Goal: Information Seeking & Learning: Learn about a topic

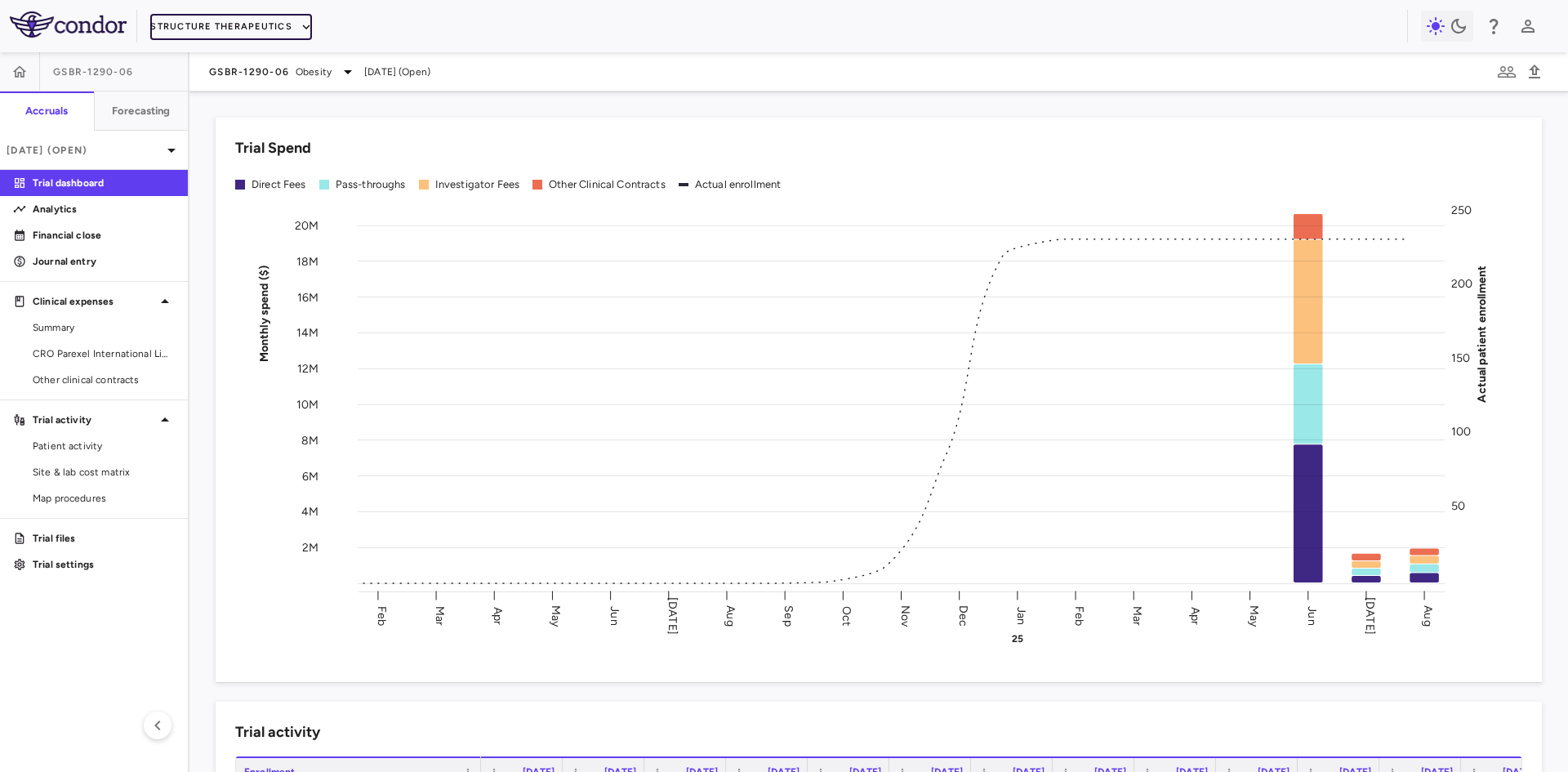
click at [241, 22] on button "Structure Therapeutics" at bounding box center [230, 26] width 162 height 26
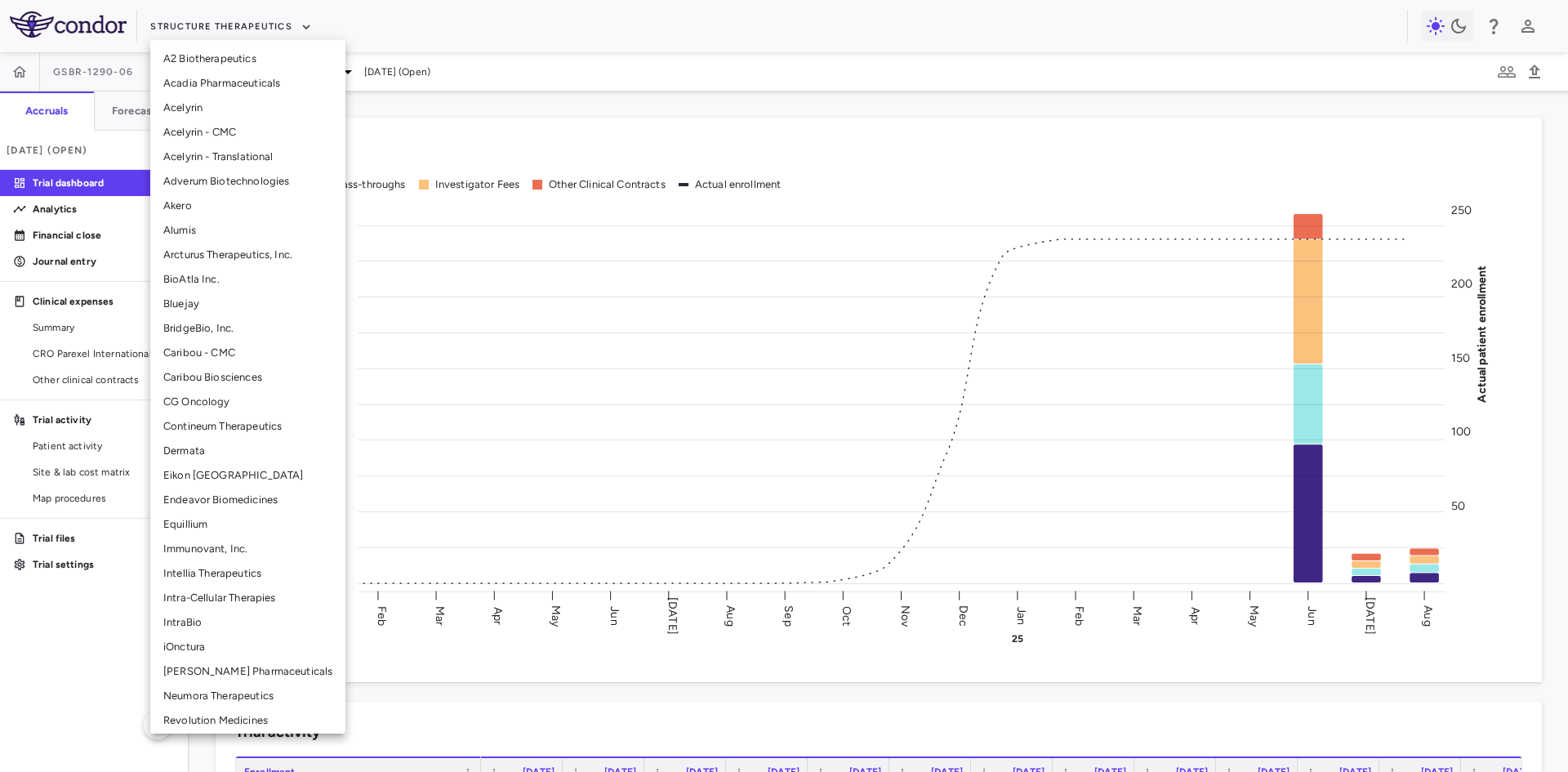
scroll to position [81, 0]
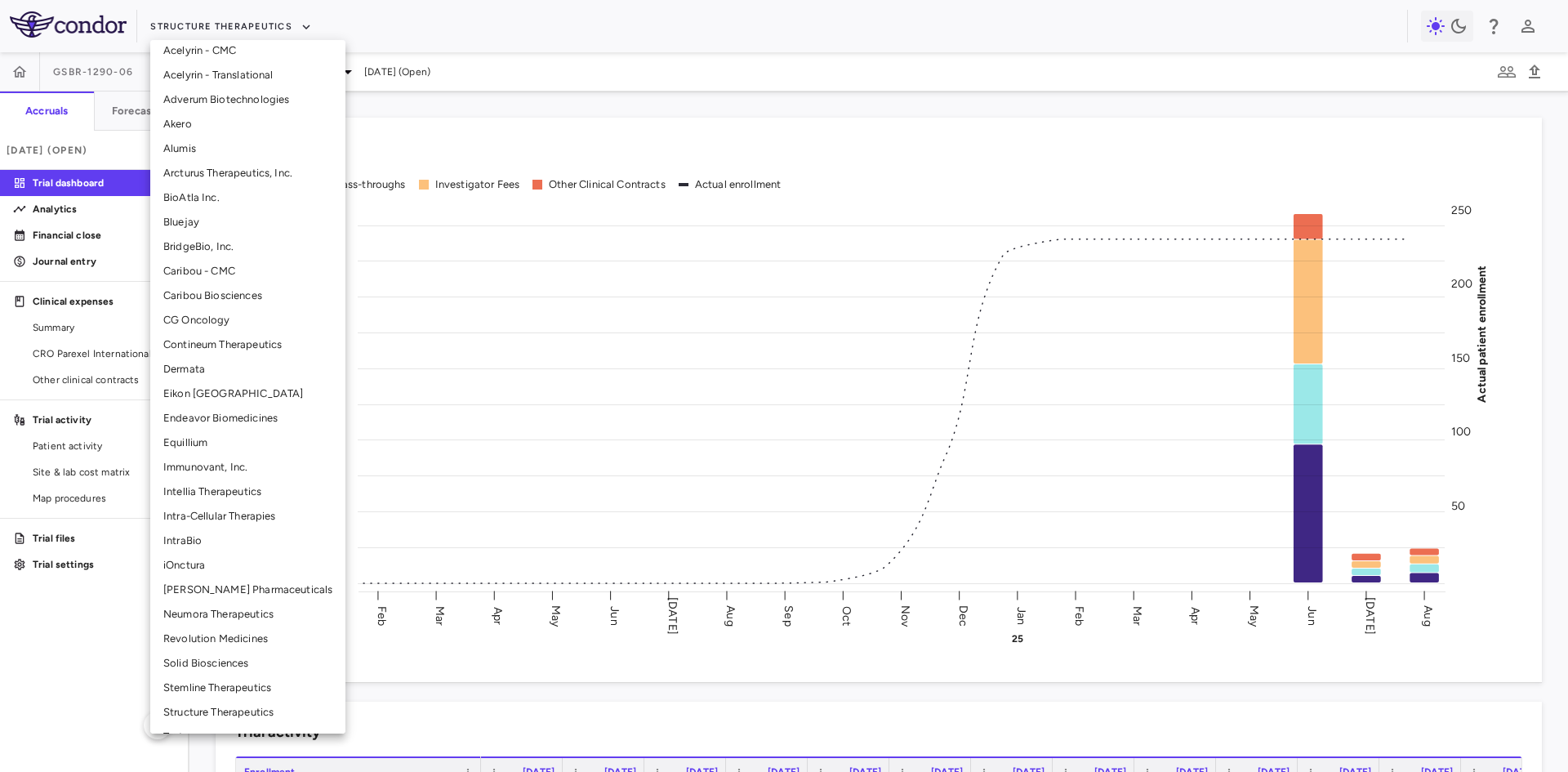
click at [240, 590] on li "[PERSON_NAME] Pharmaceuticals" at bounding box center [248, 589] width 195 height 24
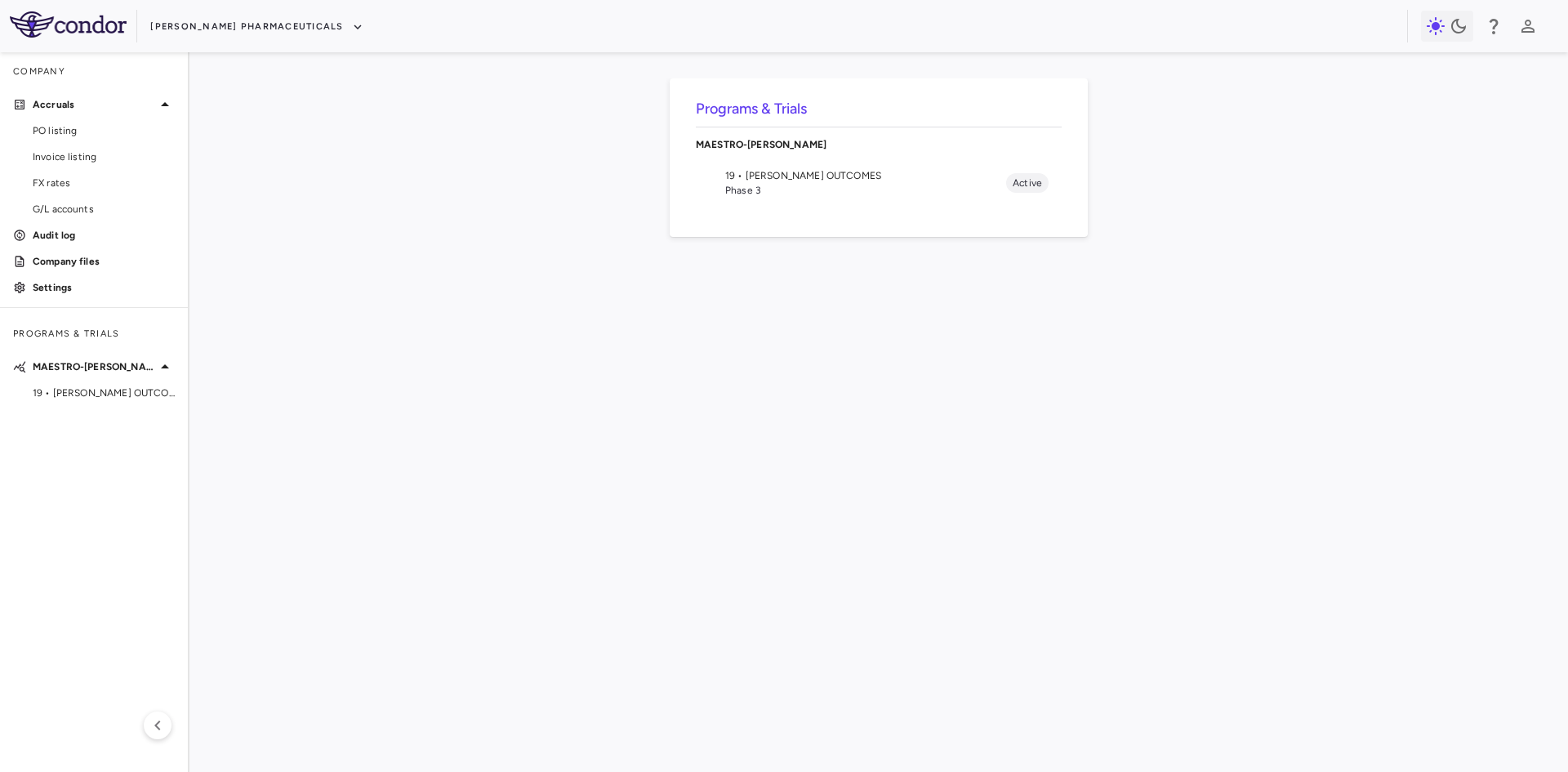
click at [781, 175] on span "19 • [PERSON_NAME] OUTCOMES" at bounding box center [866, 175] width 281 height 14
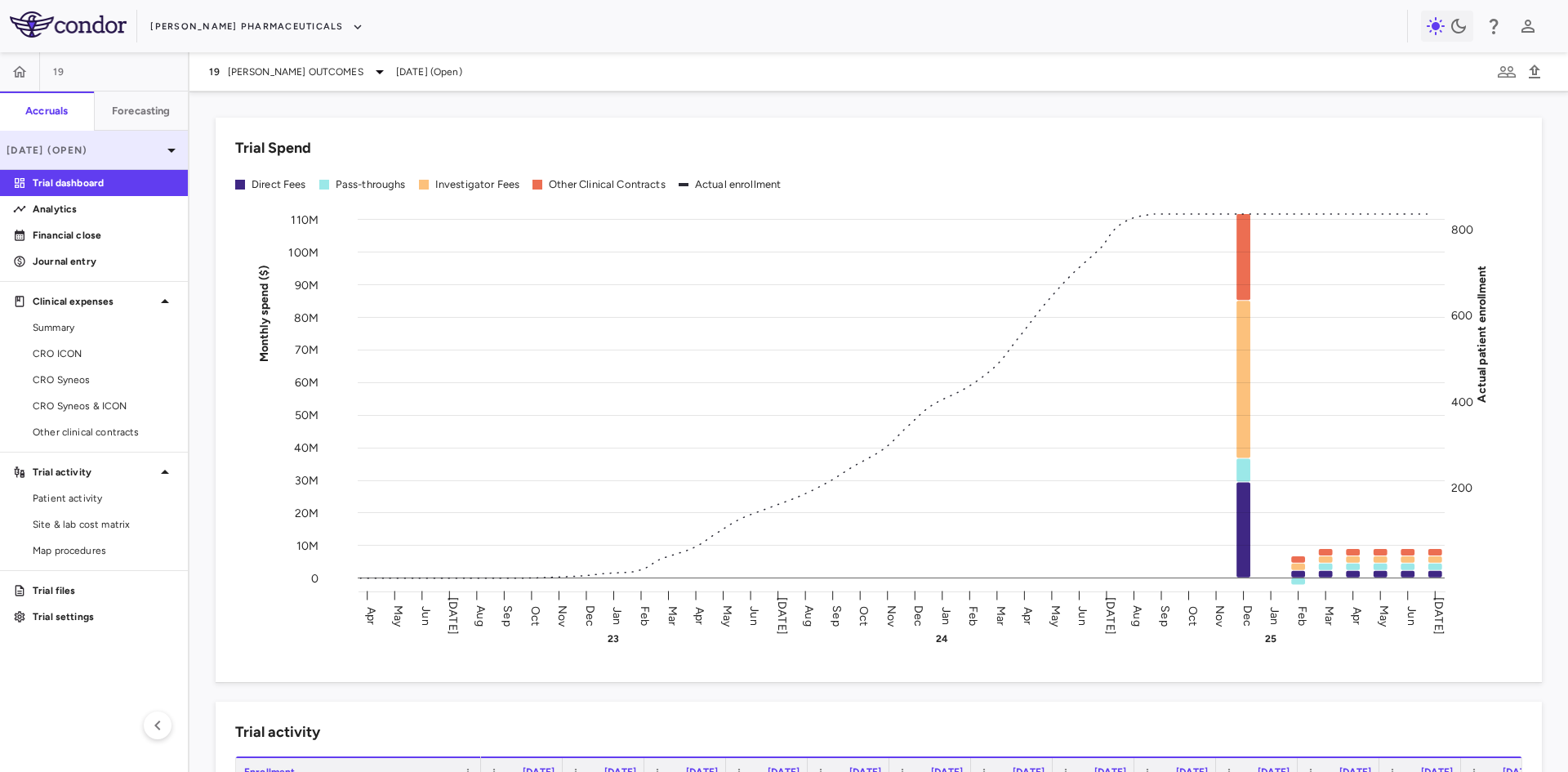
click at [127, 148] on p "[DATE] (Open)" at bounding box center [84, 150] width 155 height 14
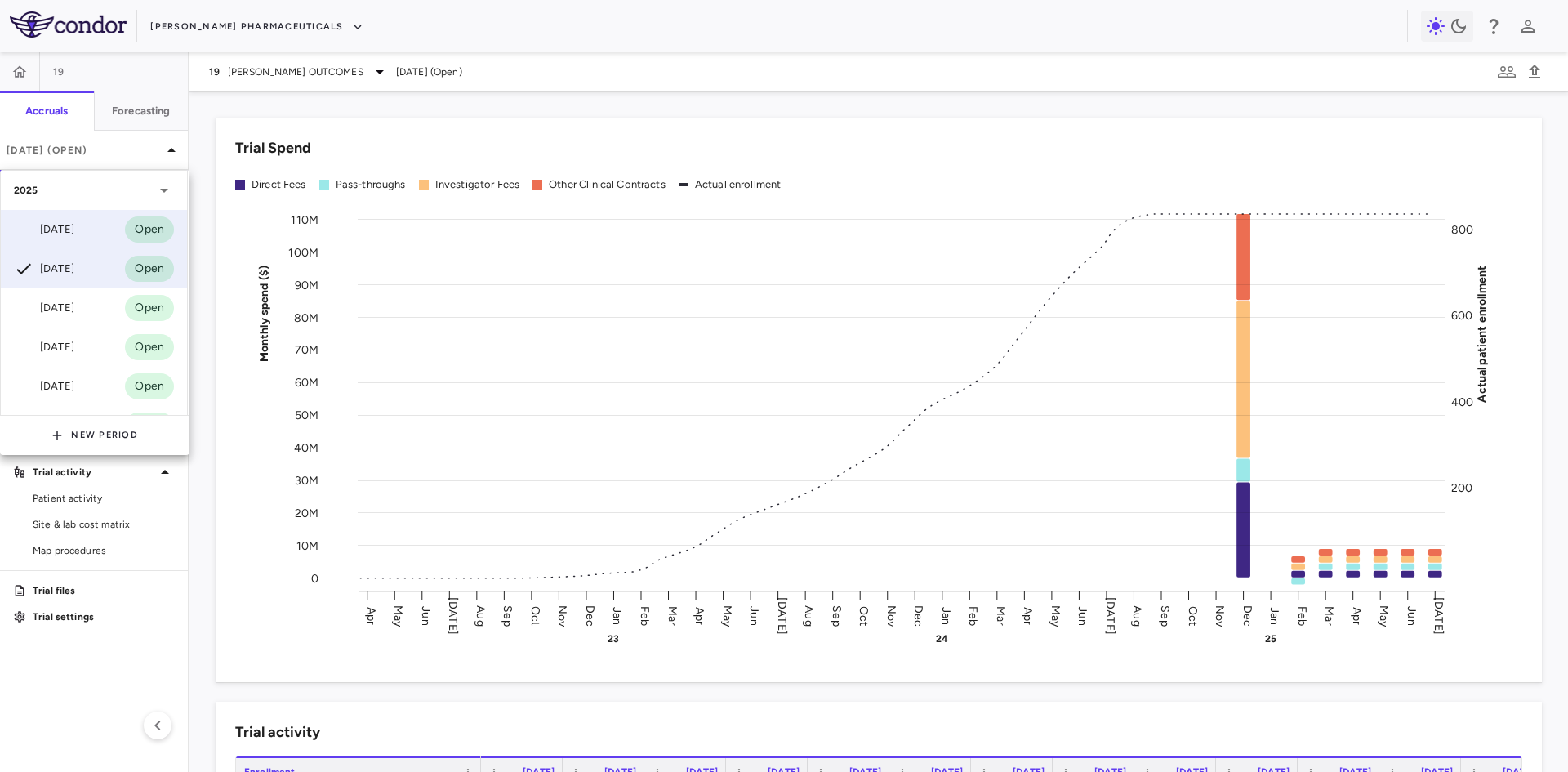
click at [74, 233] on div "[DATE]" at bounding box center [43, 230] width 61 height 20
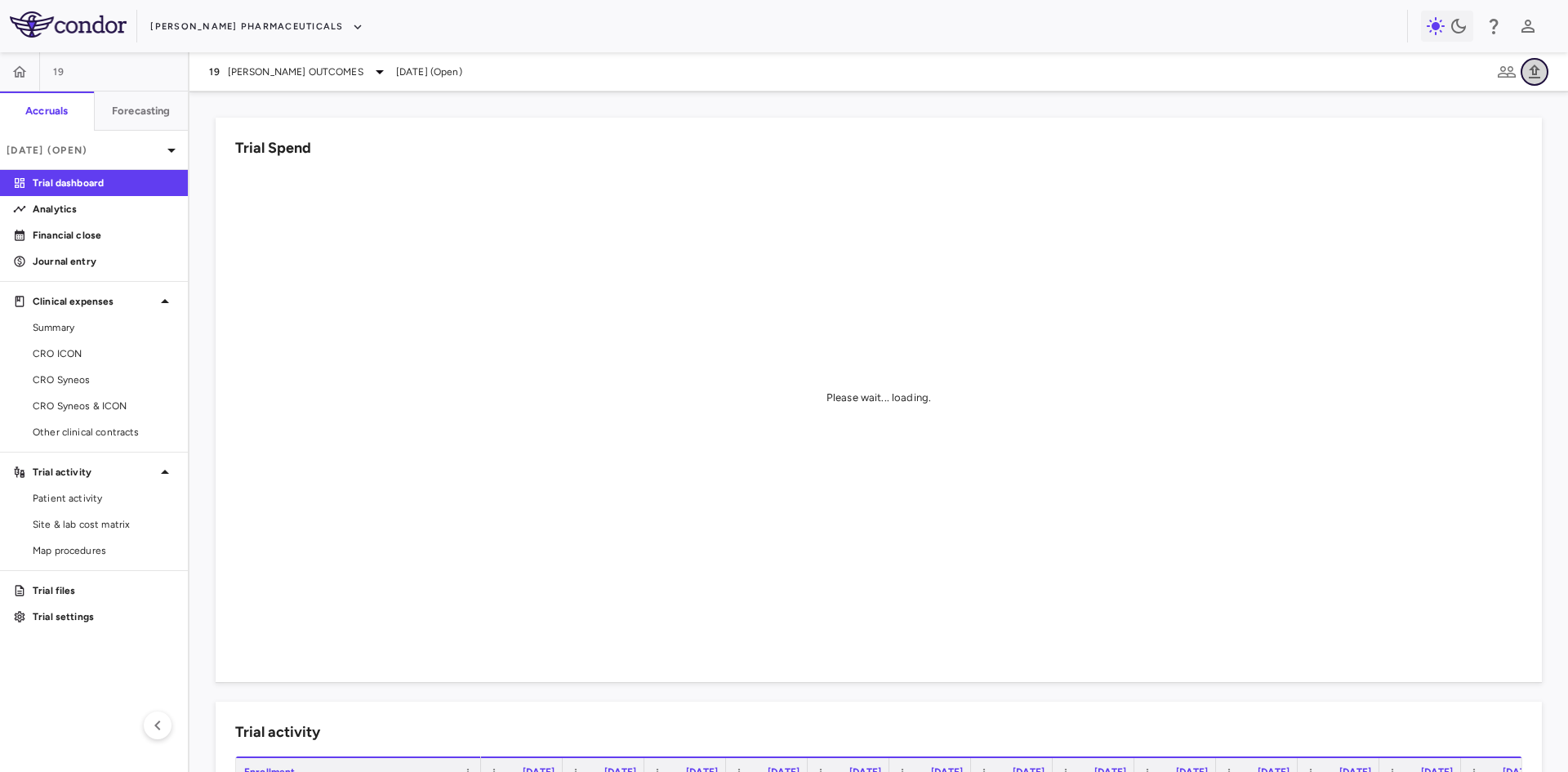
click at [1535, 68] on icon "button" at bounding box center [1535, 72] width 20 height 20
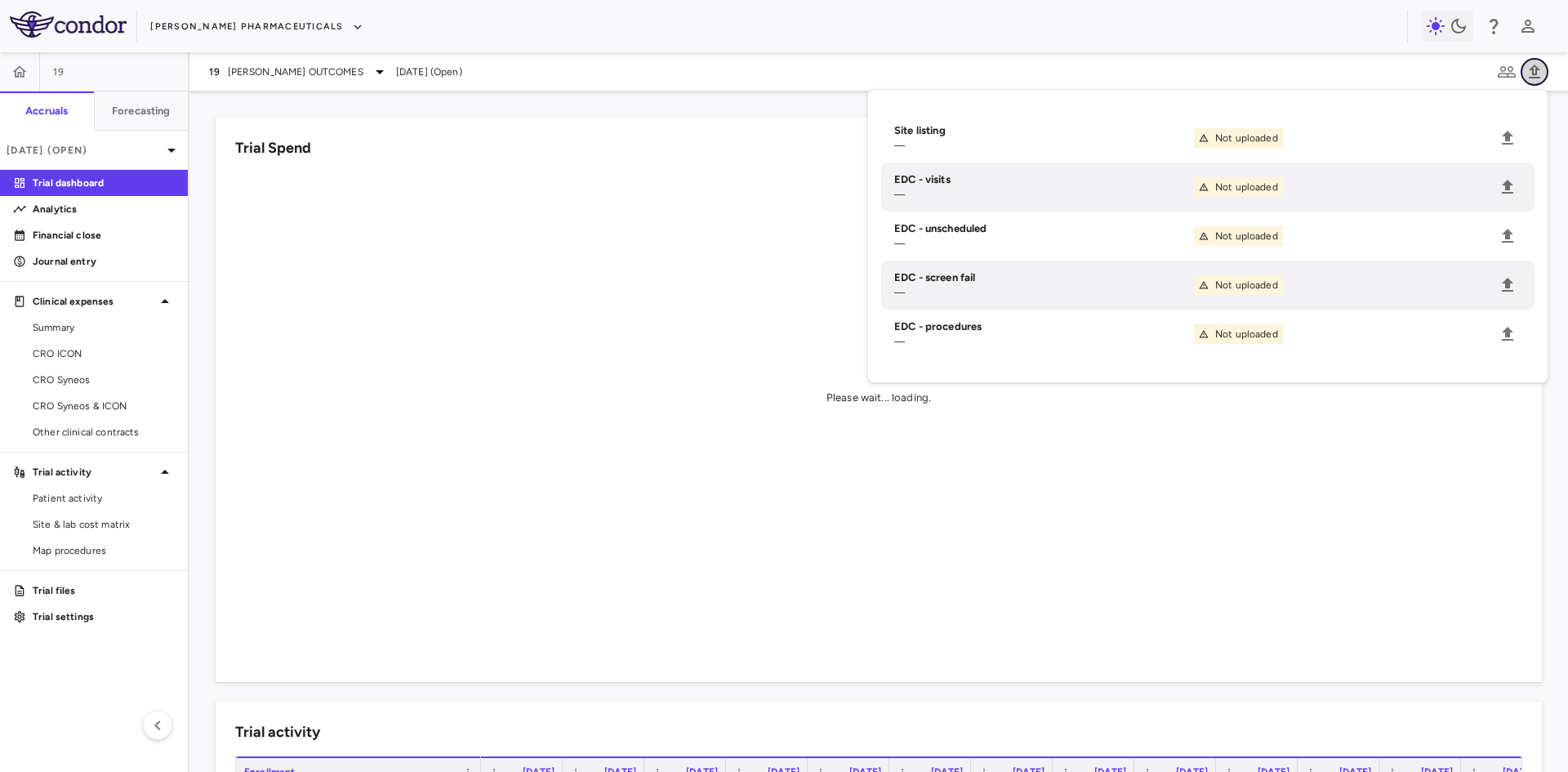
click at [1535, 68] on icon "button" at bounding box center [1535, 72] width 20 height 20
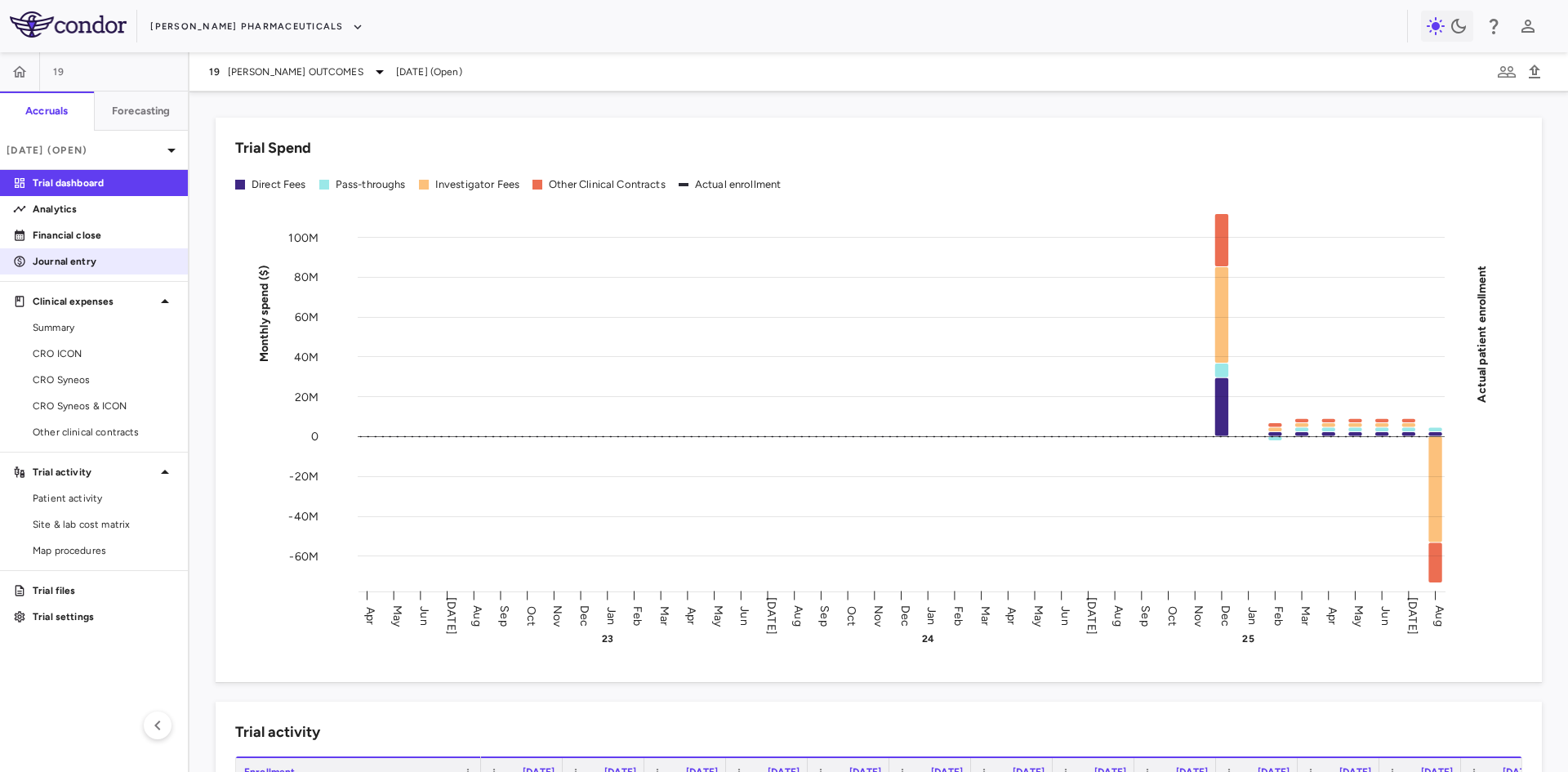
drag, startPoint x: 77, startPoint y: 253, endPoint x: 71, endPoint y: 269, distance: 17.1
click at [77, 254] on link "Journal entry" at bounding box center [94, 261] width 188 height 24
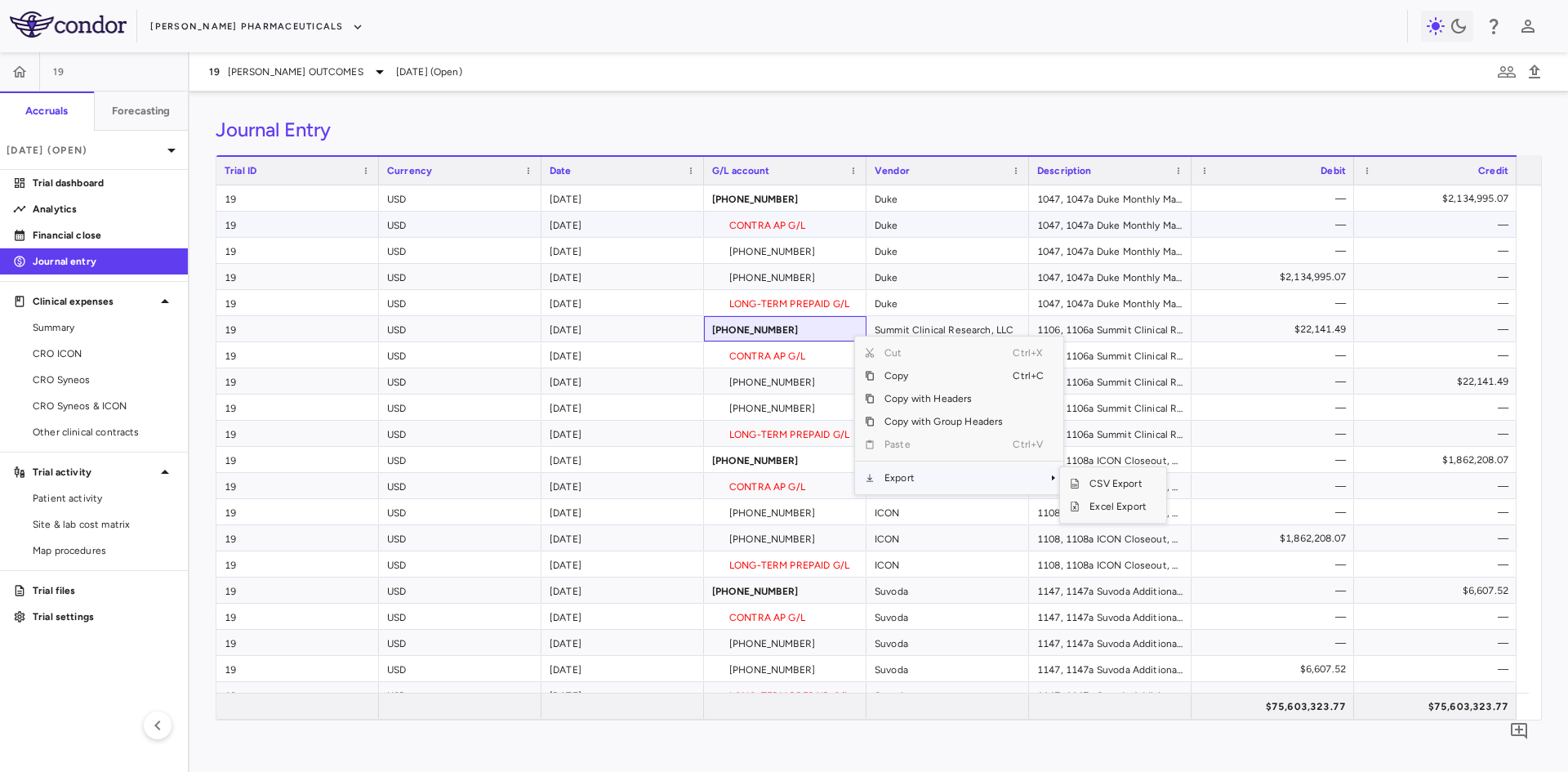
click at [716, 244] on div "[PHONE_NUMBER]" at bounding box center [785, 250] width 163 height 25
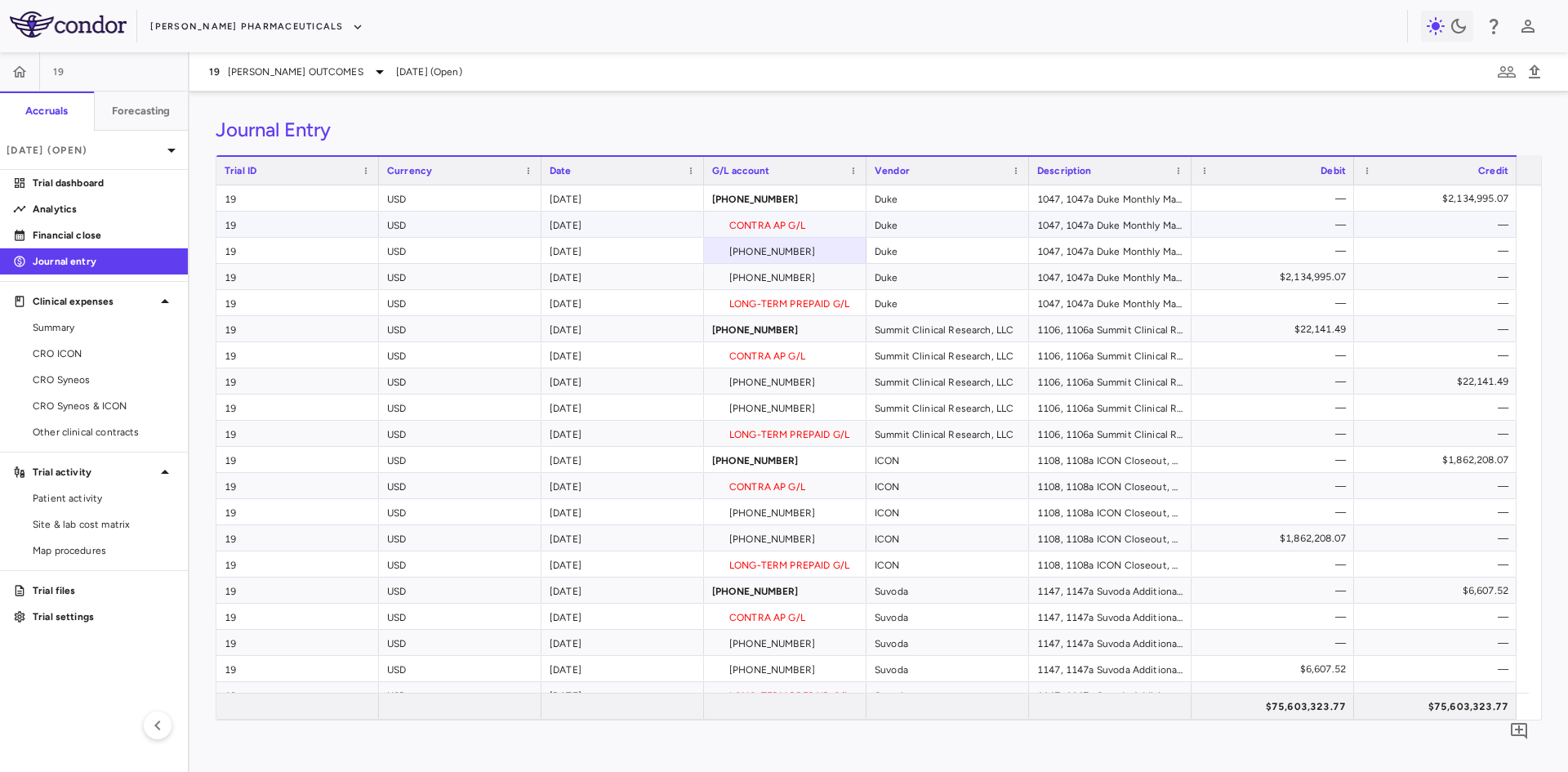
click at [803, 221] on div "CONTRA AP G/L" at bounding box center [785, 224] width 163 height 25
click at [767, 248] on div "[PHONE_NUMBER]" at bounding box center [785, 250] width 163 height 25
click at [785, 230] on div "CONTRA AP G/L" at bounding box center [785, 224] width 163 height 25
click at [813, 306] on div "LONG-TERM PREPAID G/L" at bounding box center [785, 303] width 163 height 25
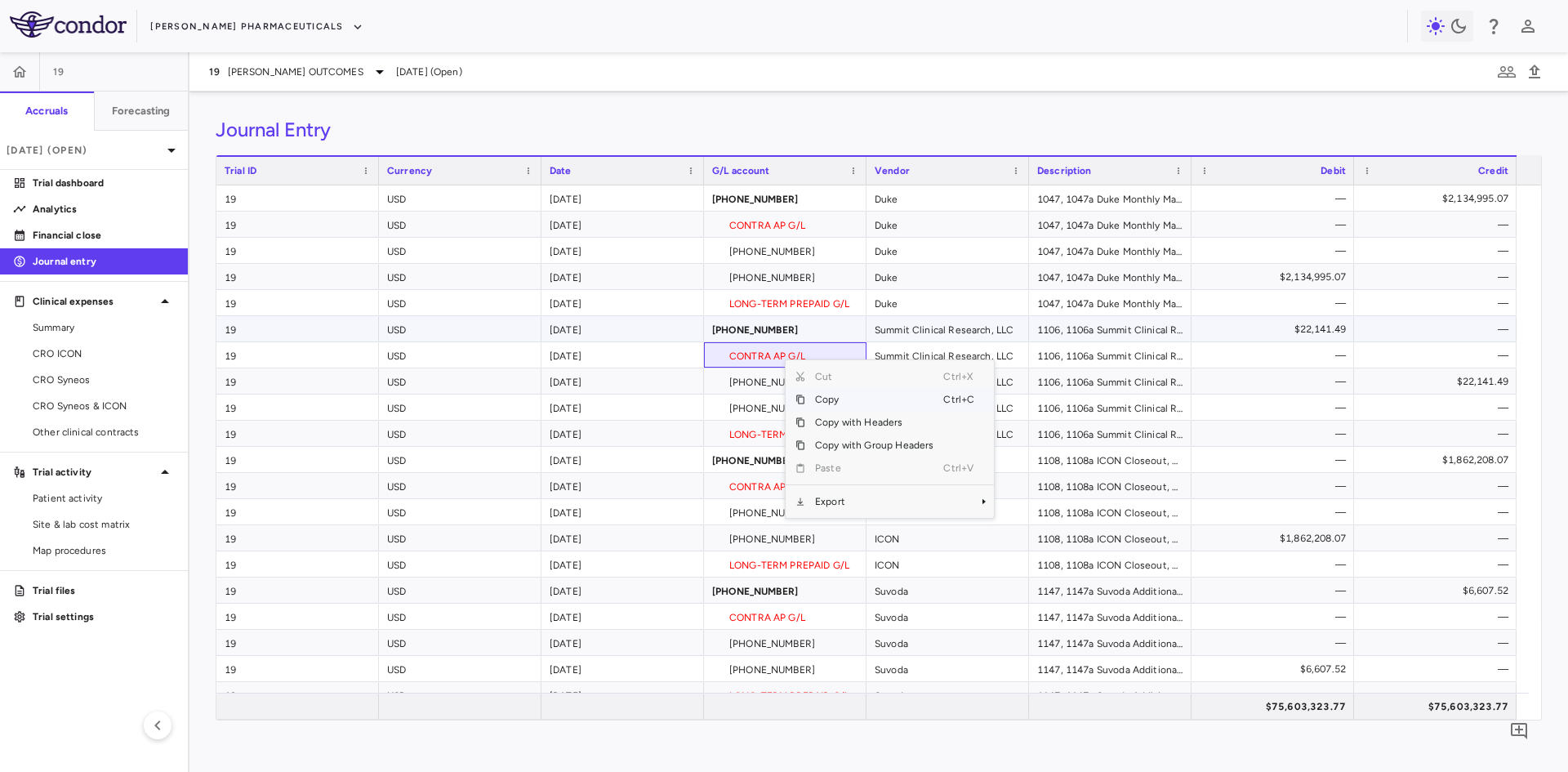
click at [946, 336] on div "Summit Clinical Research, LLC" at bounding box center [948, 329] width 163 height 25
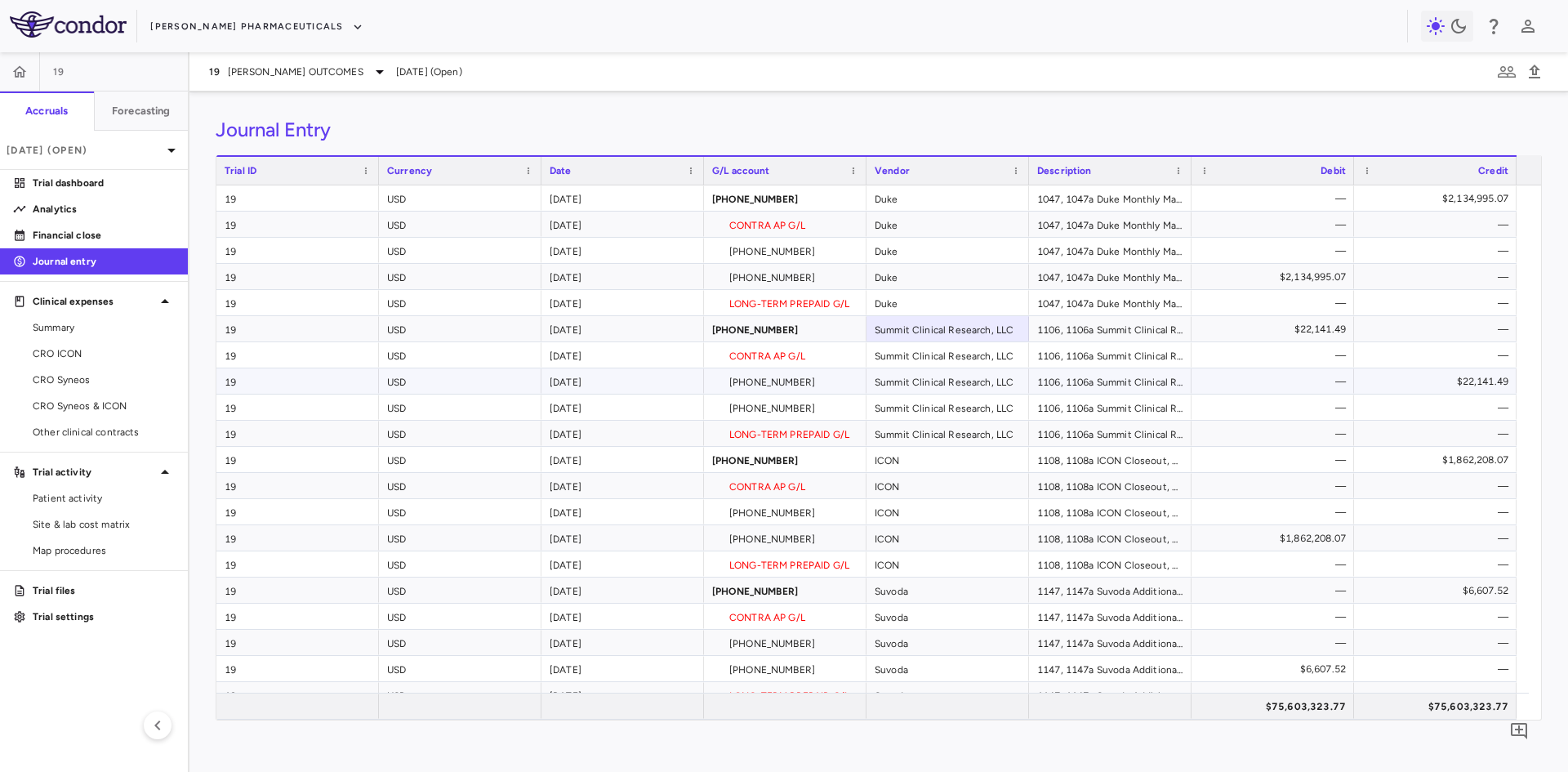
click at [756, 386] on div "[PHONE_NUMBER]" at bounding box center [785, 381] width 163 height 25
click at [18, 71] on icon "button" at bounding box center [20, 71] width 16 height 16
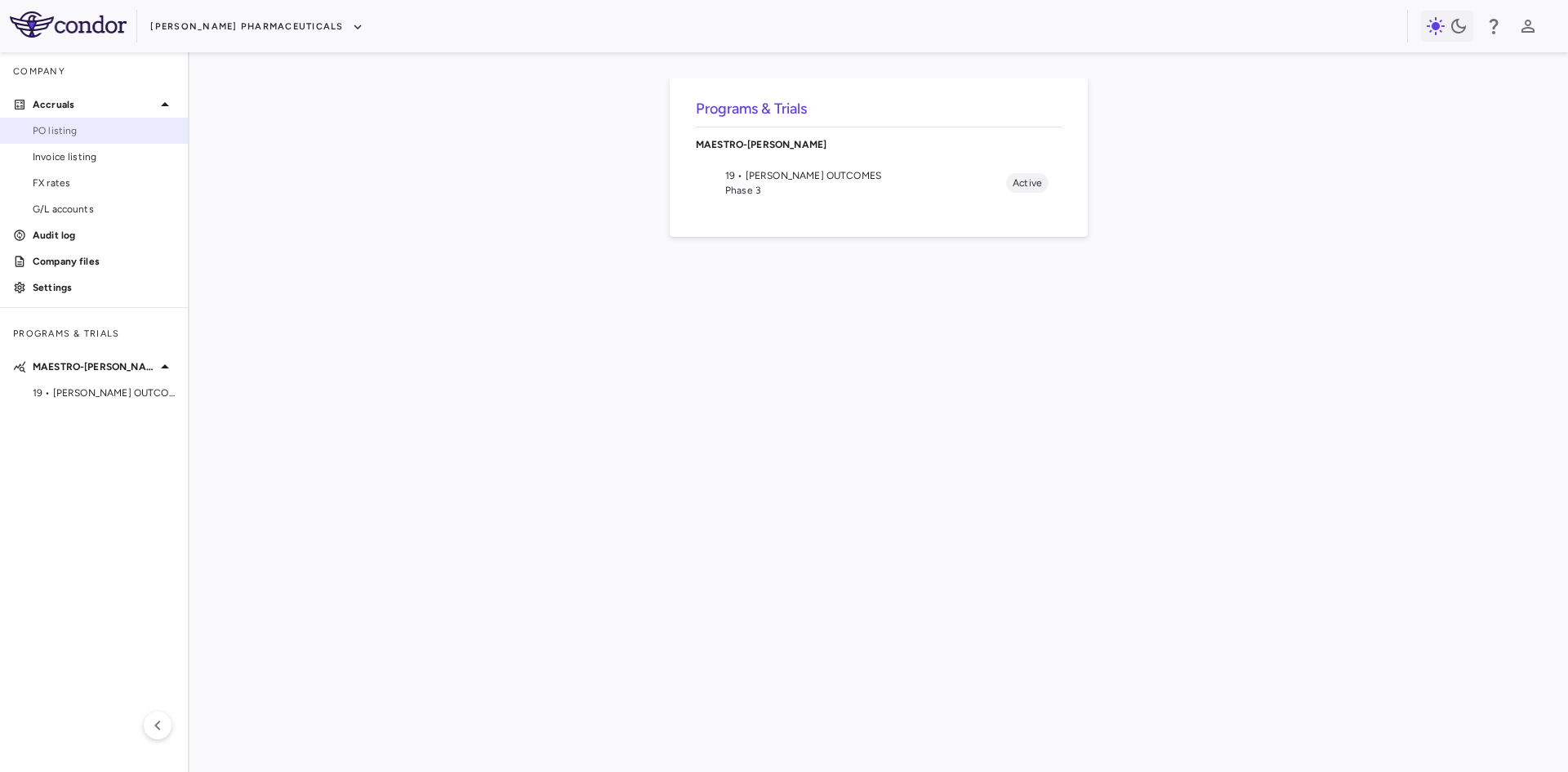
click at [82, 129] on span "PO listing" at bounding box center [103, 130] width 142 height 14
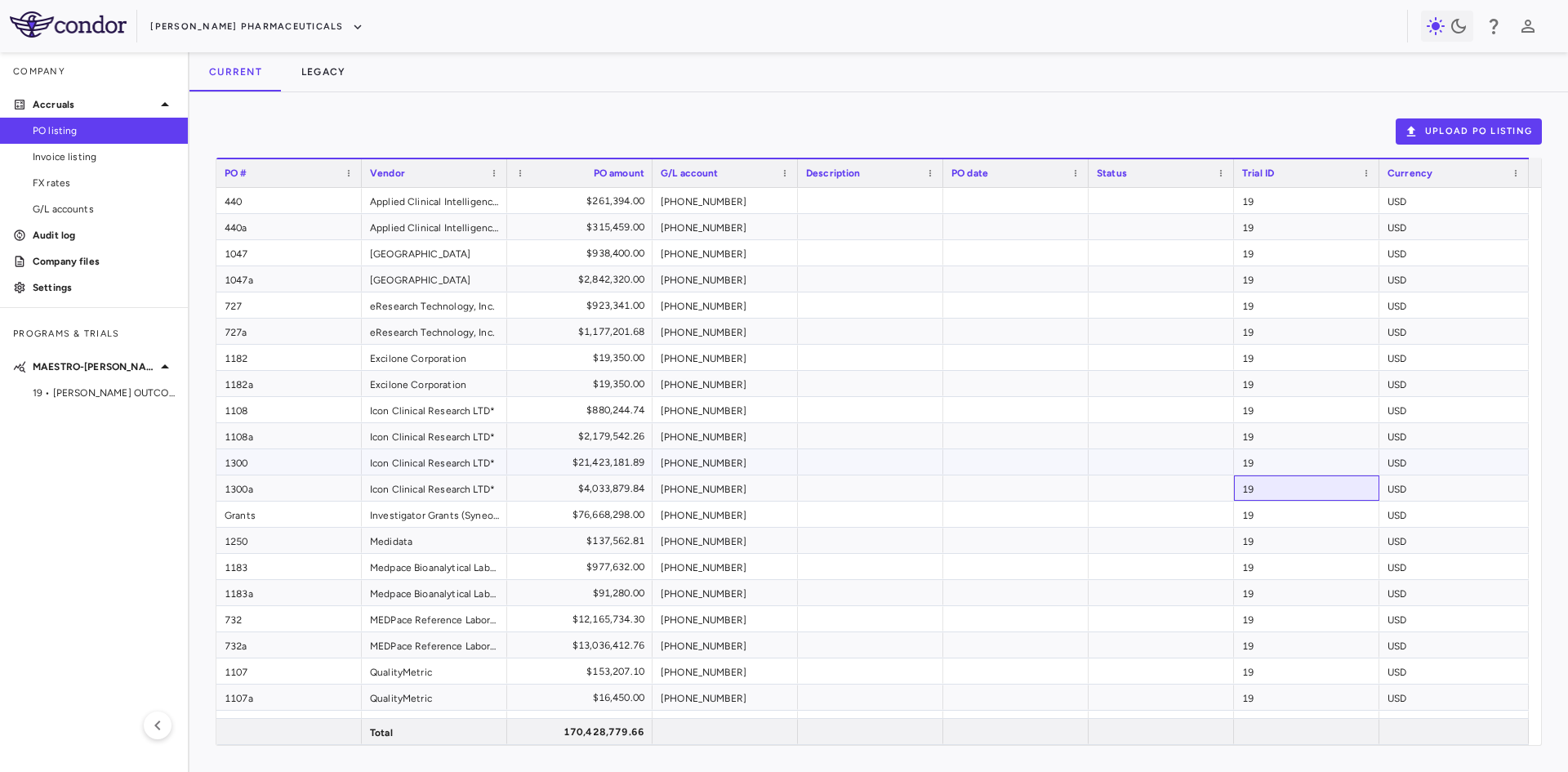
drag, startPoint x: 1299, startPoint y: 485, endPoint x: 598, endPoint y: 471, distance: 701.1
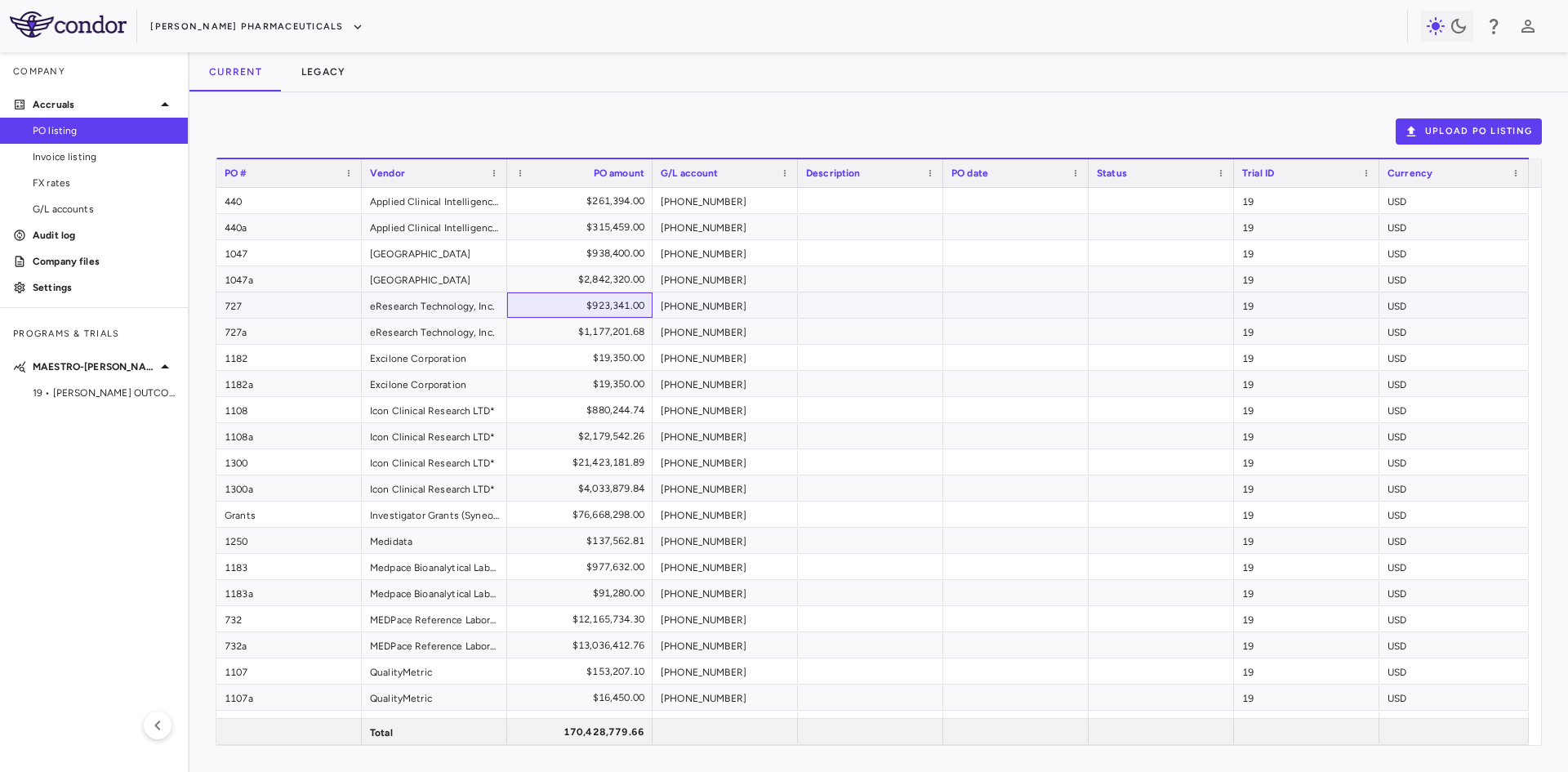
click at [563, 297] on div "$923,341.00" at bounding box center [584, 306] width 123 height 26
click at [726, 199] on div "[PHONE_NUMBER]" at bounding box center [725, 201] width 146 height 25
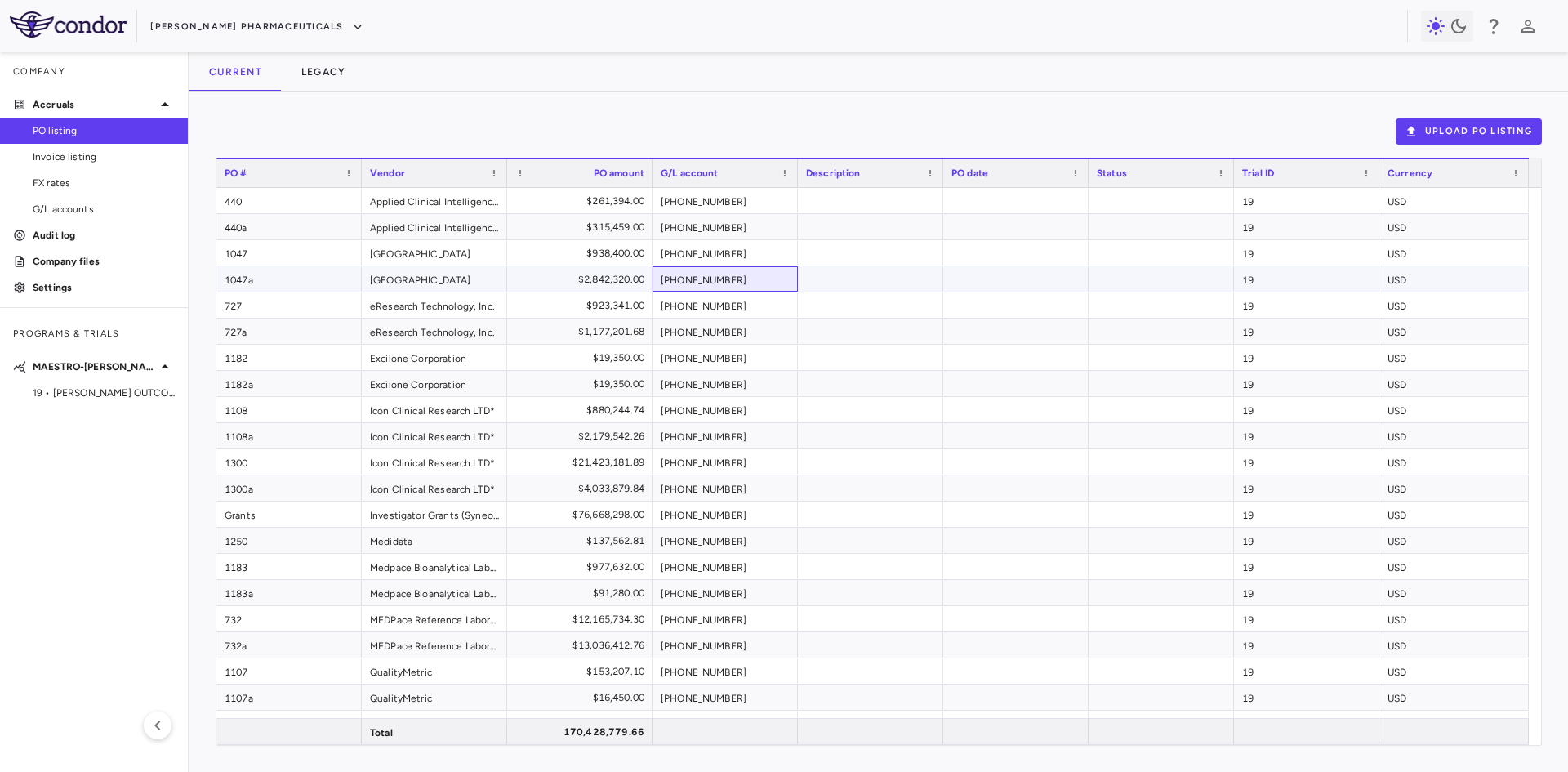
click at [741, 280] on div "[PHONE_NUMBER]" at bounding box center [725, 279] width 146 height 25
click at [714, 445] on div "[PHONE_NUMBER]" at bounding box center [725, 436] width 146 height 25
click at [725, 539] on div "[PHONE_NUMBER]" at bounding box center [725, 541] width 146 height 25
click at [694, 201] on div "[PHONE_NUMBER]" at bounding box center [725, 201] width 146 height 25
click at [718, 249] on div "[PHONE_NUMBER]" at bounding box center [725, 253] width 146 height 25
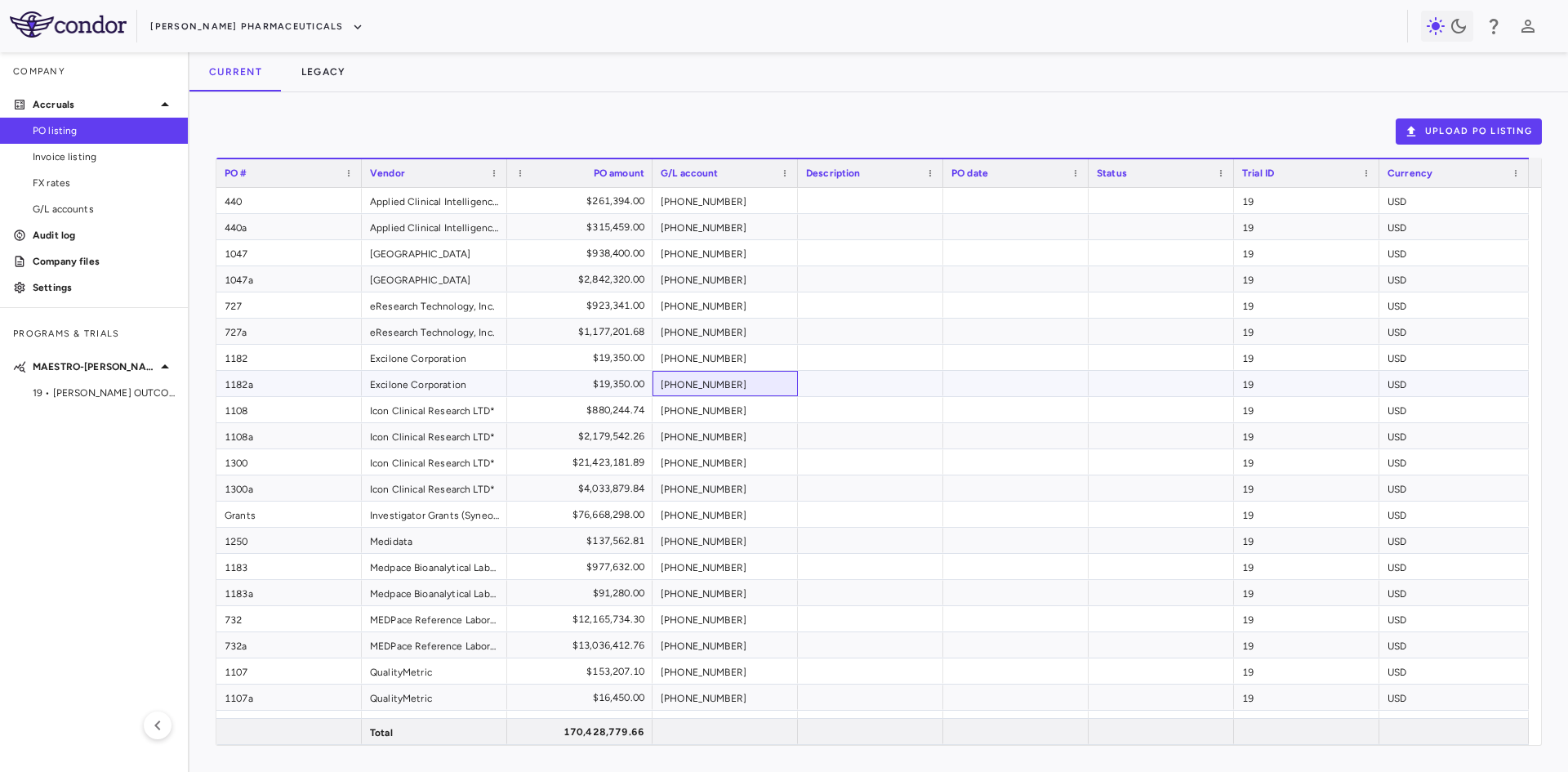
click at [713, 378] on div "[PHONE_NUMBER]" at bounding box center [725, 383] width 146 height 25
click at [697, 206] on div "[PHONE_NUMBER]" at bounding box center [725, 201] width 146 height 25
click at [734, 228] on div "[PHONE_NUMBER]" at bounding box center [725, 227] width 146 height 25
click at [730, 282] on div "[PHONE_NUMBER]" at bounding box center [725, 279] width 146 height 25
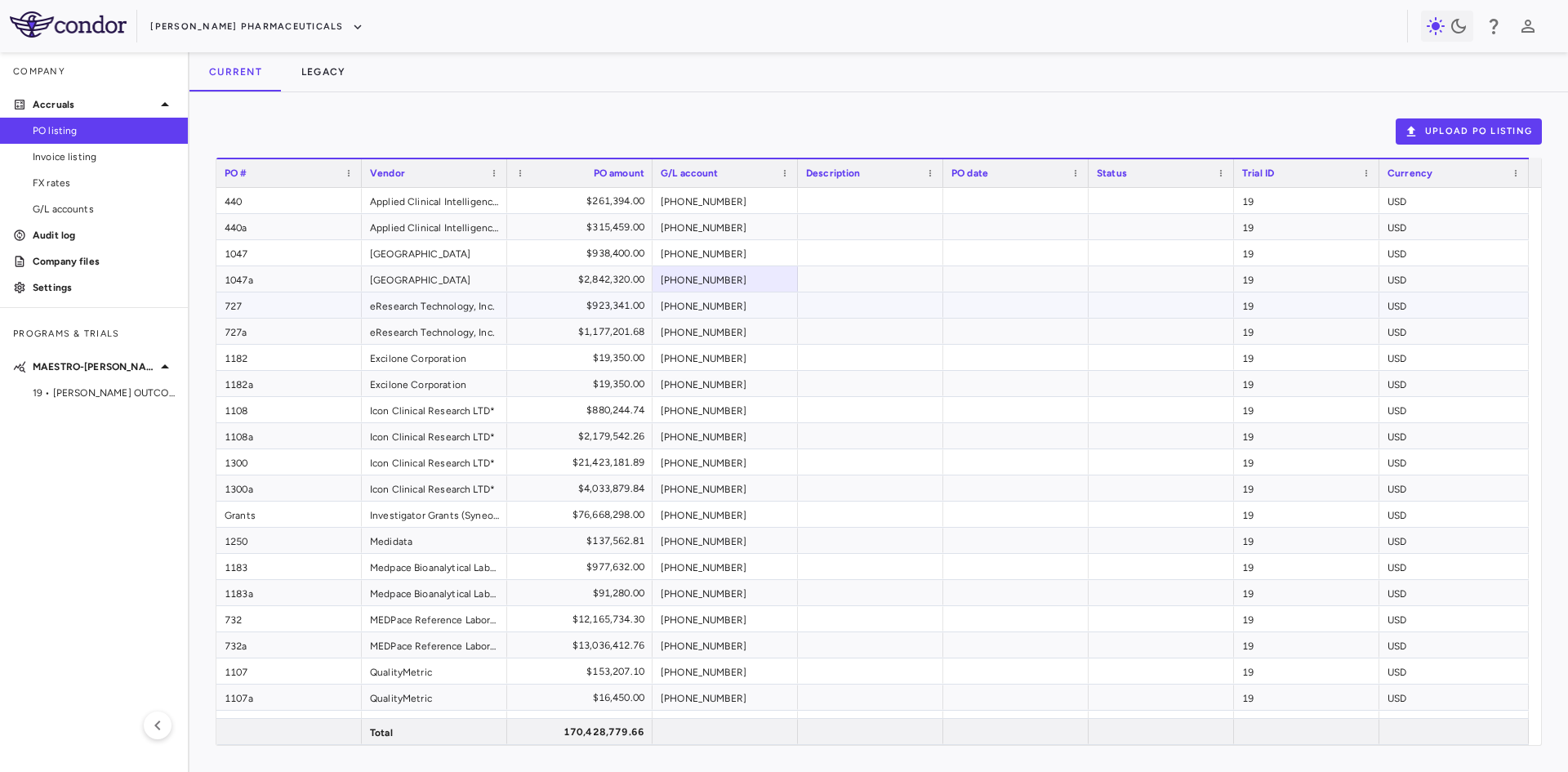
click at [729, 302] on div "[PHONE_NUMBER]" at bounding box center [725, 306] width 146 height 25
click at [722, 339] on div "[PHONE_NUMBER]" at bounding box center [725, 331] width 146 height 25
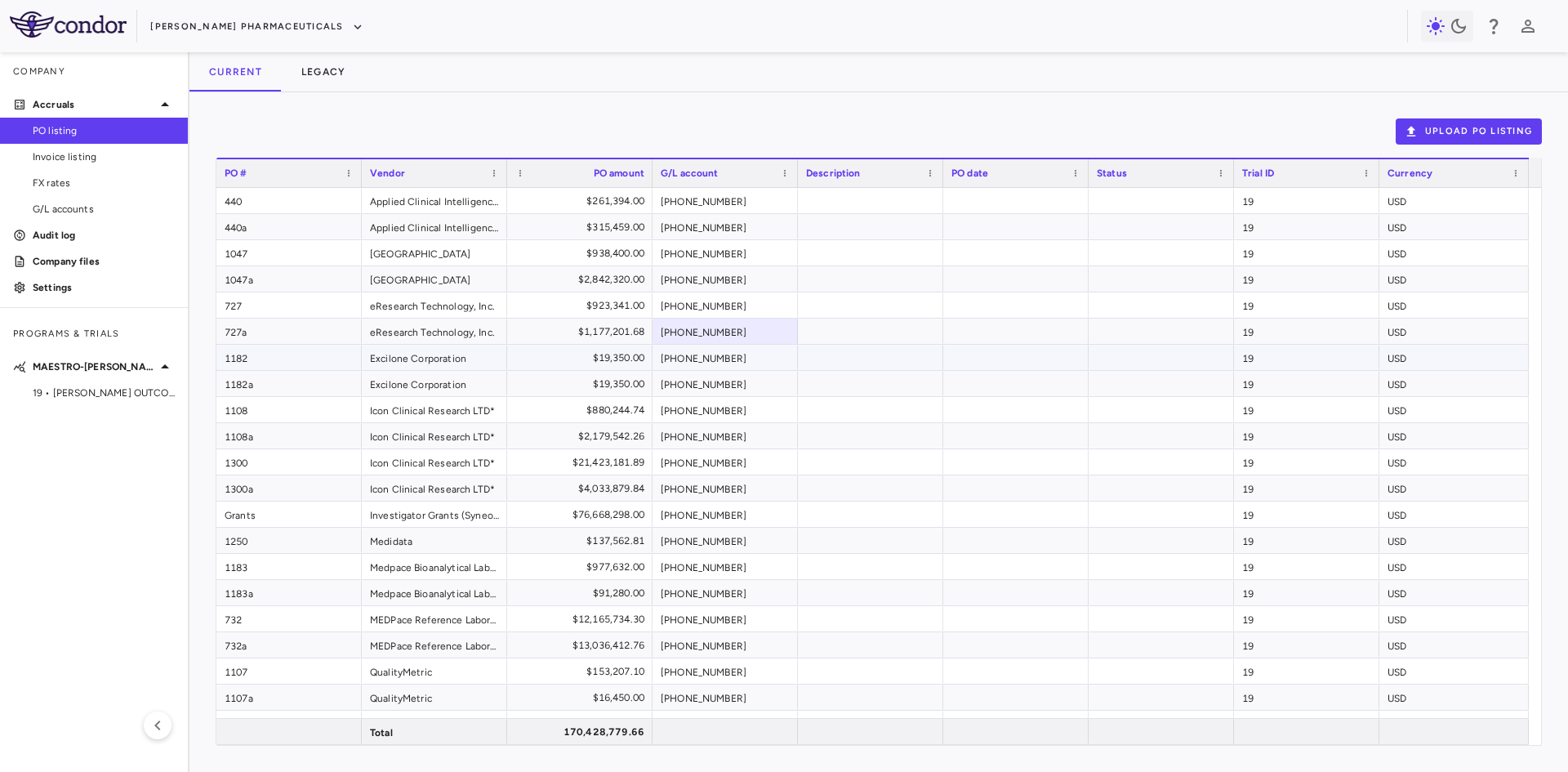
click at [721, 357] on div "[PHONE_NUMBER]" at bounding box center [725, 357] width 146 height 25
click at [723, 382] on div "[PHONE_NUMBER]" at bounding box center [725, 383] width 146 height 25
click at [102, 158] on span "Invoice listing" at bounding box center [103, 156] width 142 height 14
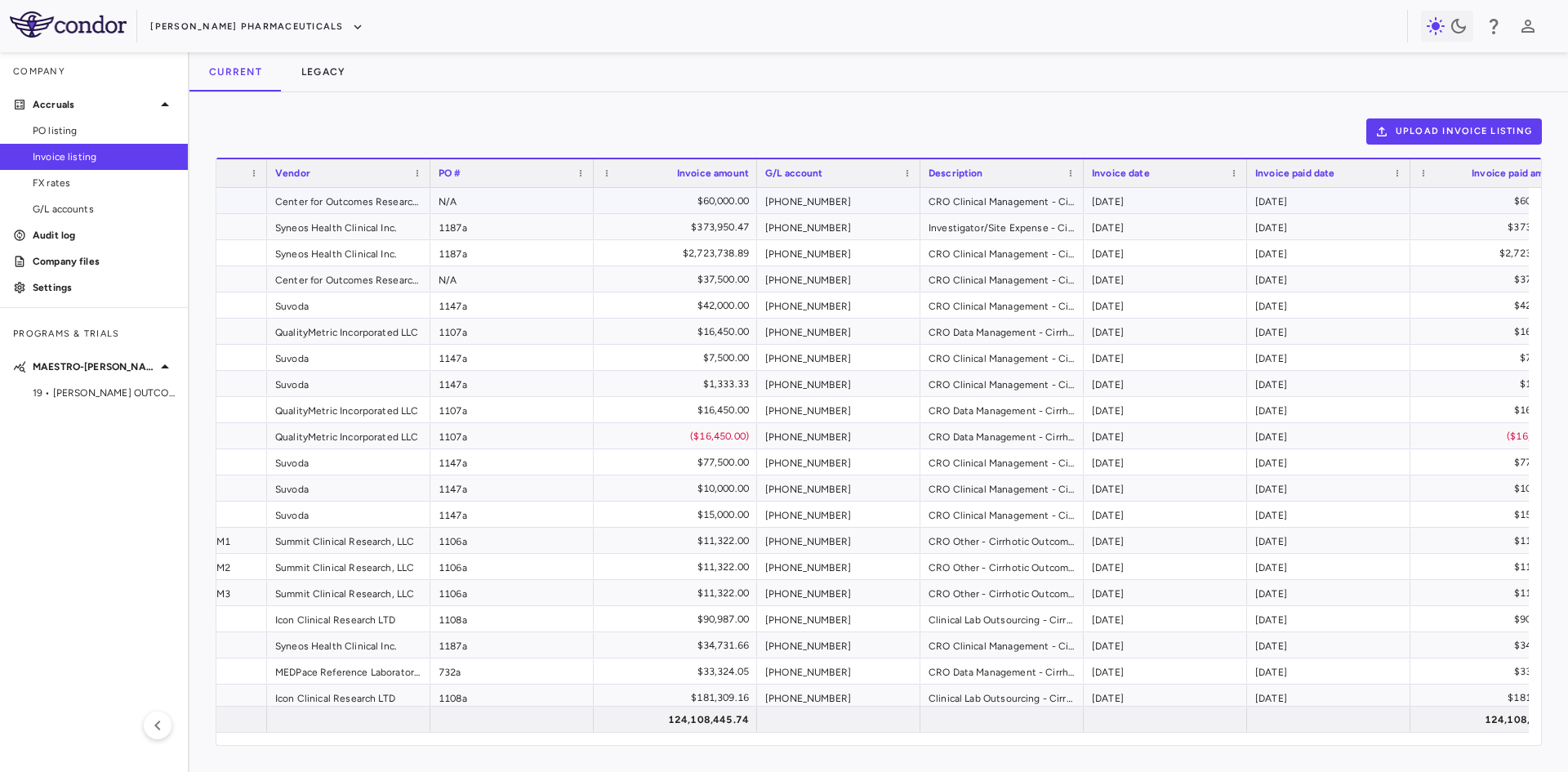
click at [846, 206] on div "[PHONE_NUMBER]" at bounding box center [839, 201] width 164 height 25
click at [844, 249] on div "[PHONE_NUMBER]" at bounding box center [839, 253] width 164 height 25
click at [828, 297] on div "[PHONE_NUMBER]" at bounding box center [839, 306] width 164 height 25
click at [823, 353] on div "[PHONE_NUMBER]" at bounding box center [839, 357] width 164 height 25
click at [820, 442] on div "[PHONE_NUMBER]" at bounding box center [839, 436] width 164 height 25
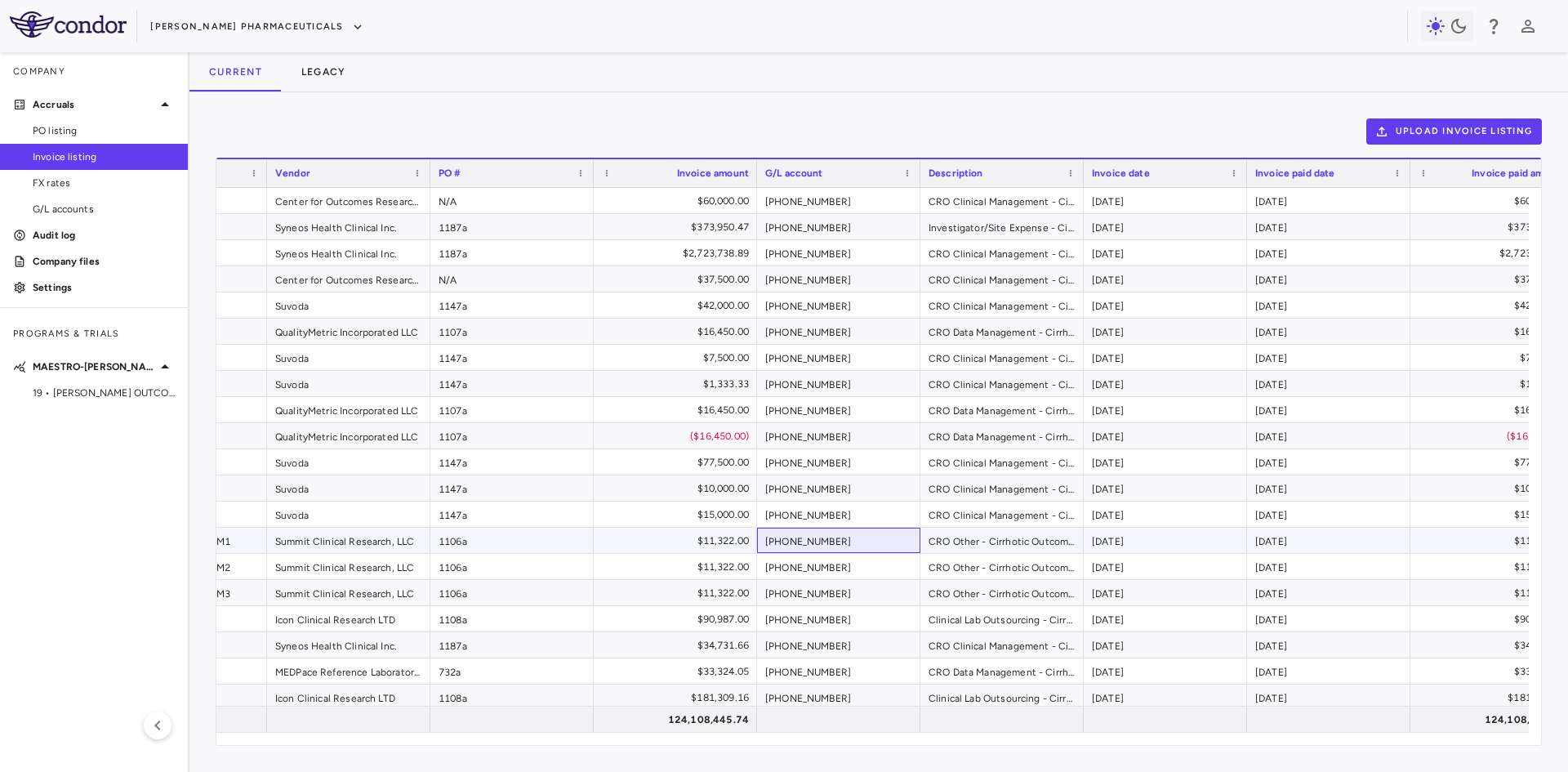
click at [814, 532] on div "[PHONE_NUMBER]" at bounding box center [839, 541] width 164 height 25
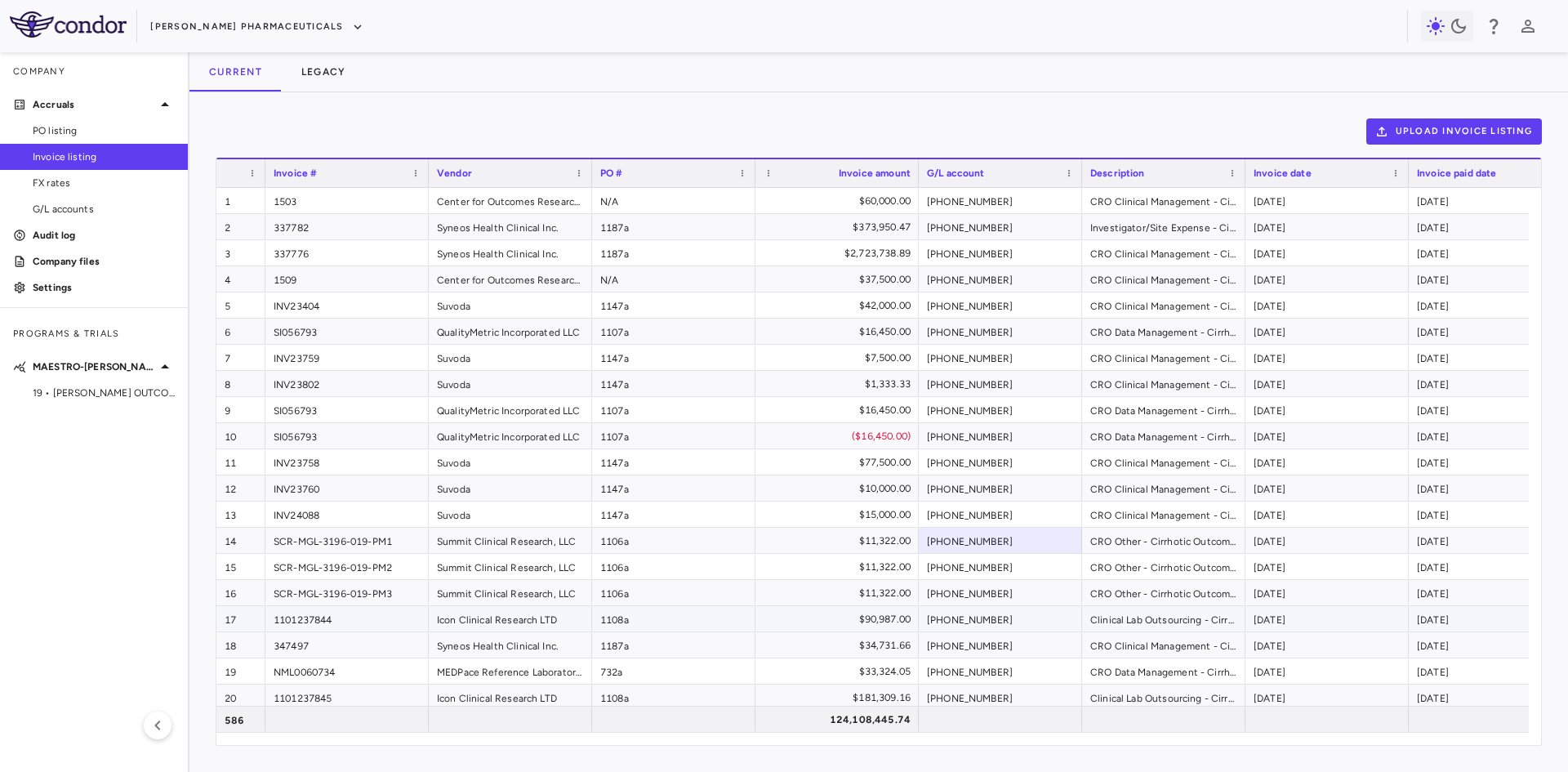
click at [975, 616] on div "[PHONE_NUMBER]" at bounding box center [1000, 619] width 164 height 25
click at [963, 661] on div "[PHONE_NUMBER]" at bounding box center [1000, 671] width 164 height 25
click at [967, 696] on div "[PHONE_NUMBER]" at bounding box center [1000, 697] width 164 height 25
click at [993, 295] on div "[PHONE_NUMBER]" at bounding box center [1000, 306] width 164 height 25
click at [993, 428] on div "[PHONE_NUMBER]" at bounding box center [1000, 436] width 164 height 25
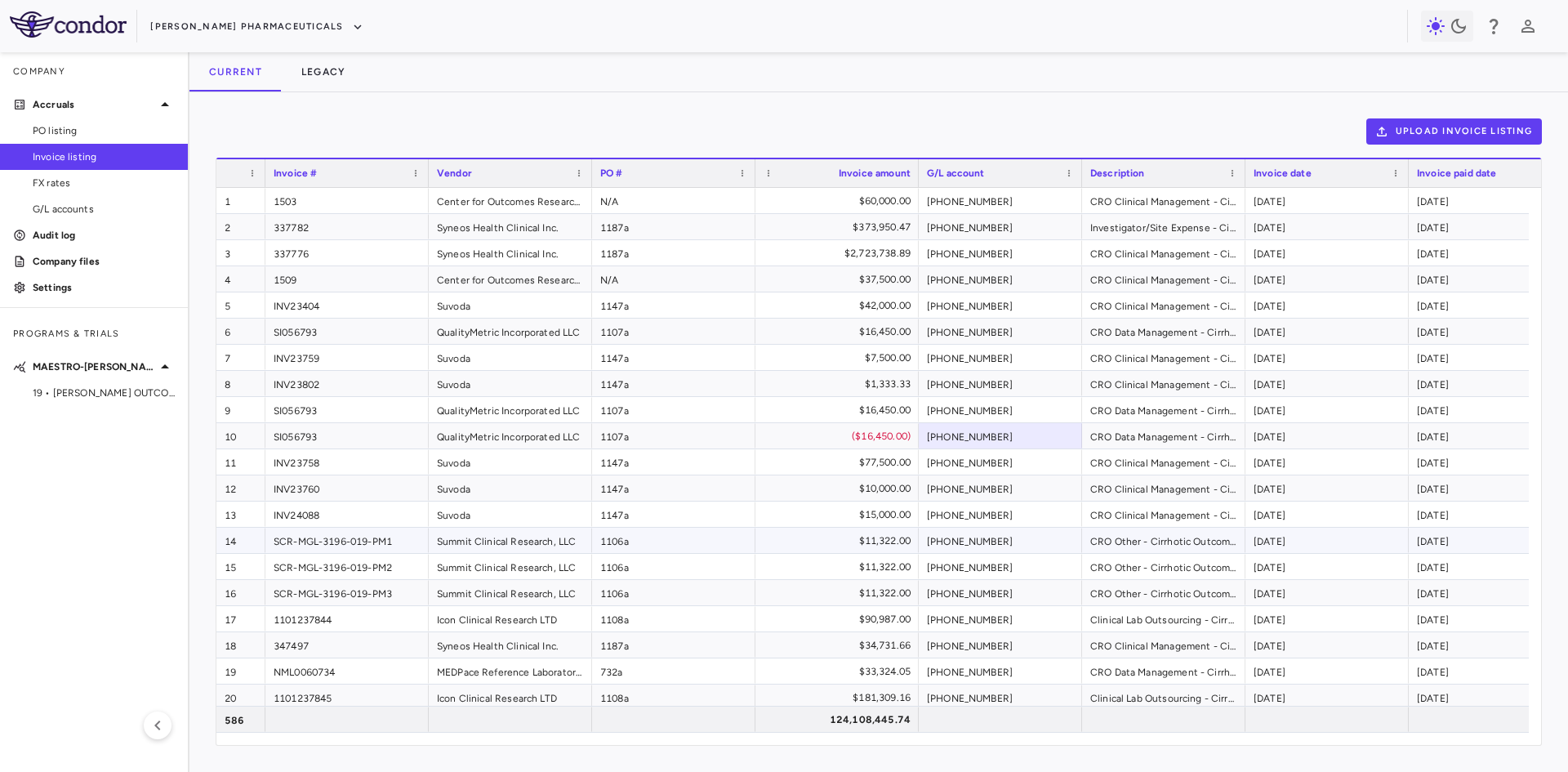
click at [997, 540] on div "[PHONE_NUMBER]" at bounding box center [1000, 541] width 164 height 25
click at [987, 600] on div "[PHONE_NUMBER]" at bounding box center [1000, 593] width 164 height 25
click at [913, 228] on div "$373,950.47" at bounding box center [837, 227] width 164 height 25
click at [972, 206] on div "[PHONE_NUMBER]" at bounding box center [1000, 201] width 164 height 25
click at [972, 283] on div "[PHONE_NUMBER]" at bounding box center [1000, 279] width 164 height 25
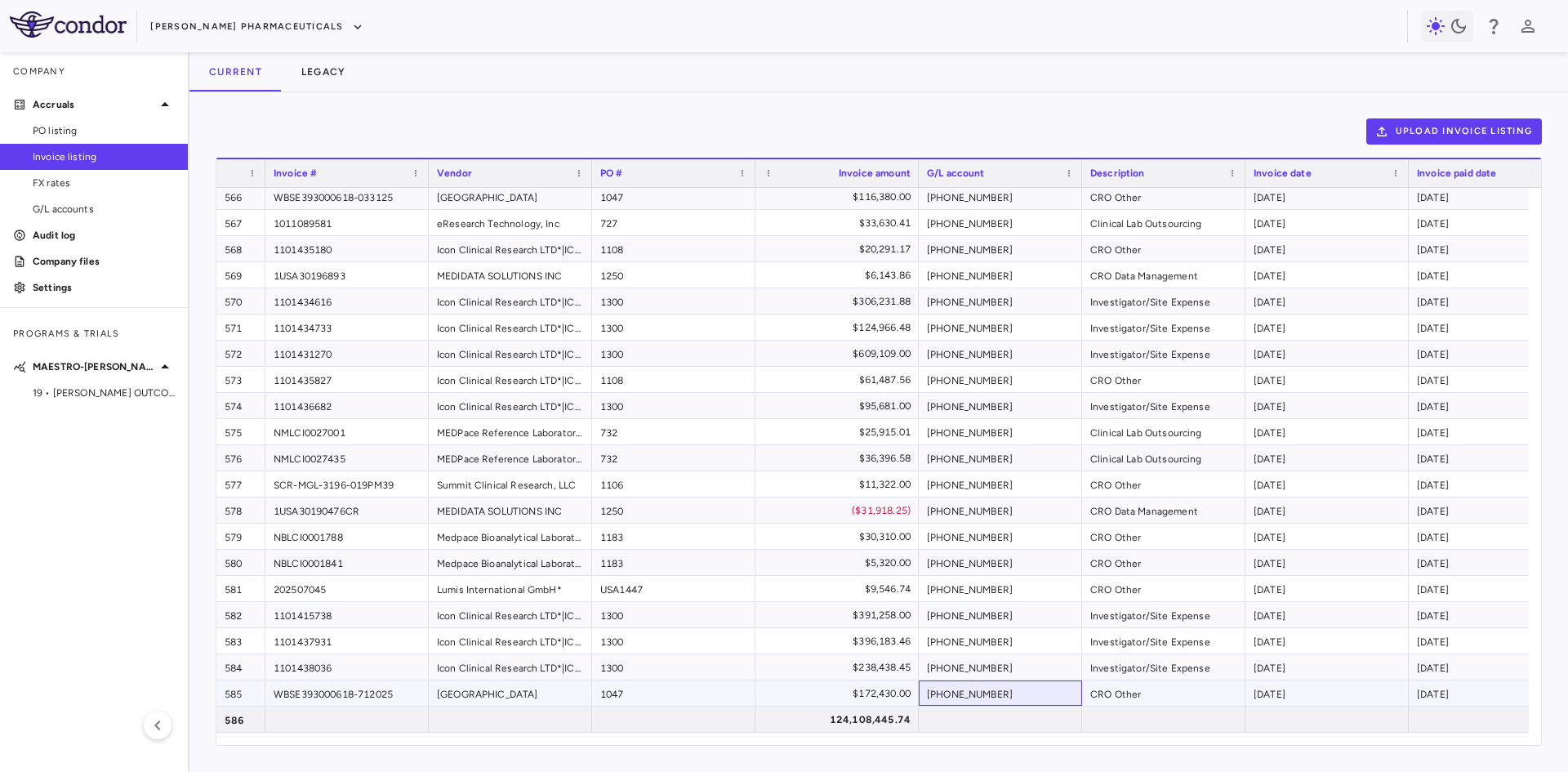
click at [967, 691] on div "[PHONE_NUMBER]" at bounding box center [1000, 693] width 164 height 25
click at [944, 554] on div "[PHONE_NUMBER]" at bounding box center [1000, 562] width 164 height 25
click at [970, 331] on div "[PHONE_NUMBER]" at bounding box center [1000, 327] width 164 height 25
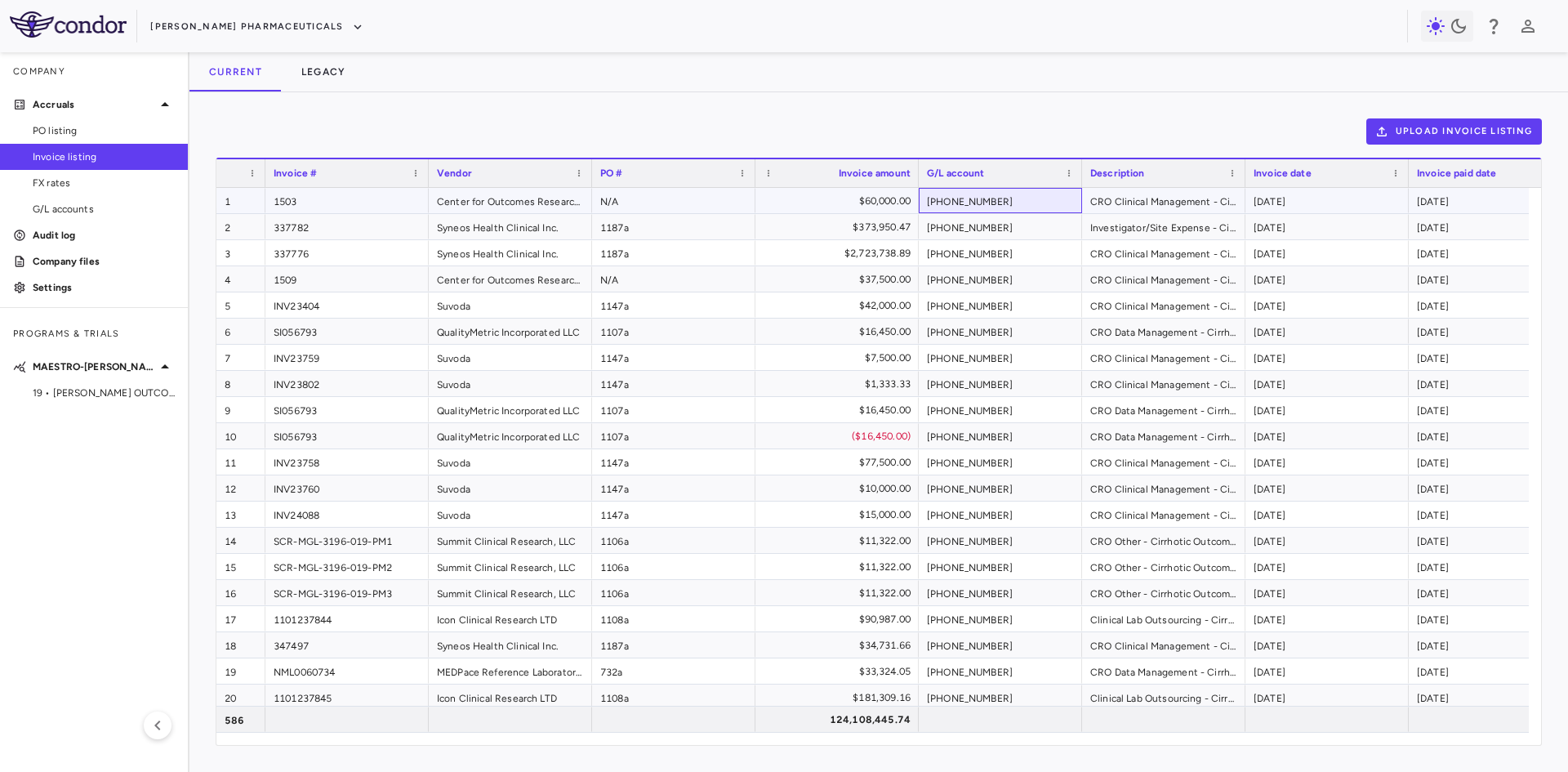
click at [957, 194] on div "[PHONE_NUMBER]" at bounding box center [1000, 201] width 164 height 25
click at [956, 233] on div "[PHONE_NUMBER]" at bounding box center [1000, 227] width 164 height 25
click at [957, 259] on div "[PHONE_NUMBER]" at bounding box center [1000, 253] width 164 height 25
click at [957, 280] on div "[PHONE_NUMBER]" at bounding box center [1000, 279] width 164 height 25
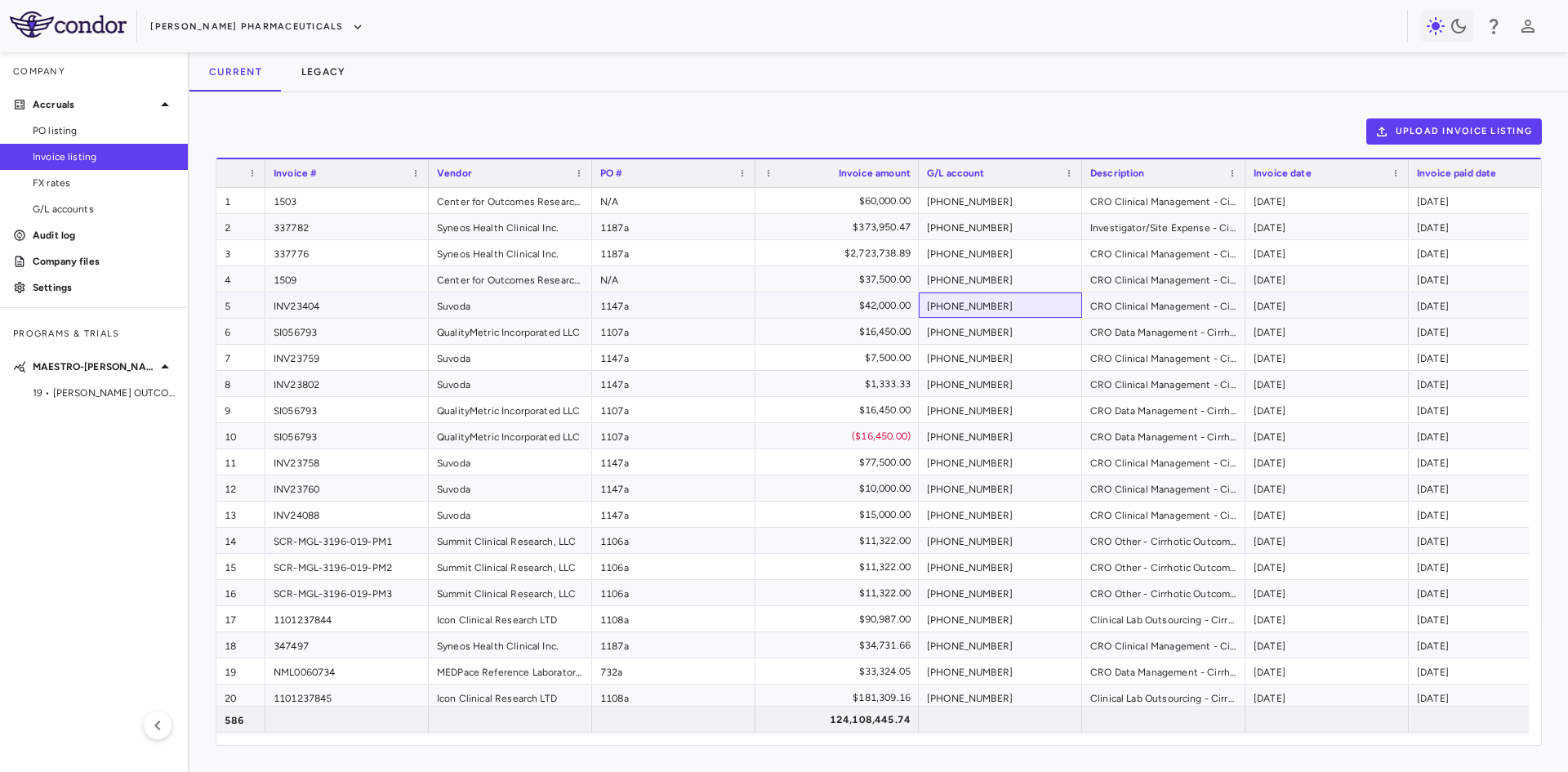
click at [951, 313] on div "[PHONE_NUMBER]" at bounding box center [1000, 306] width 164 height 25
click at [949, 353] on div "[PHONE_NUMBER]" at bounding box center [1000, 357] width 164 height 25
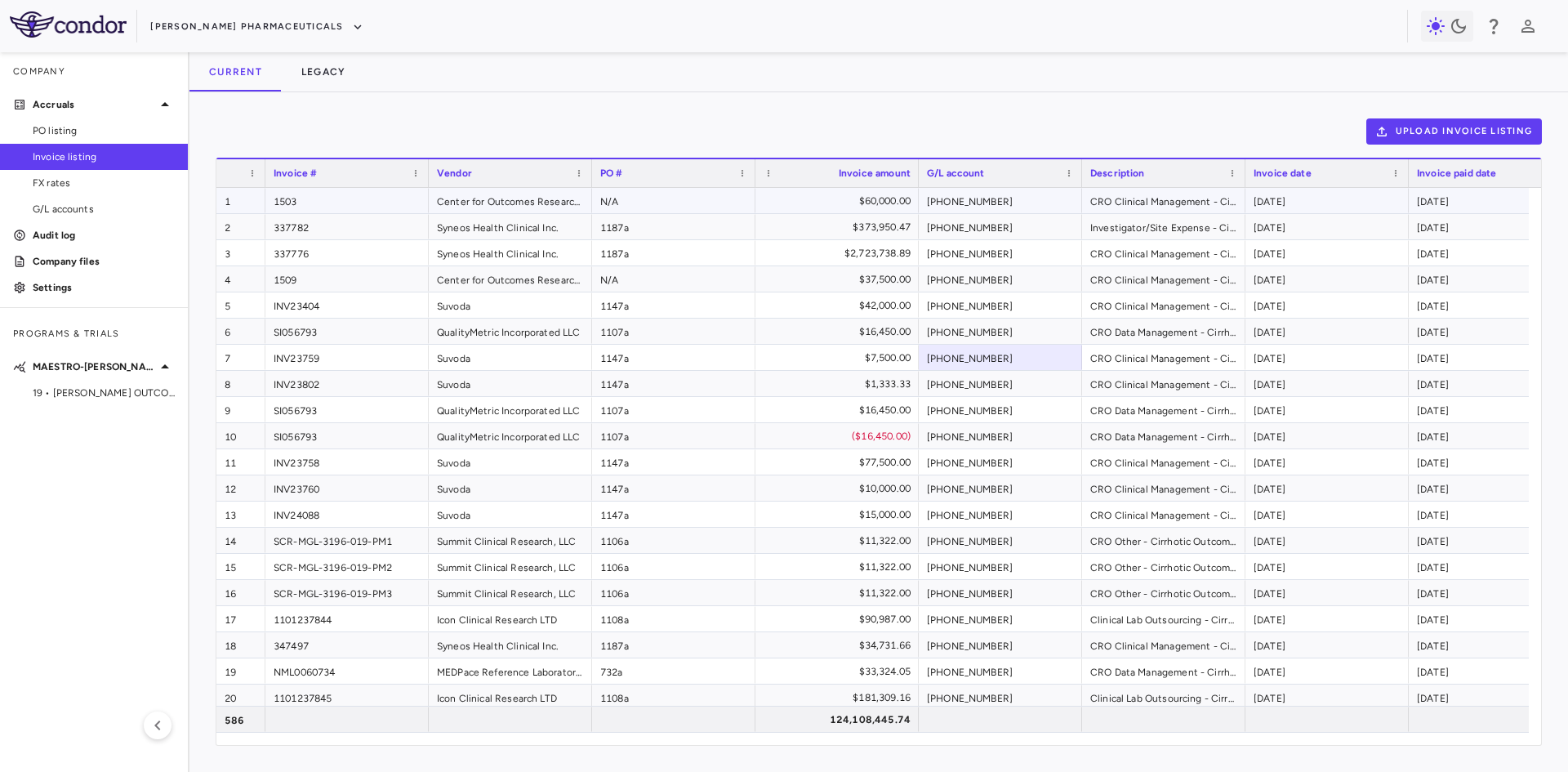
click at [944, 202] on div "[PHONE_NUMBER]" at bounding box center [1000, 201] width 164 height 25
click at [348, 74] on button "Legacy" at bounding box center [324, 71] width 84 height 39
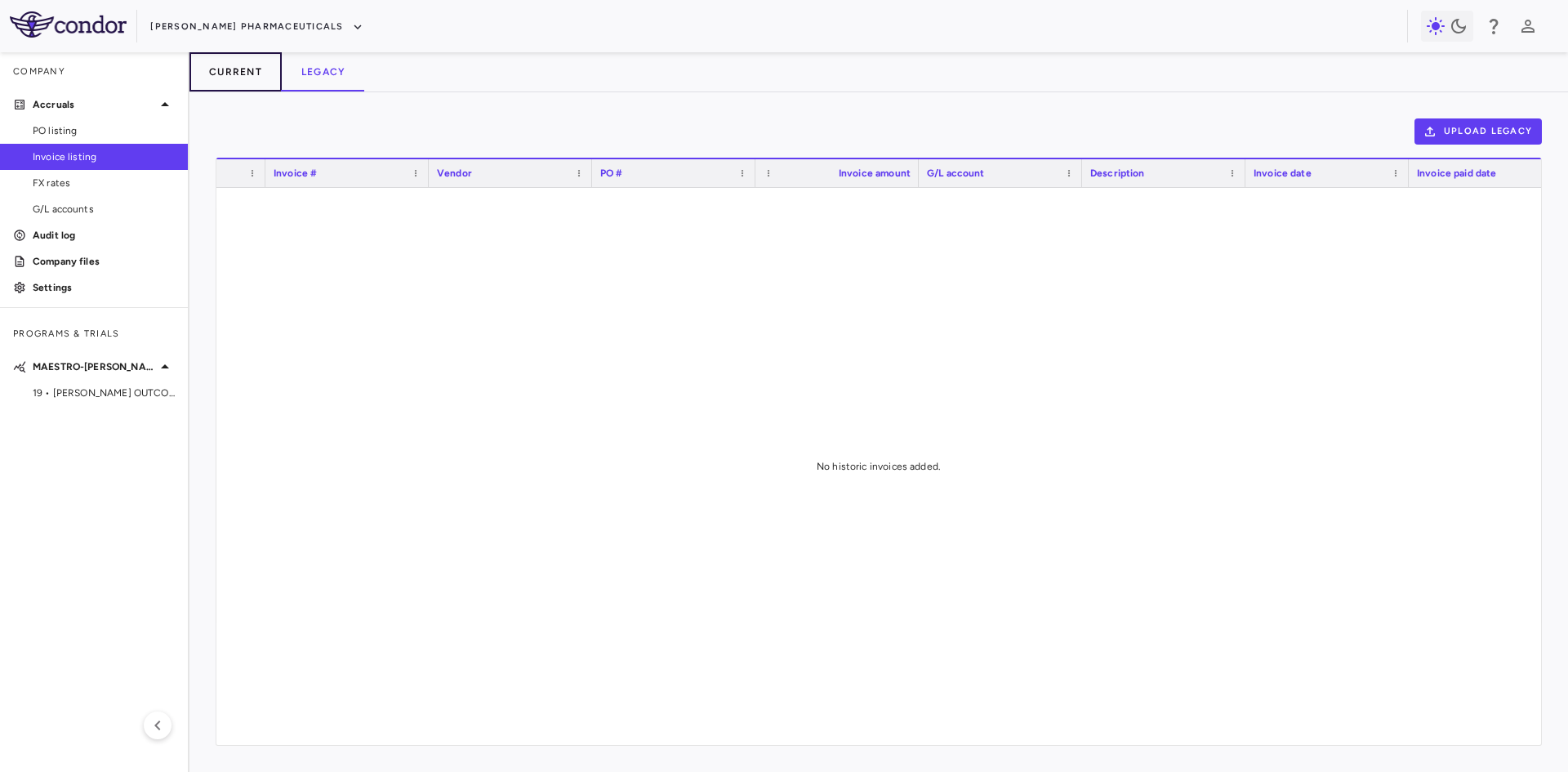
click at [251, 77] on button "Current" at bounding box center [236, 71] width 92 height 39
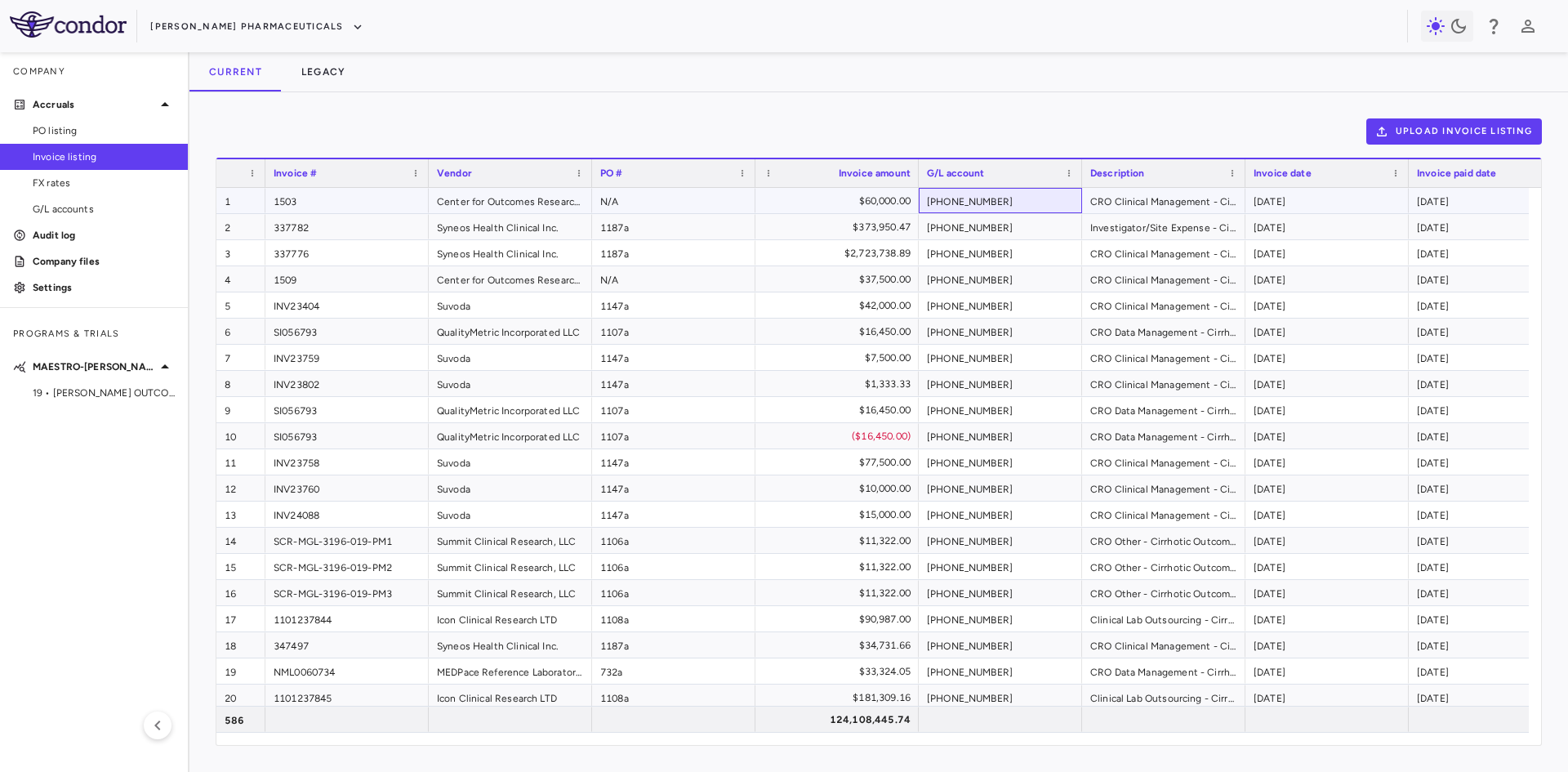
click at [979, 205] on div "[PHONE_NUMBER]" at bounding box center [1000, 201] width 164 height 25
click at [941, 211] on div "[PHONE_NUMBER]" at bounding box center [1000, 201] width 164 height 25
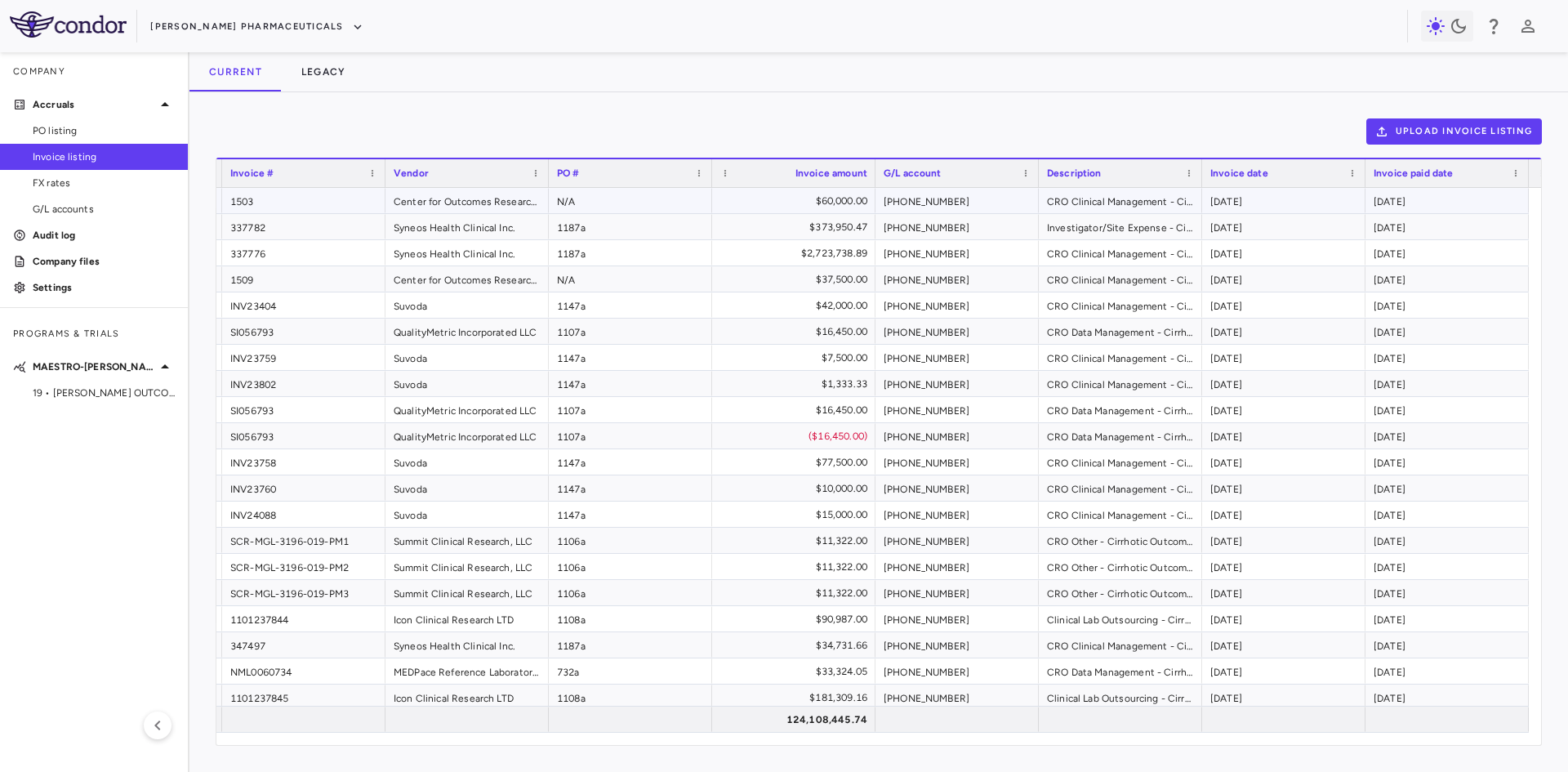
scroll to position [0, 207]
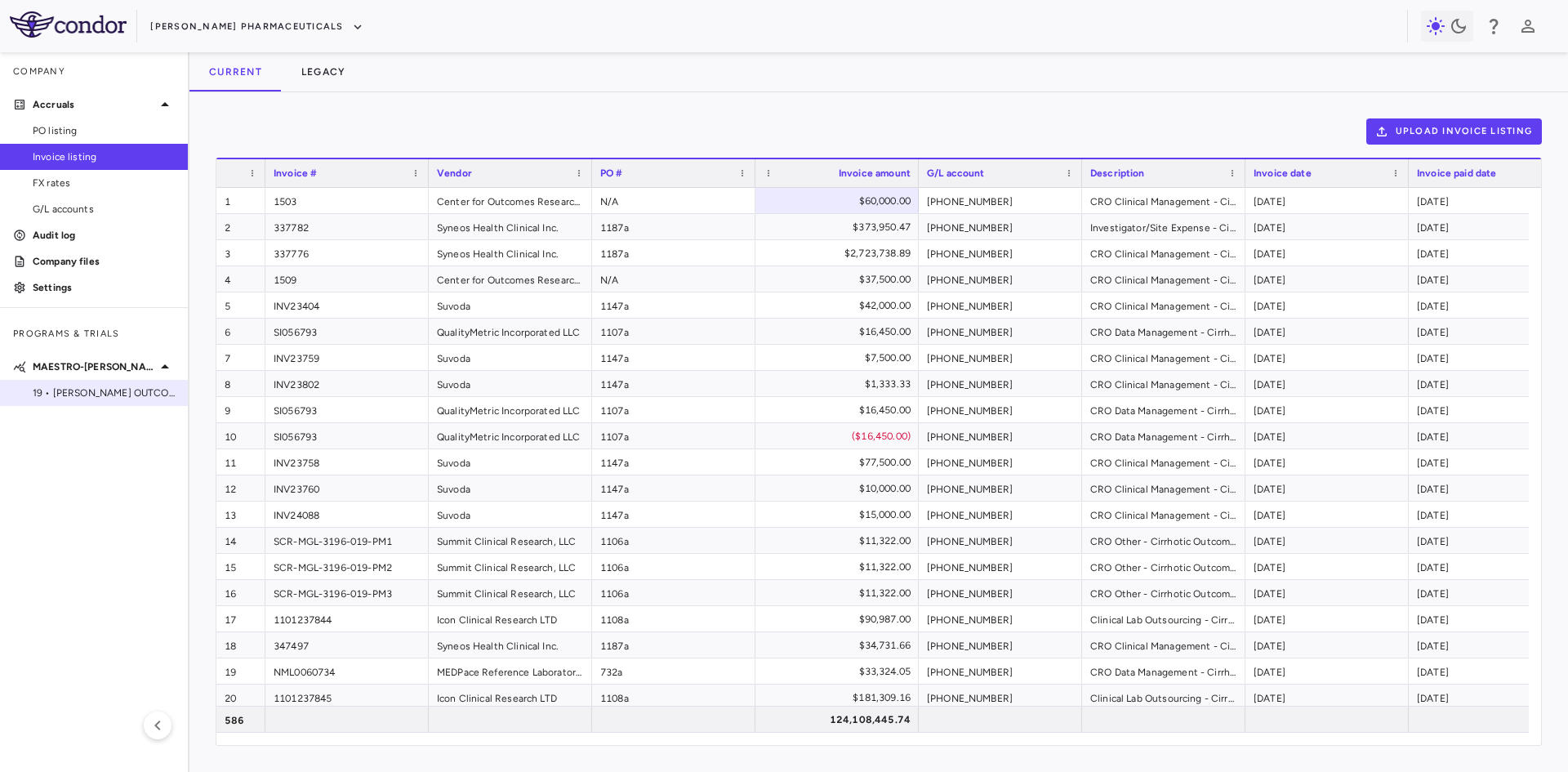
click at [104, 393] on span "19 • [PERSON_NAME] OUTCOMES" at bounding box center [103, 393] width 142 height 14
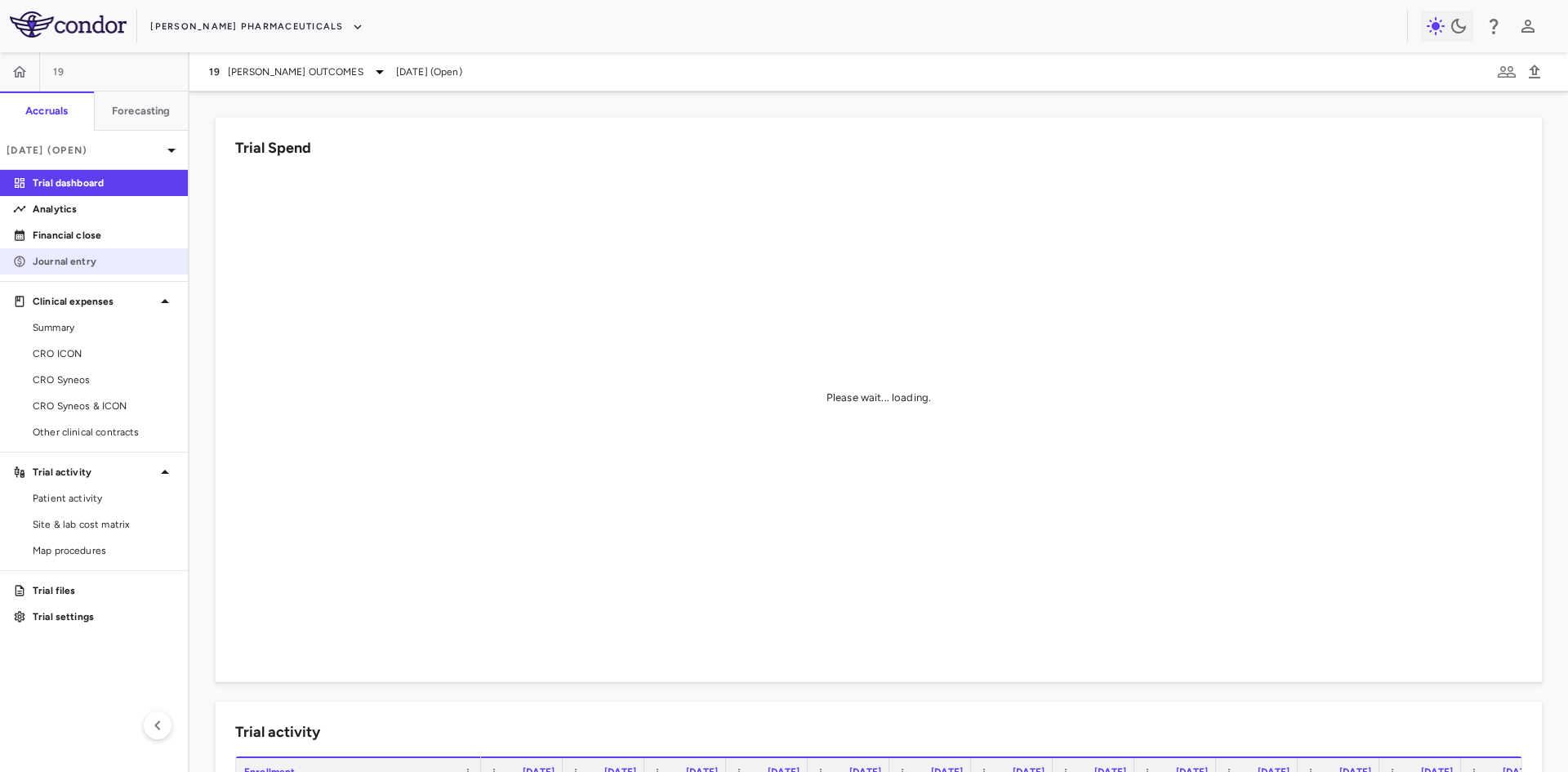
click at [68, 261] on p "Journal entry" at bounding box center [103, 261] width 142 height 14
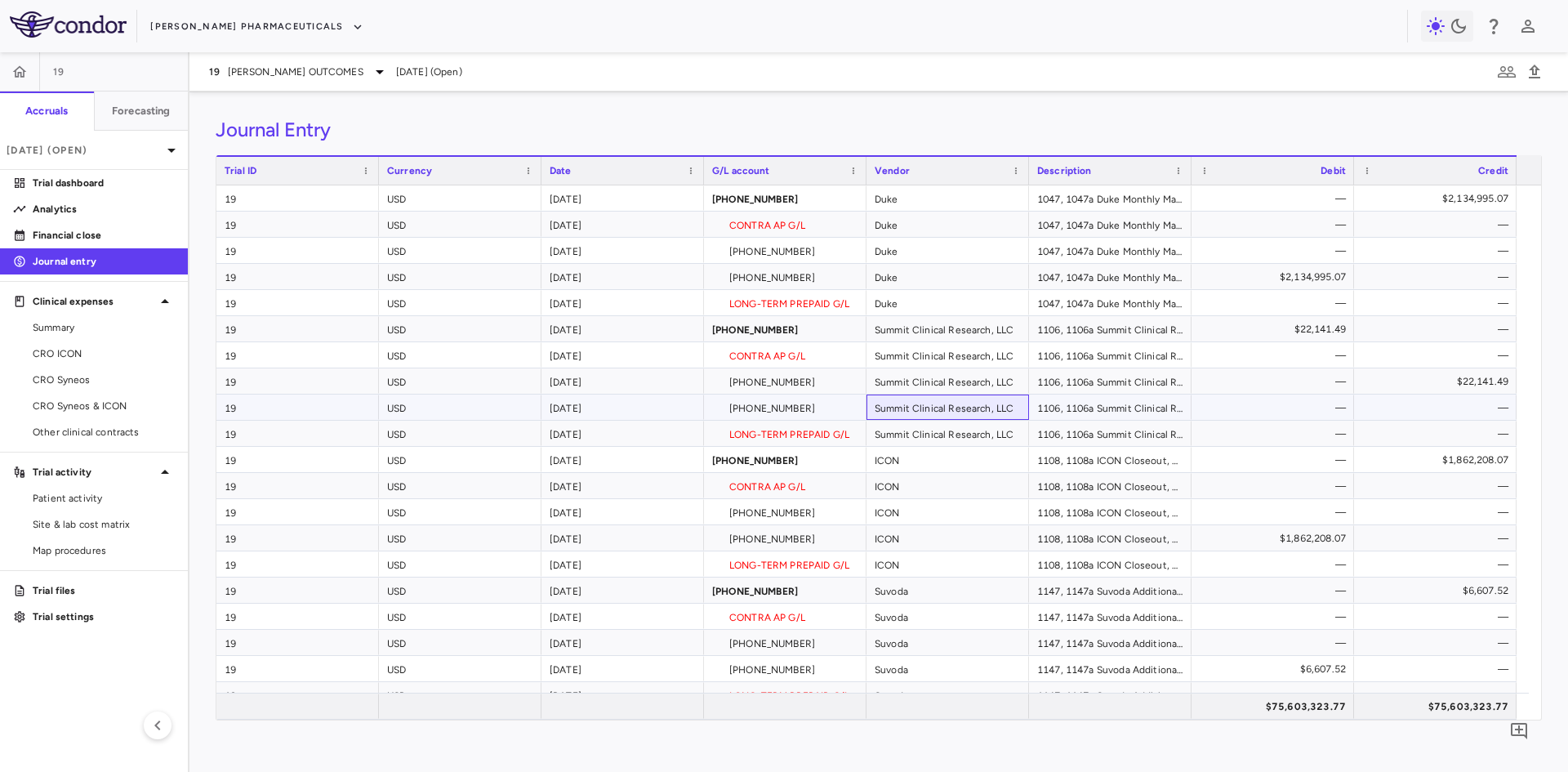
click at [884, 413] on div "Summit Clinical Research, LLC" at bounding box center [948, 408] width 163 height 25
click at [759, 391] on div "[PHONE_NUMBER]" at bounding box center [785, 381] width 163 height 25
click at [782, 404] on div "[PHONE_NUMBER]" at bounding box center [785, 408] width 163 height 25
click at [776, 341] on div "[PHONE_NUMBER]" at bounding box center [785, 329] width 163 height 25
click at [776, 385] on div "[PHONE_NUMBER]" at bounding box center [785, 381] width 163 height 25
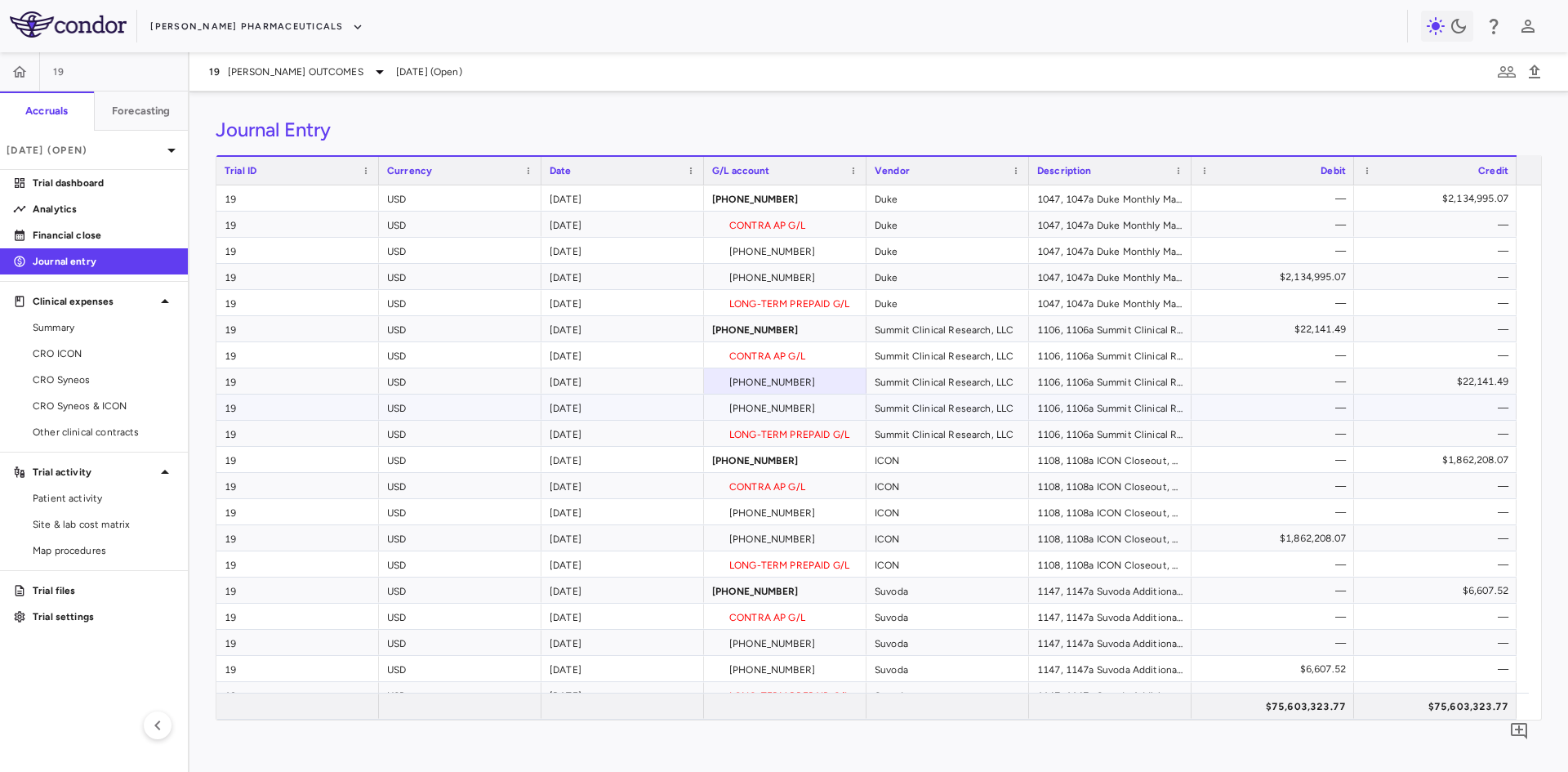
click at [777, 409] on div "[PHONE_NUMBER]" at bounding box center [785, 408] width 163 height 25
click at [790, 516] on div "[PHONE_NUMBER]" at bounding box center [785, 512] width 163 height 25
click at [788, 538] on div "[PHONE_NUMBER]" at bounding box center [785, 538] width 163 height 25
click at [775, 357] on div "CONTRA AP G/L" at bounding box center [785, 355] width 163 height 25
click at [760, 233] on div "CONTRA AP G/L" at bounding box center [785, 224] width 163 height 25
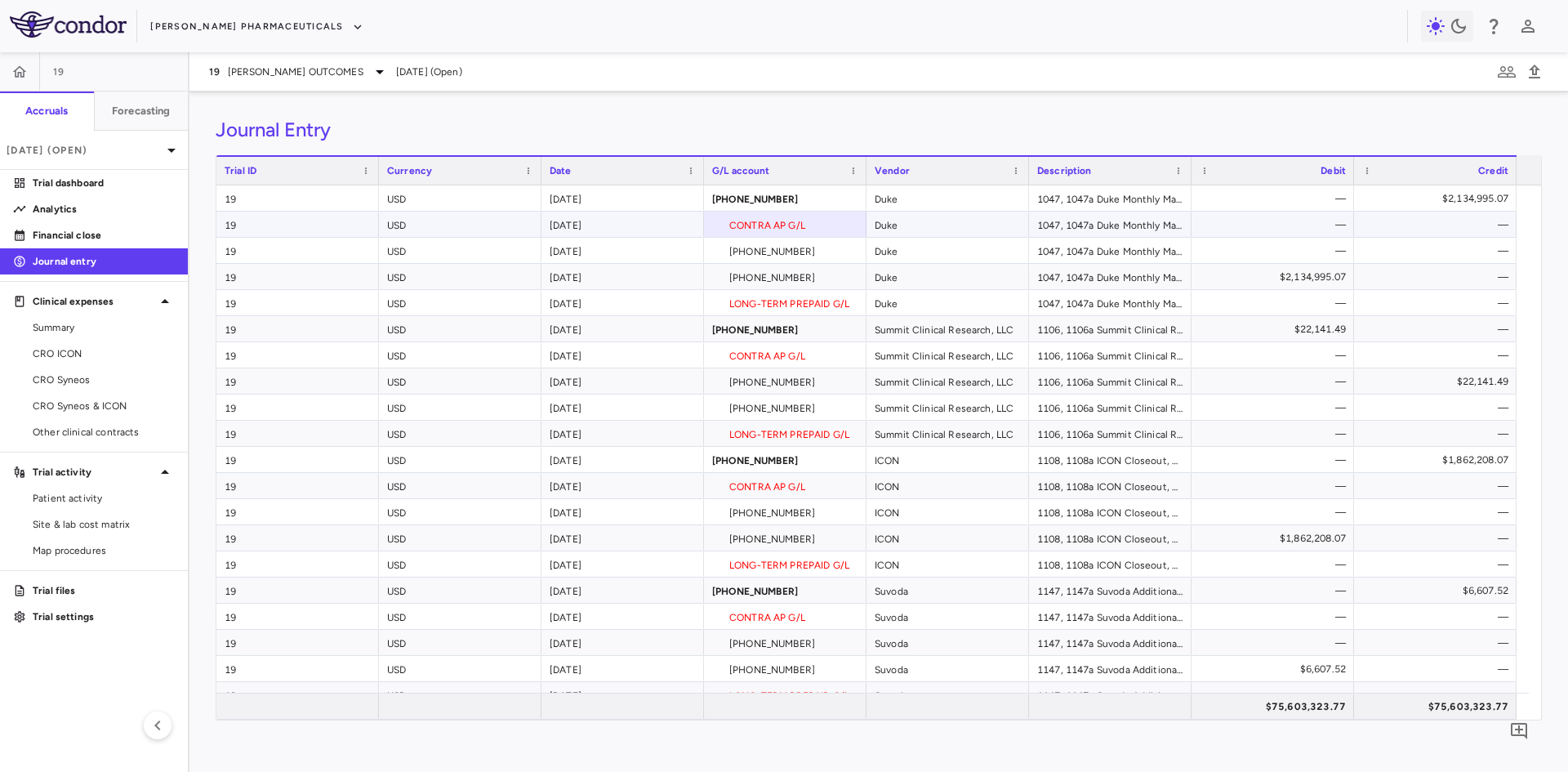
click at [902, 216] on div "Duke" at bounding box center [948, 224] width 163 height 25
click at [1142, 227] on div "1047, 1047a Duke Monthly Management, Per Scan Analysis - Visit Driven Fee, Site…" at bounding box center [1111, 224] width 163 height 25
click at [774, 219] on div "CONTRA AP G/L" at bounding box center [785, 224] width 163 height 25
click at [723, 249] on div "[PHONE_NUMBER]" at bounding box center [785, 250] width 163 height 25
click at [718, 289] on div "19 USD [DATE] [PHONE_NUMBER] Duke 1047, 1047a Duke Monthly Management, Per Scan…" at bounding box center [866, 277] width 1300 height 26
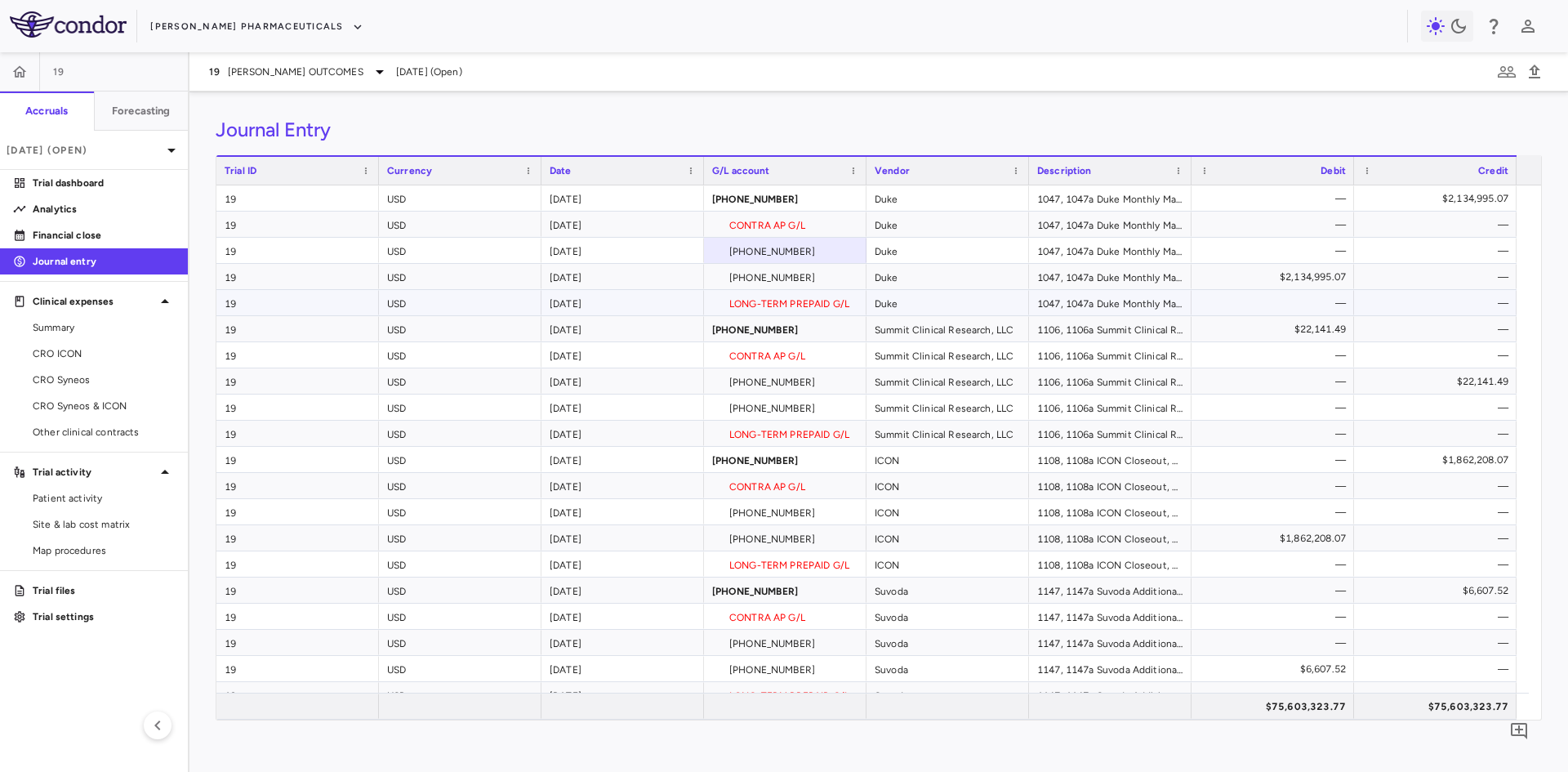
drag, startPoint x: 798, startPoint y: 305, endPoint x: 773, endPoint y: 315, distance: 26.9
click at [798, 304] on div "LONG-TERM PREPAID G/L" at bounding box center [785, 303] width 163 height 25
click at [643, 504] on div "[DATE]" at bounding box center [623, 512] width 163 height 25
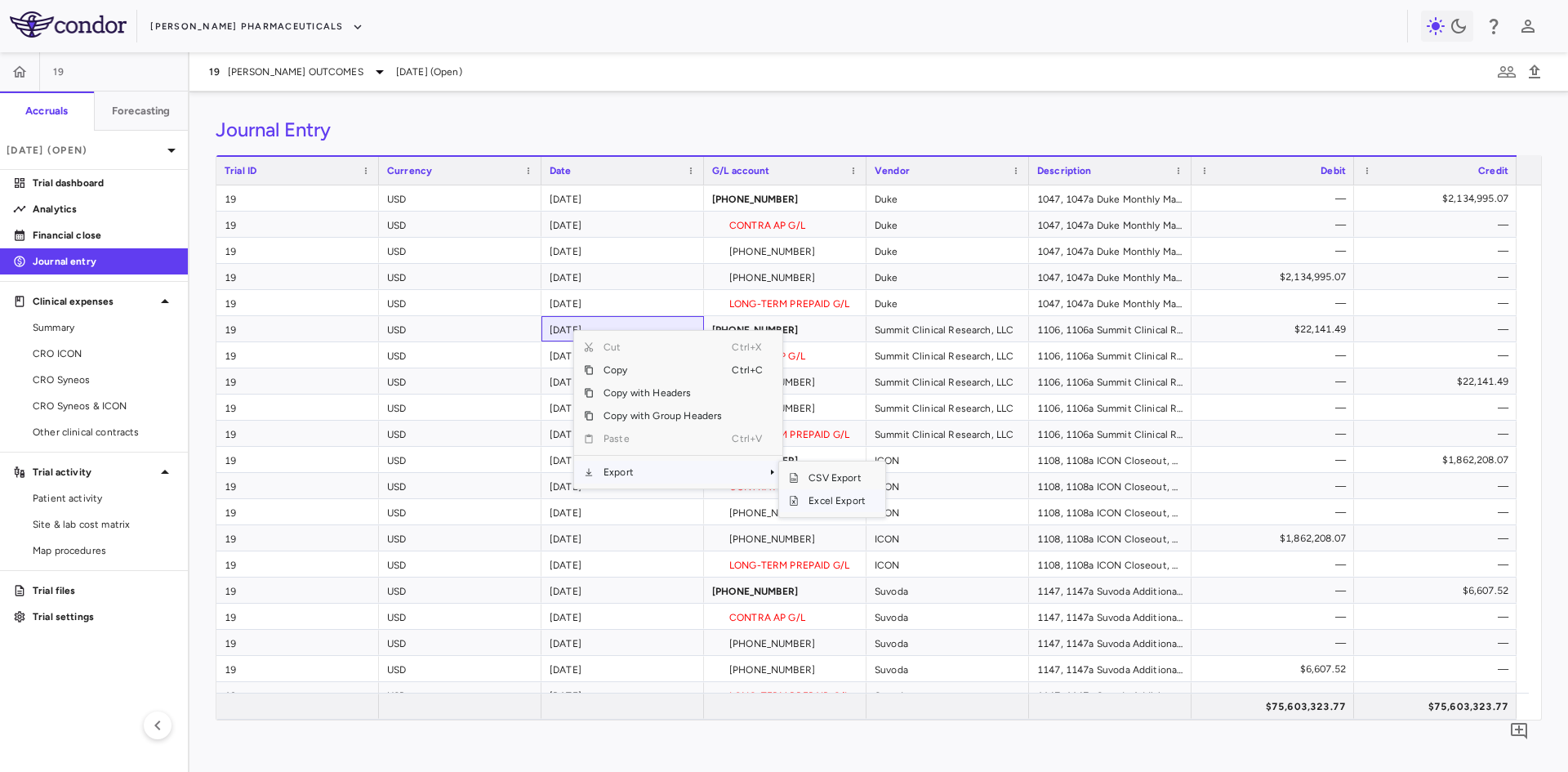
click at [834, 505] on span "Excel Export" at bounding box center [837, 500] width 77 height 23
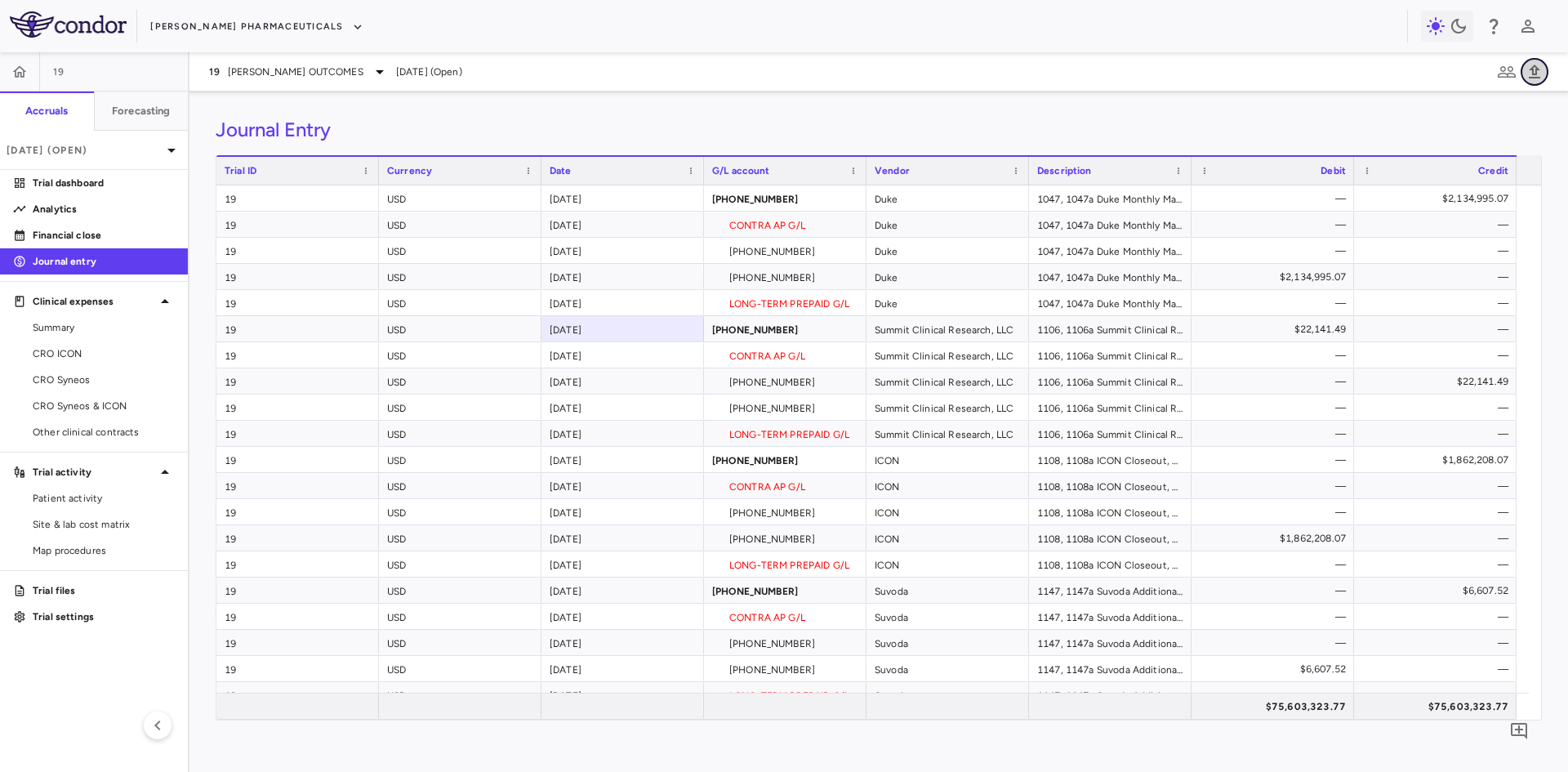
click at [1540, 74] on icon "button" at bounding box center [1535, 72] width 20 height 20
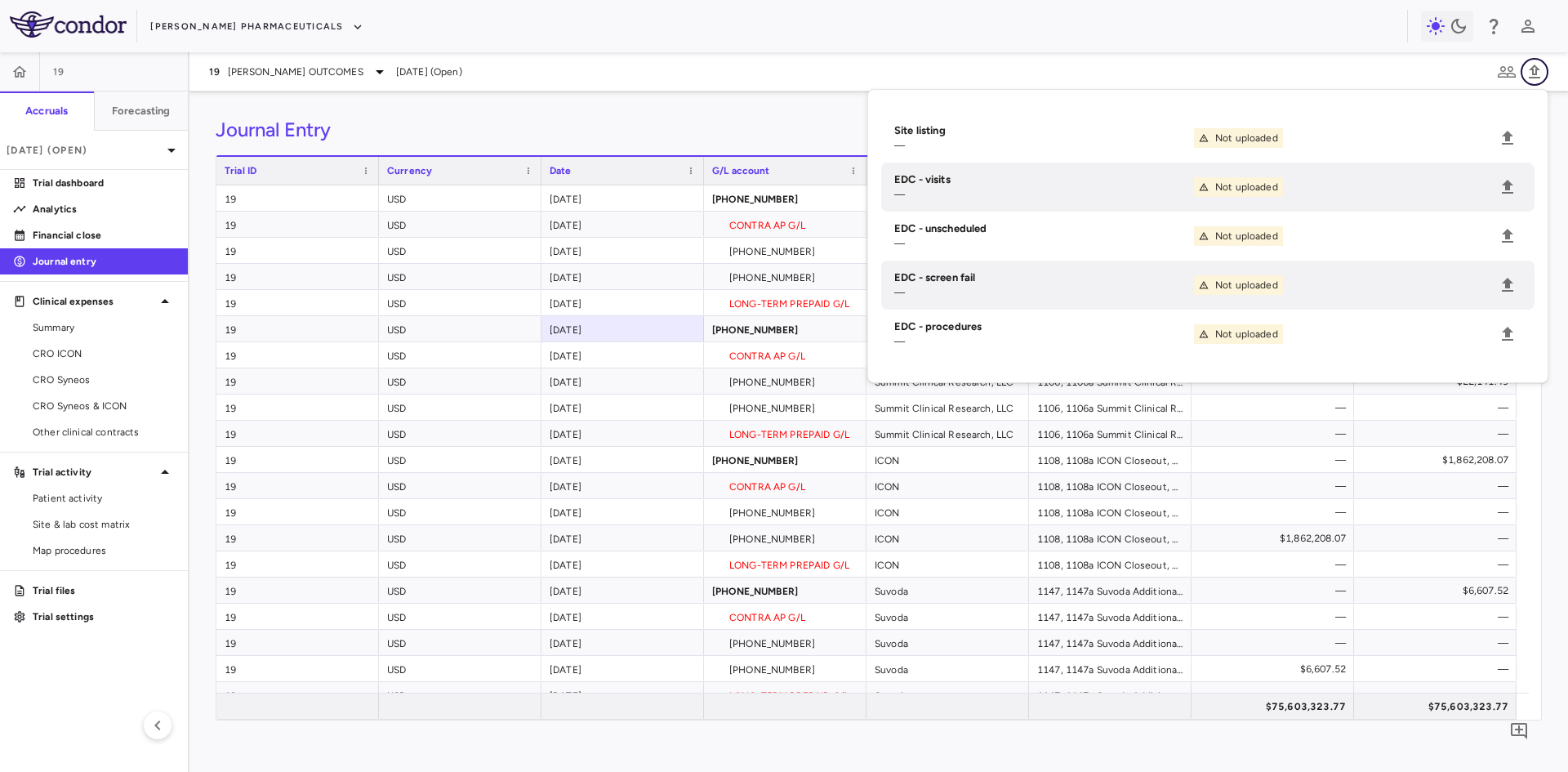
click at [1540, 74] on icon "button" at bounding box center [1535, 72] width 20 height 20
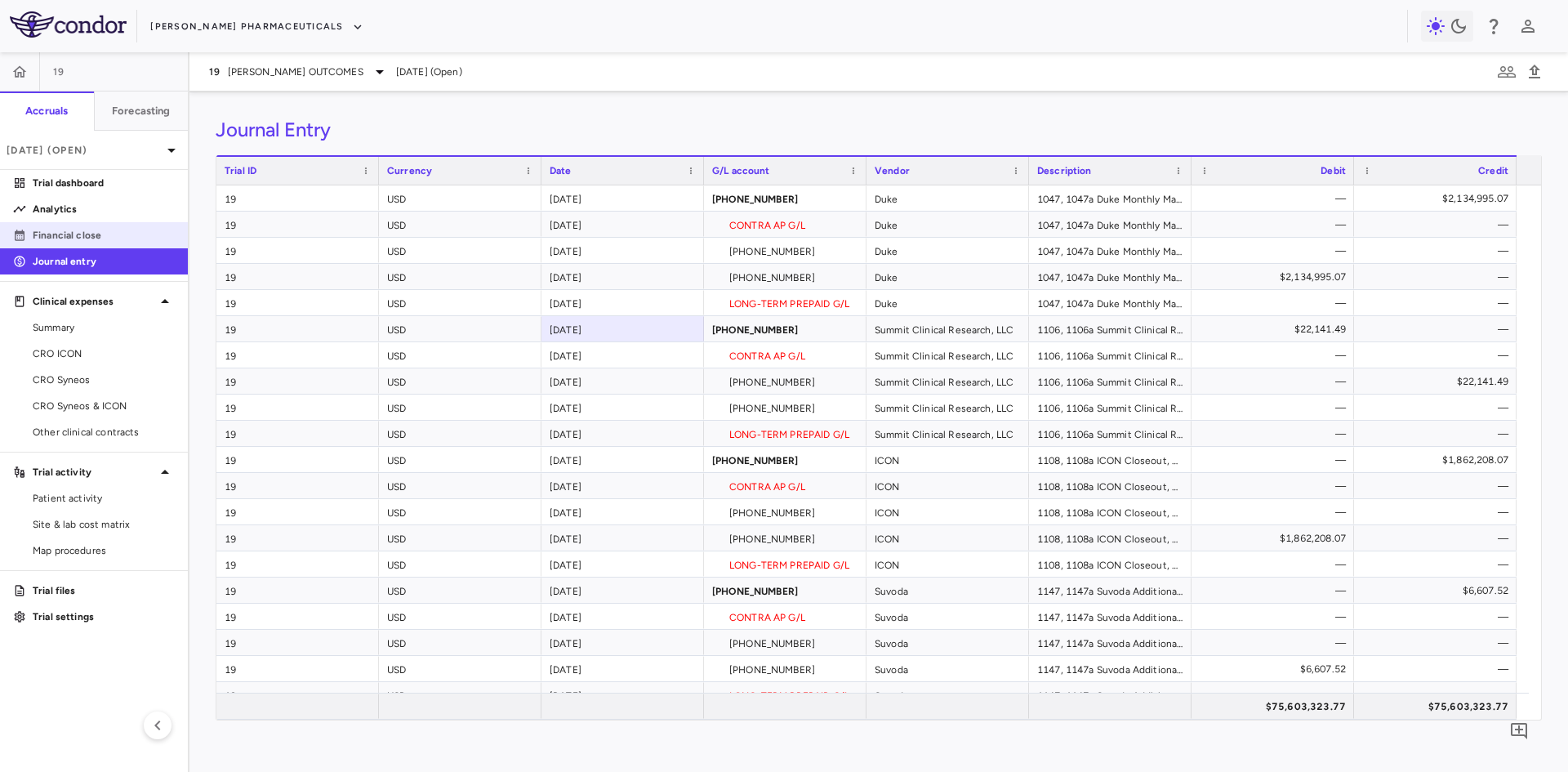
click at [79, 233] on p "Financial close" at bounding box center [103, 235] width 142 height 14
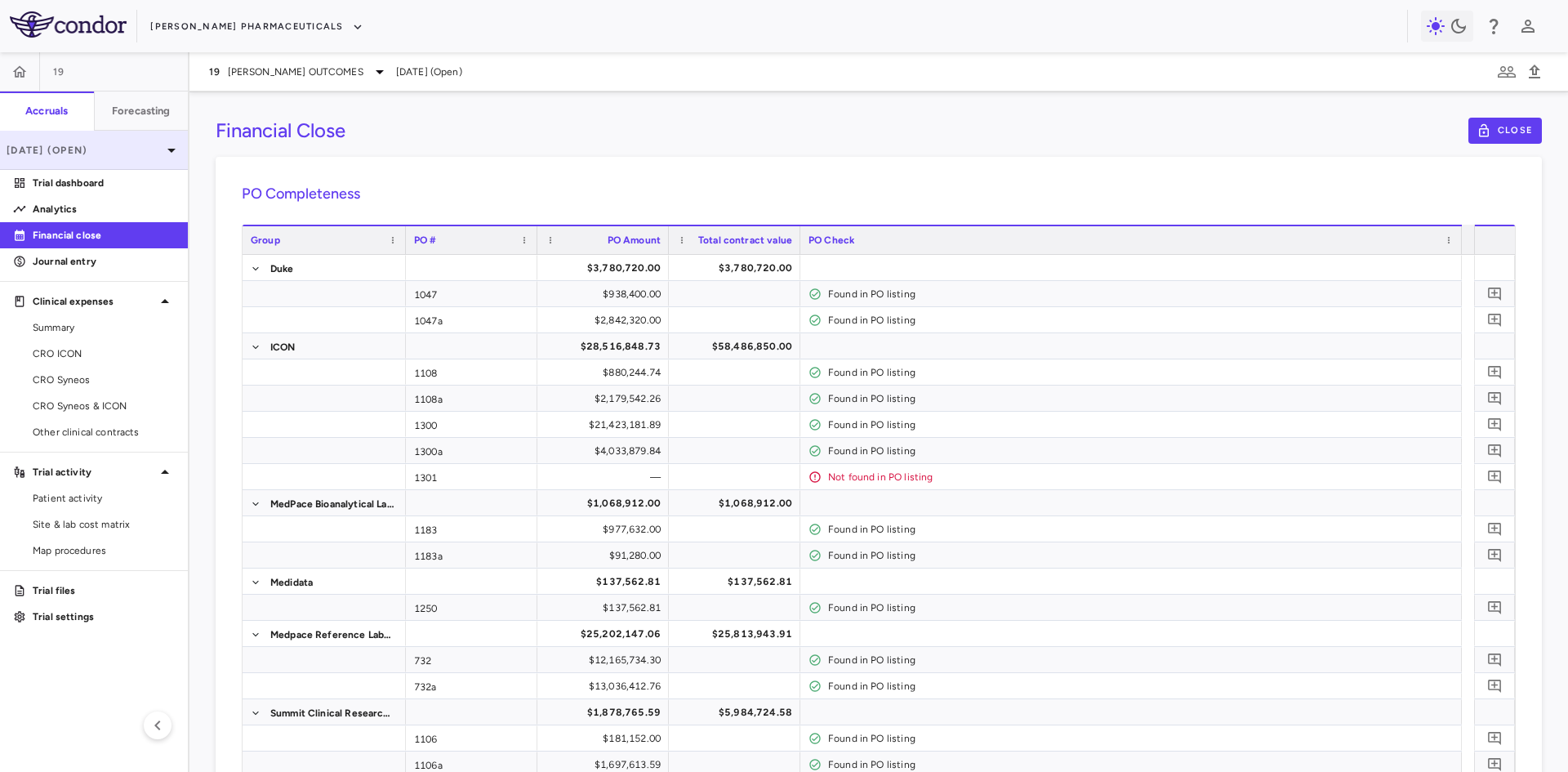
click at [136, 148] on p "[DATE] (Open)" at bounding box center [84, 150] width 155 height 14
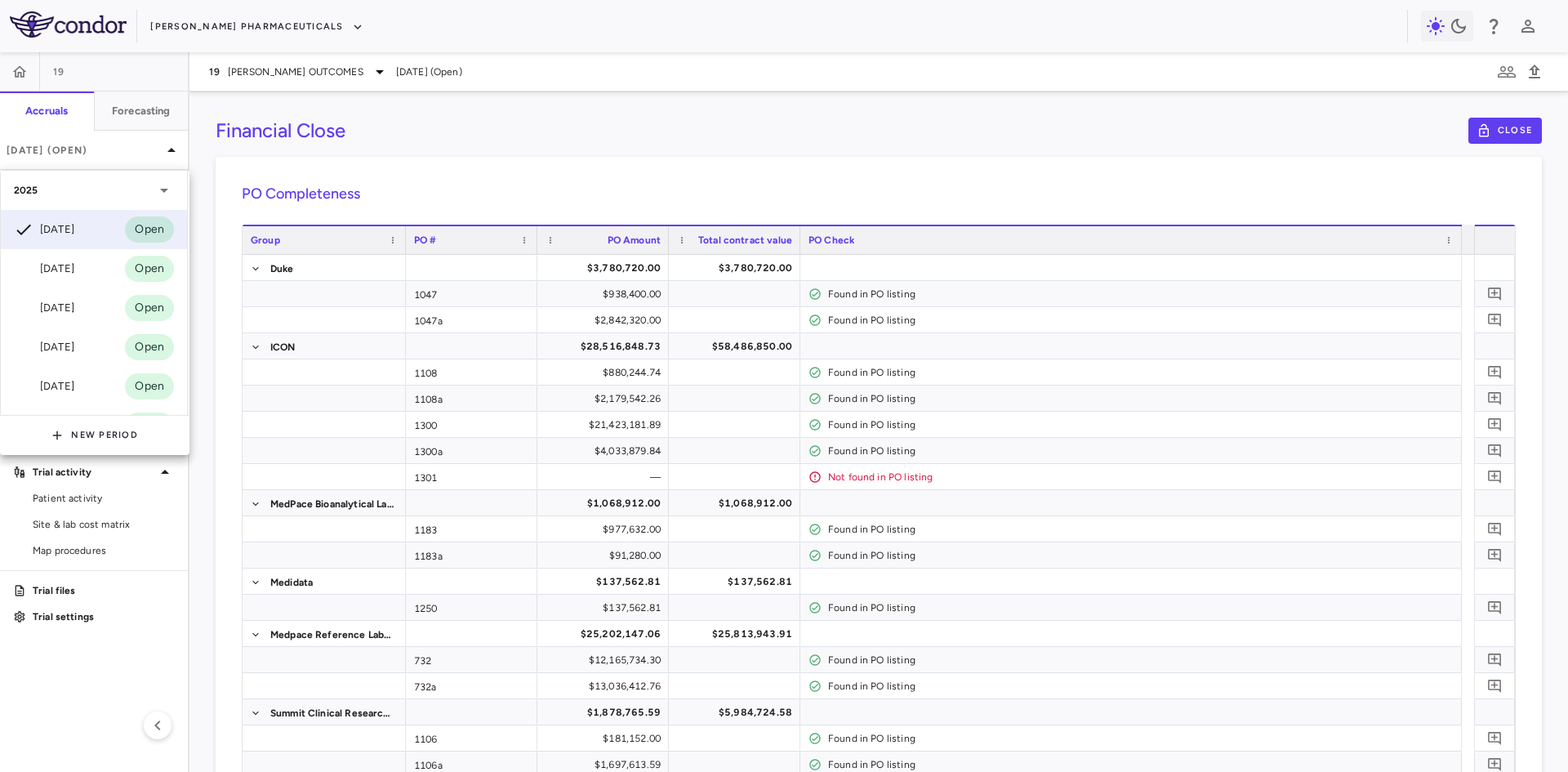
click at [424, 172] on div at bounding box center [784, 386] width 1568 height 772
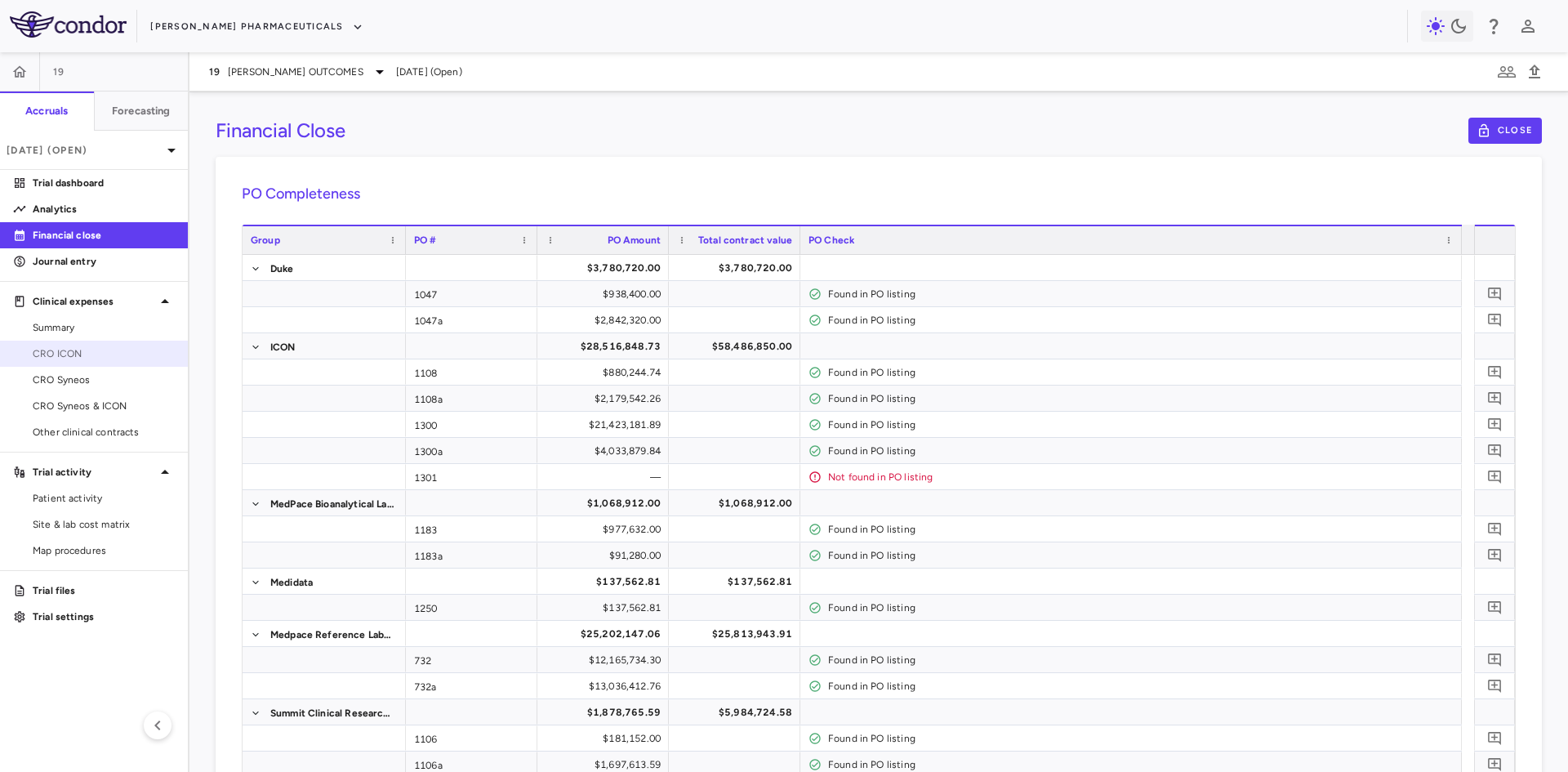
click at [88, 352] on span "CRO ICON" at bounding box center [103, 353] width 142 height 14
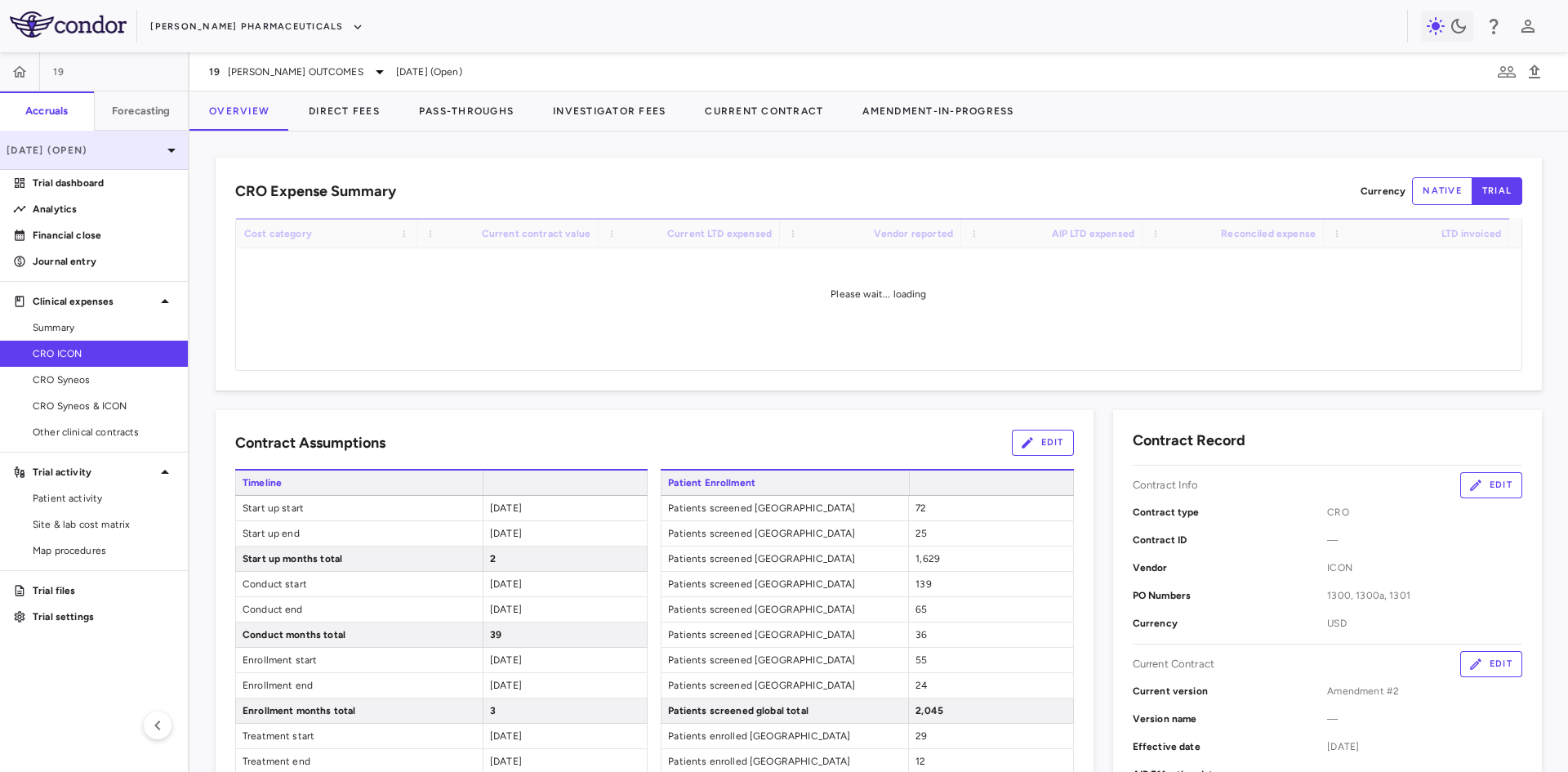
click at [91, 145] on p "[DATE] (Open)" at bounding box center [84, 150] width 155 height 14
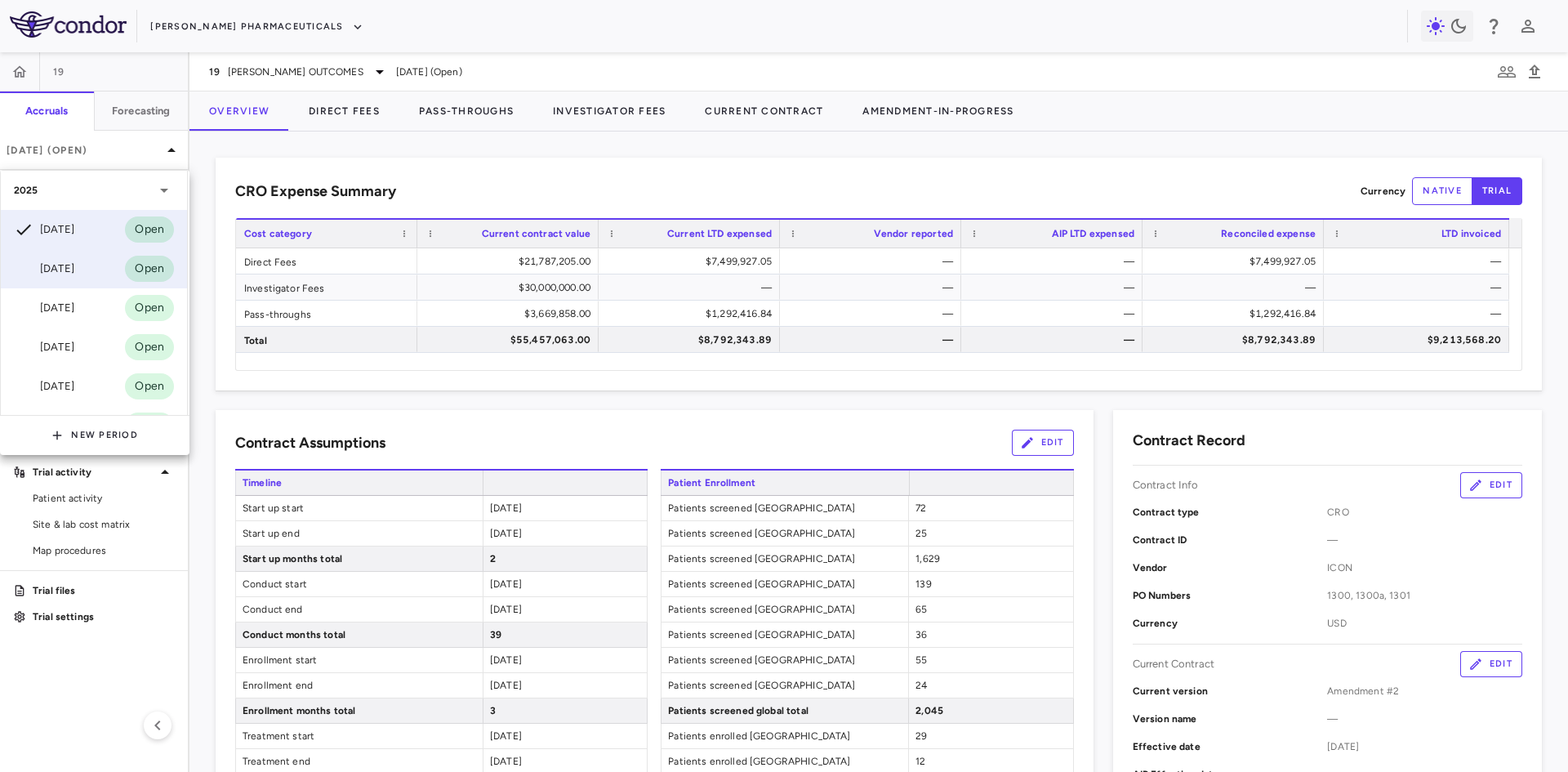
click at [74, 272] on div "[DATE]" at bounding box center [43, 268] width 61 height 20
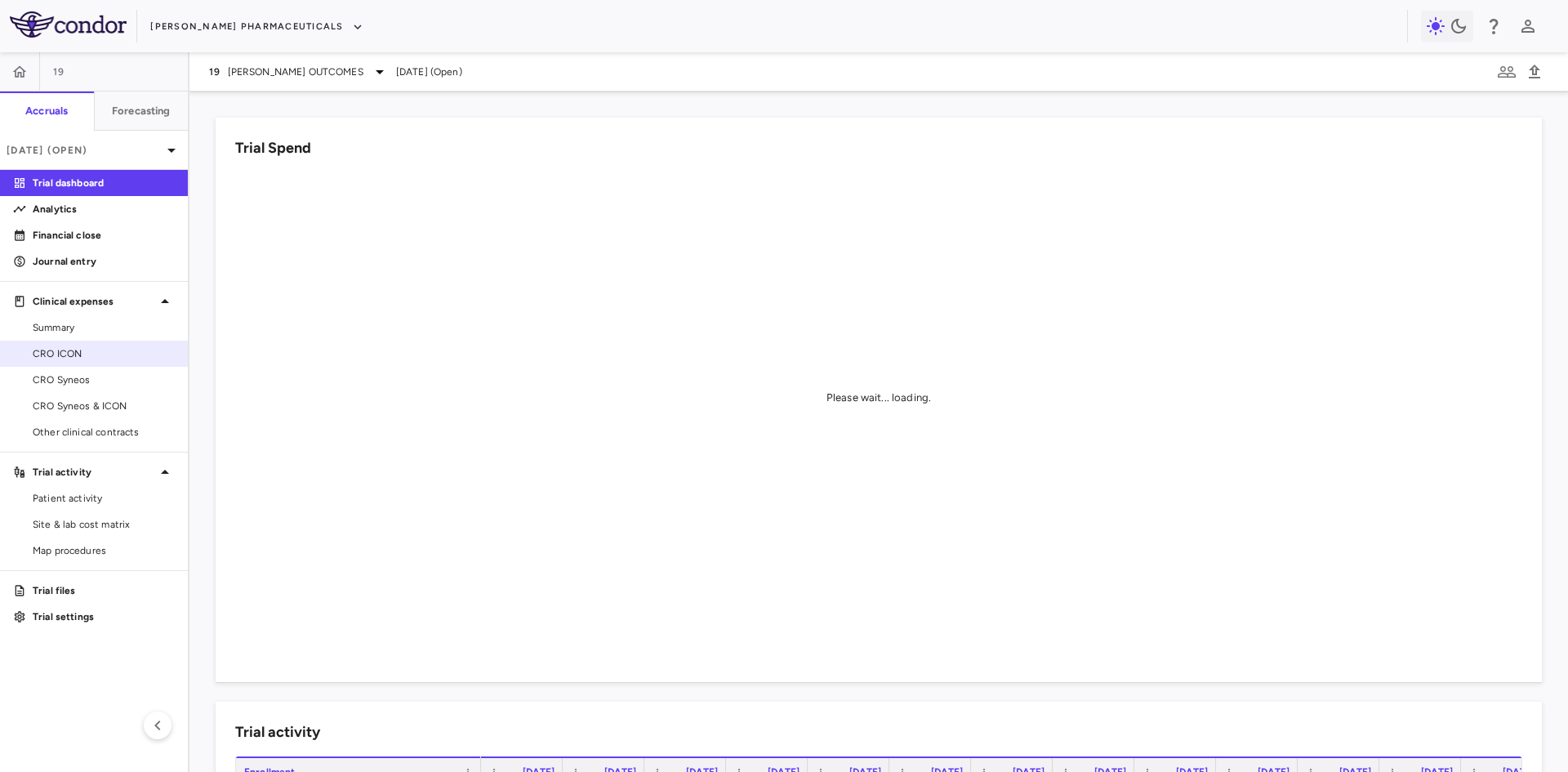
click at [77, 352] on span "CRO ICON" at bounding box center [103, 353] width 142 height 14
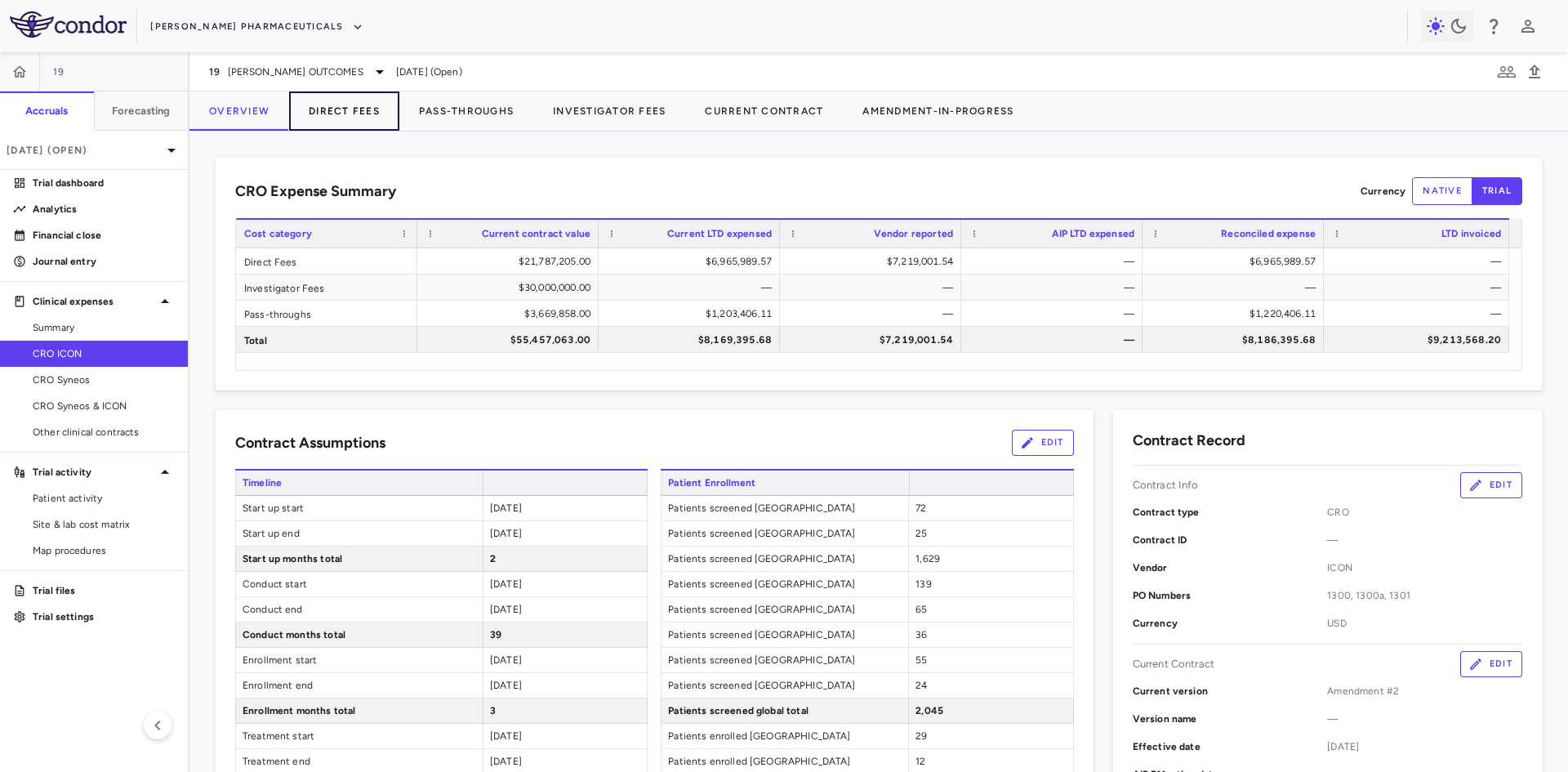
click at [363, 118] on button "Direct Fees" at bounding box center [344, 110] width 110 height 39
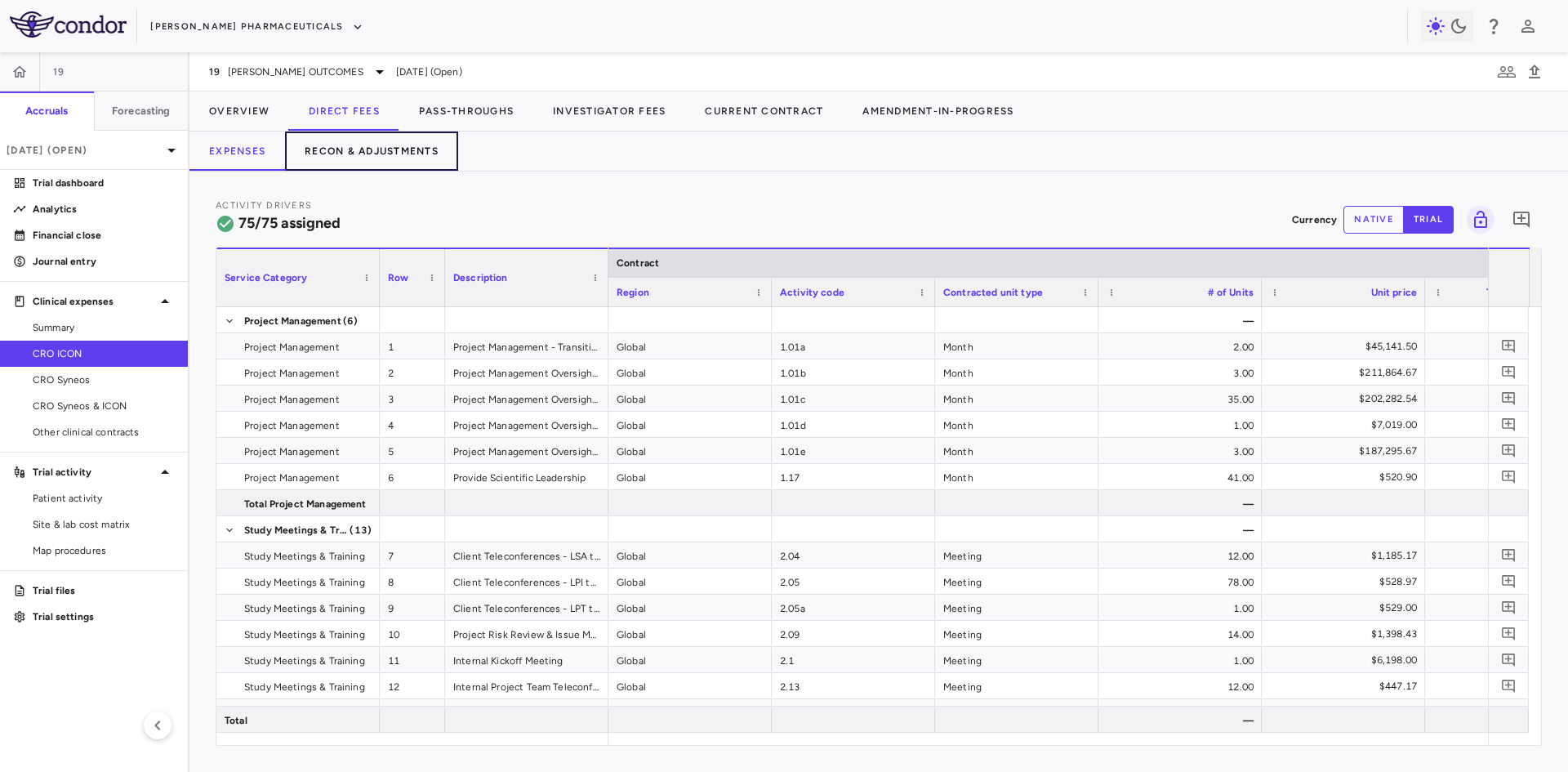
click at [416, 151] on button "Recon & Adjustments" at bounding box center [371, 151] width 174 height 39
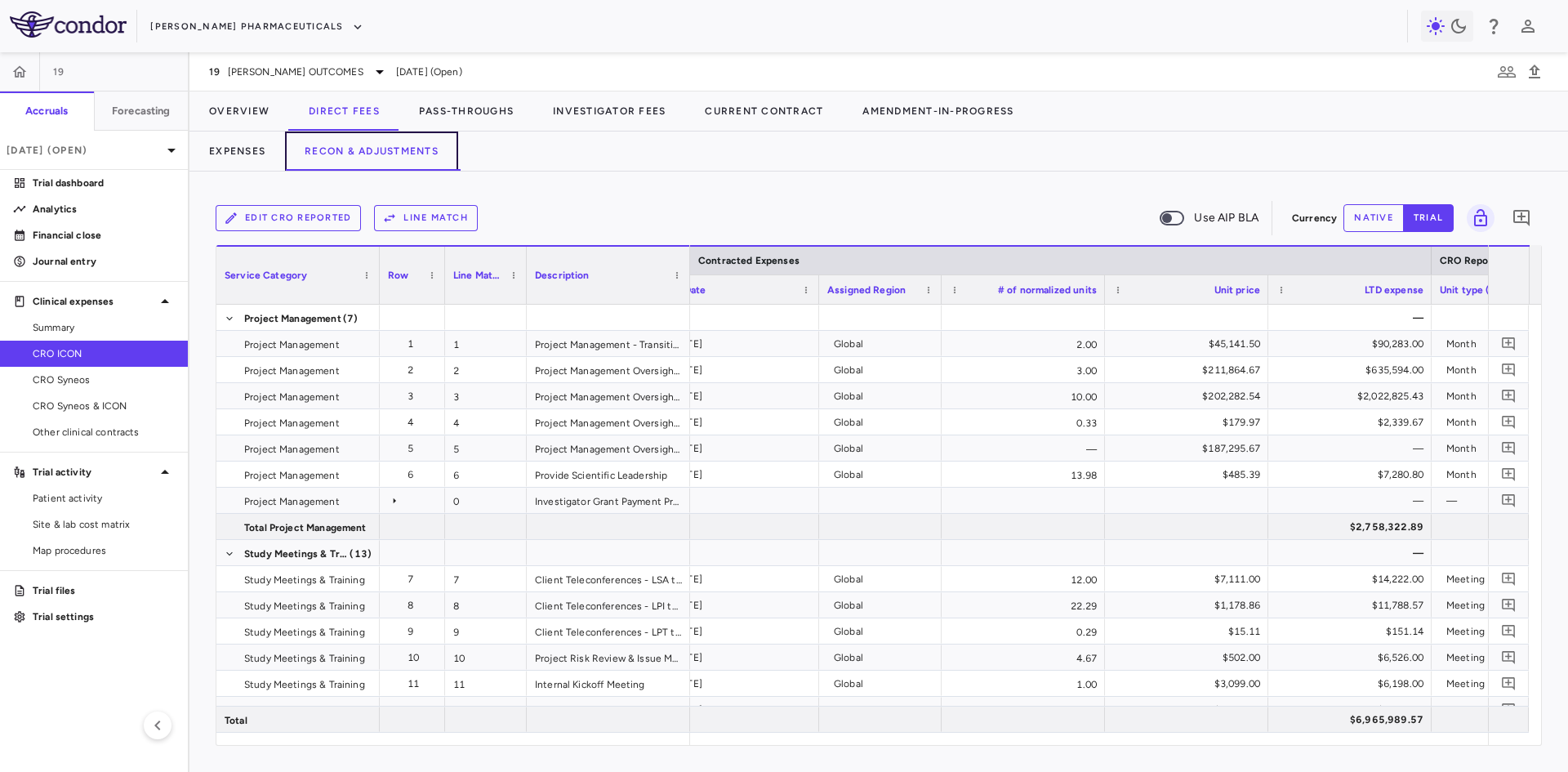
scroll to position [0, 1693]
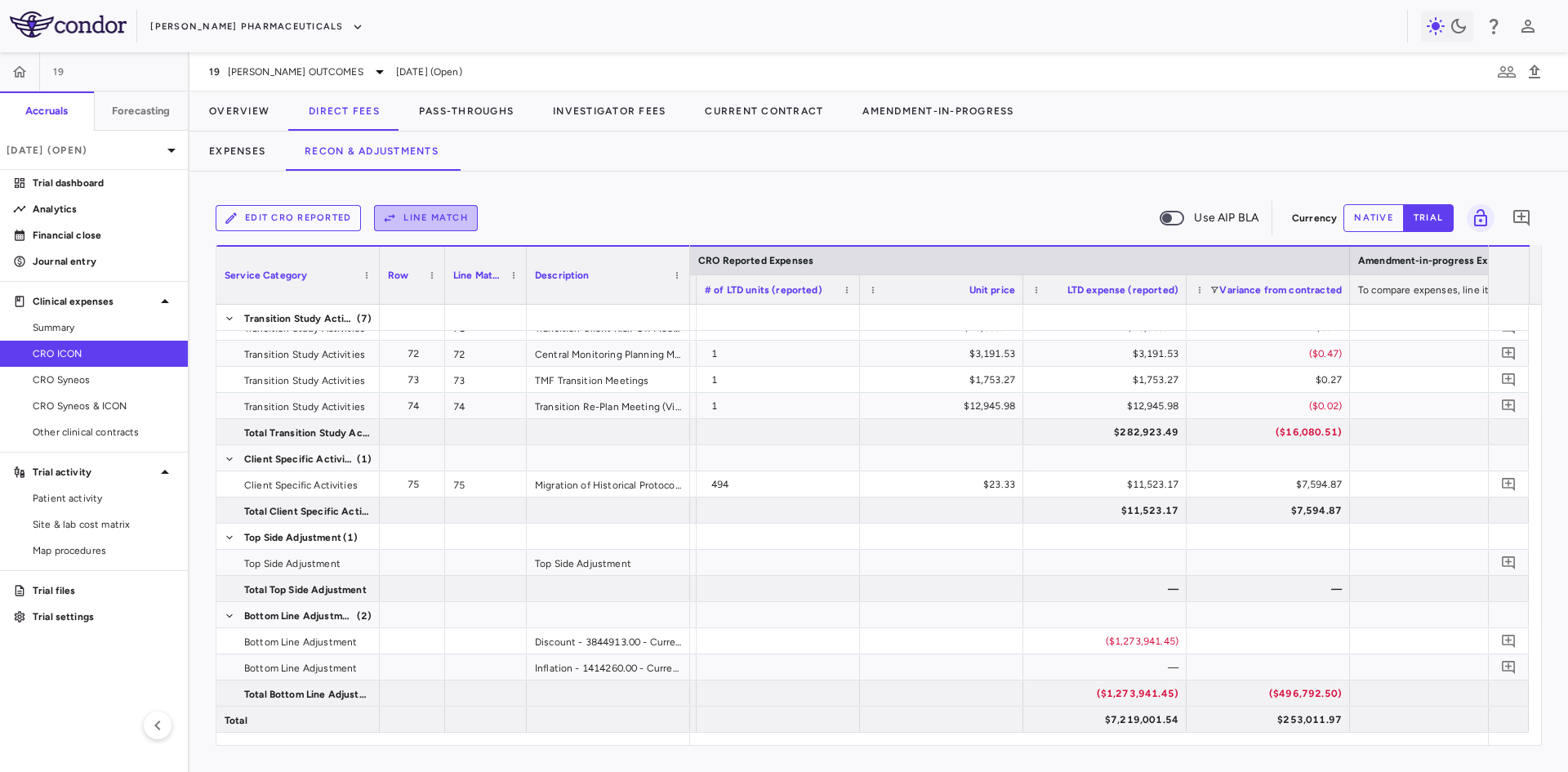
click at [430, 208] on button "Line Match" at bounding box center [426, 218] width 104 height 26
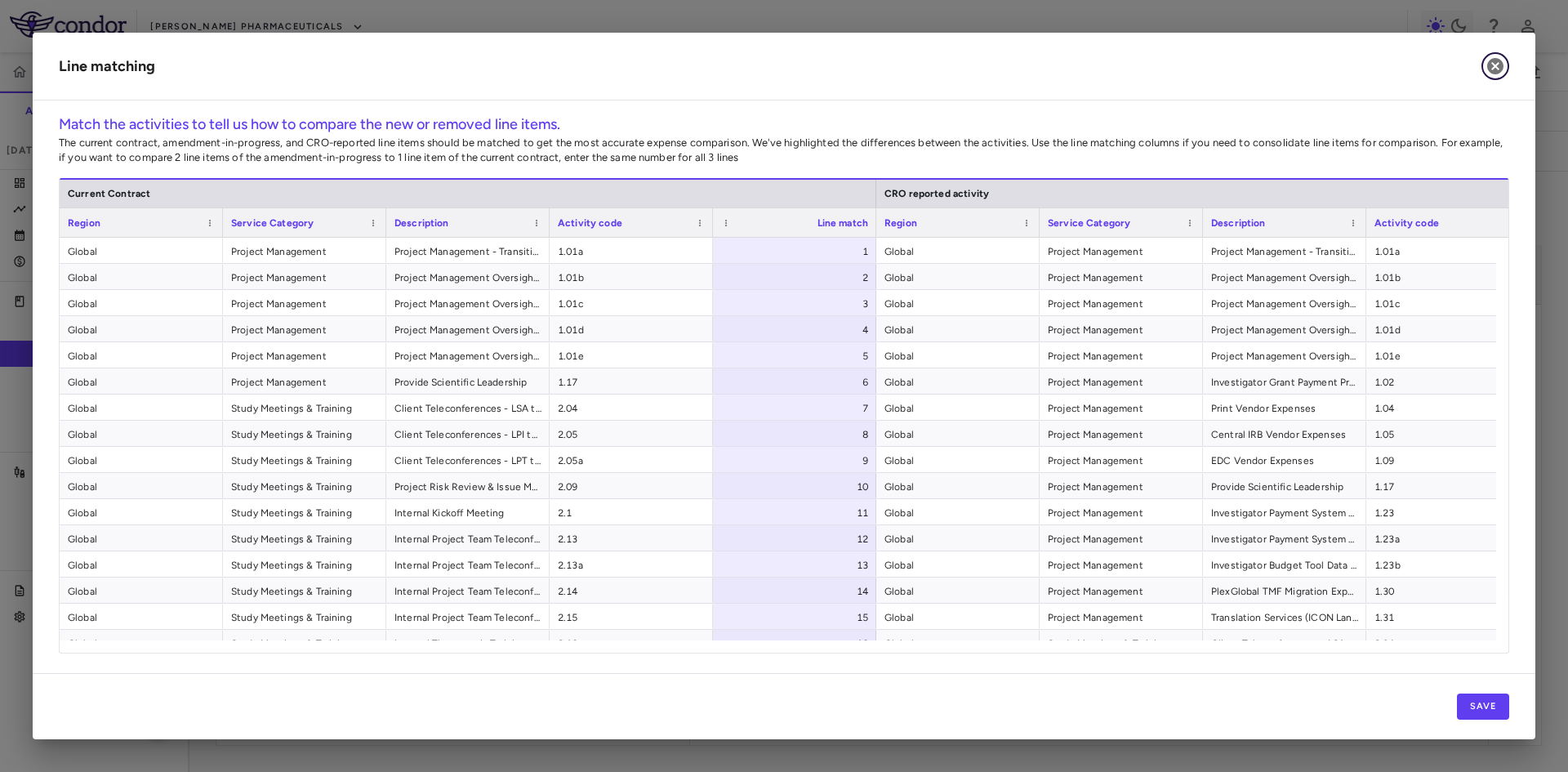
click at [1498, 64] on icon "button" at bounding box center [1496, 66] width 20 height 20
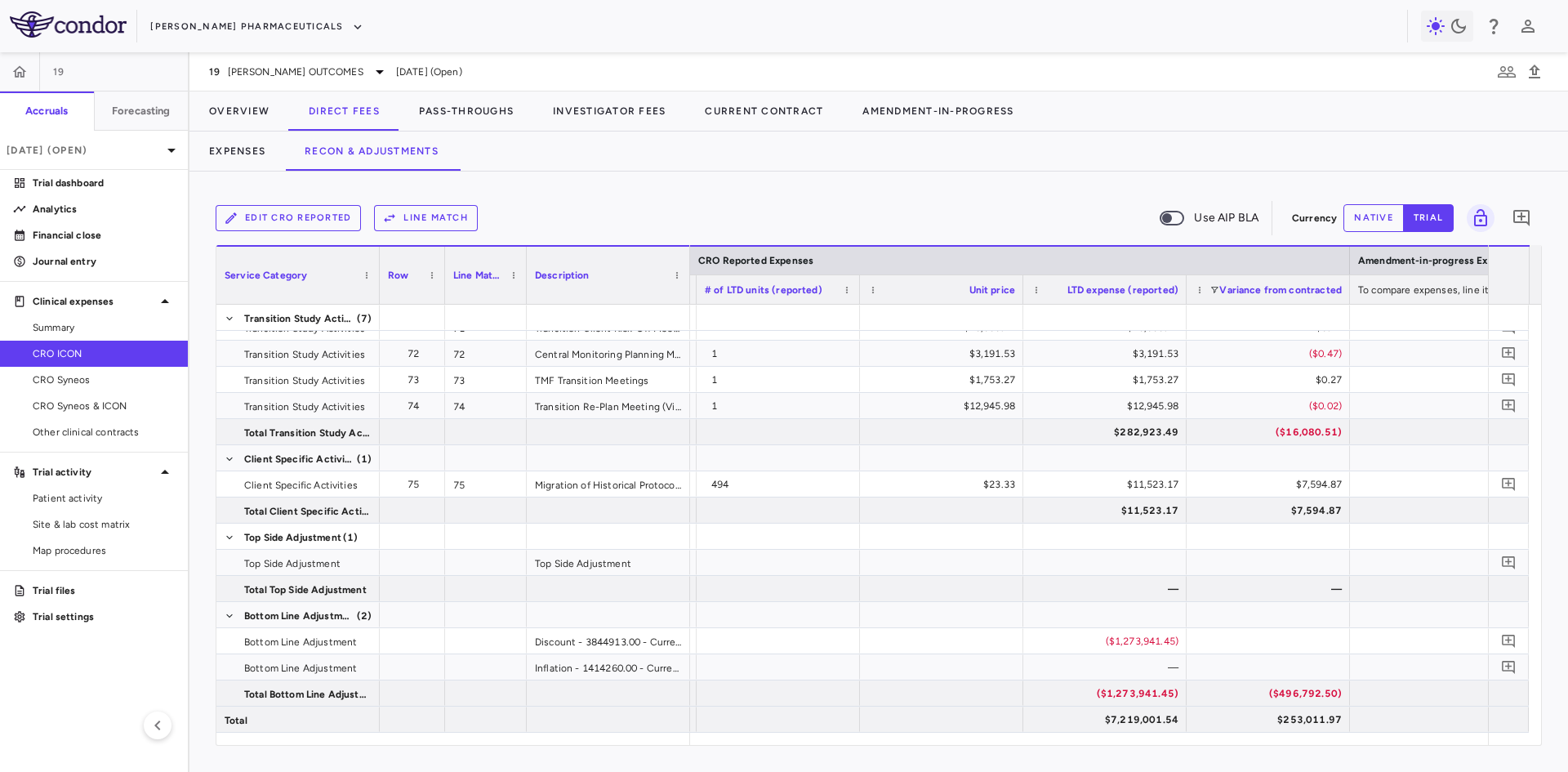
click at [951, 203] on div "Edit CRO reported Line Match Use AIP BLA" at bounding box center [751, 218] width 1070 height 34
click at [246, 107] on button "Overview" at bounding box center [239, 110] width 99 height 39
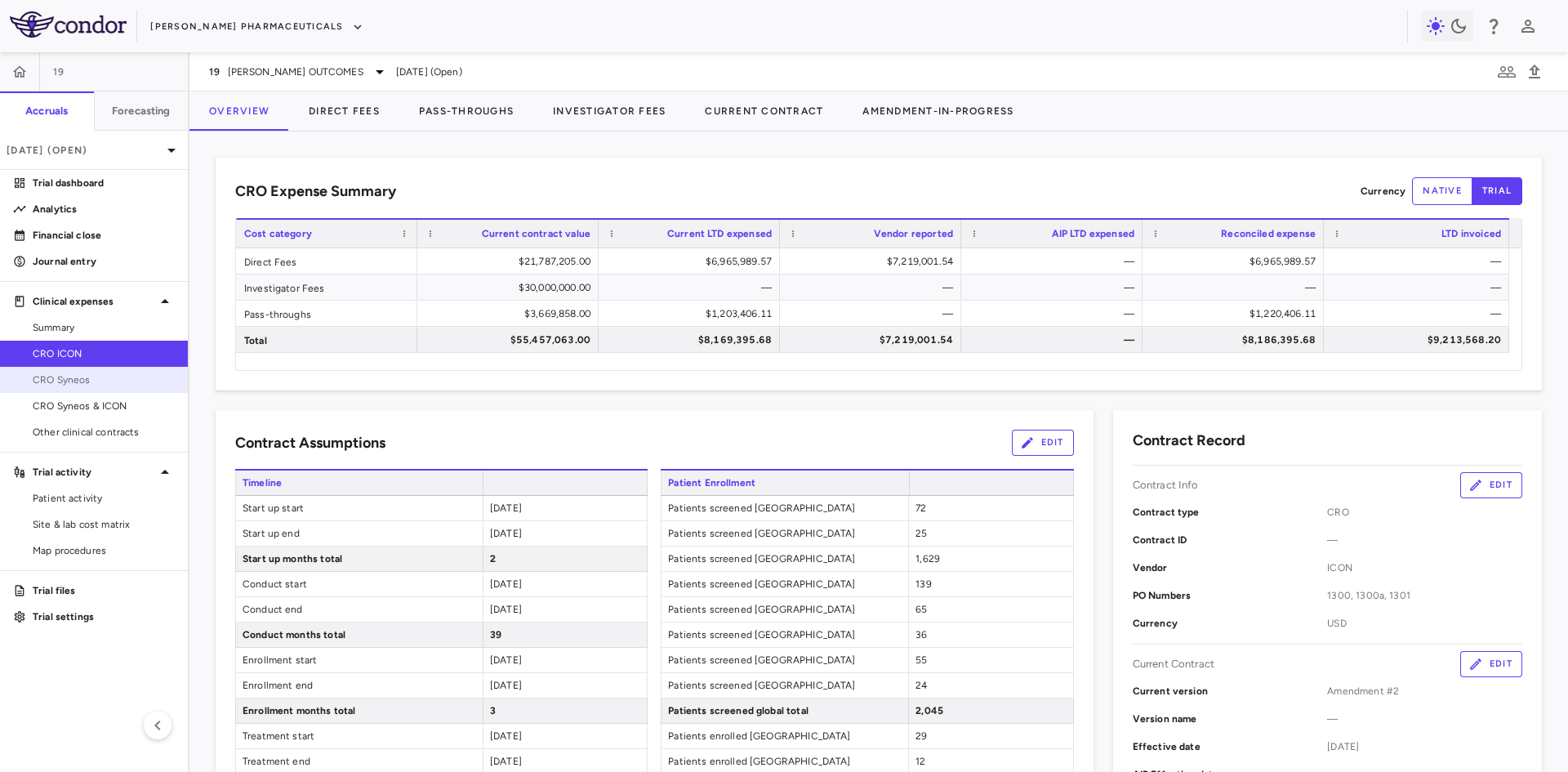
click at [82, 376] on span "CRO Syneos" at bounding box center [103, 380] width 142 height 14
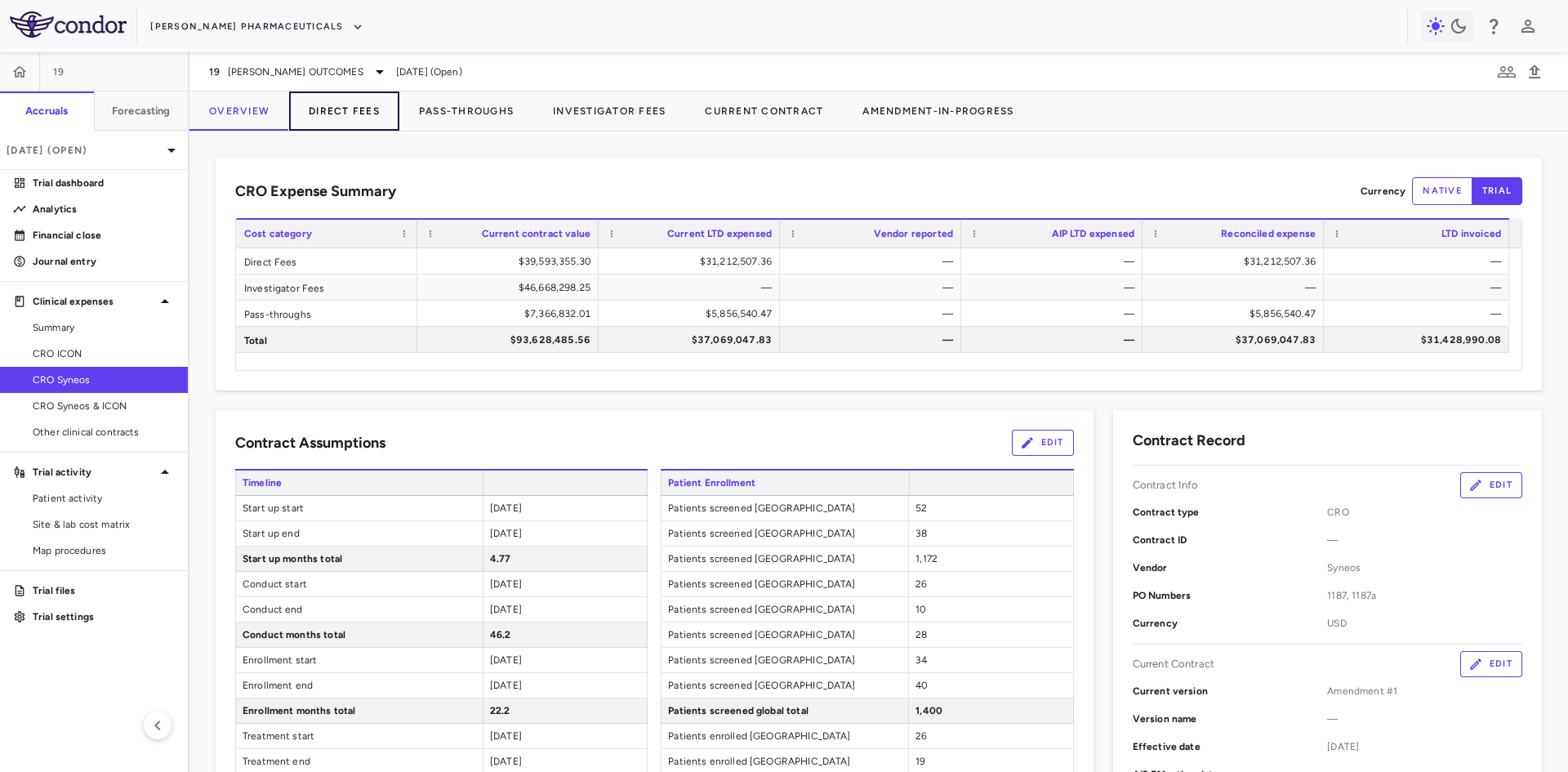
click at [346, 115] on button "Direct Fees" at bounding box center [344, 110] width 110 height 39
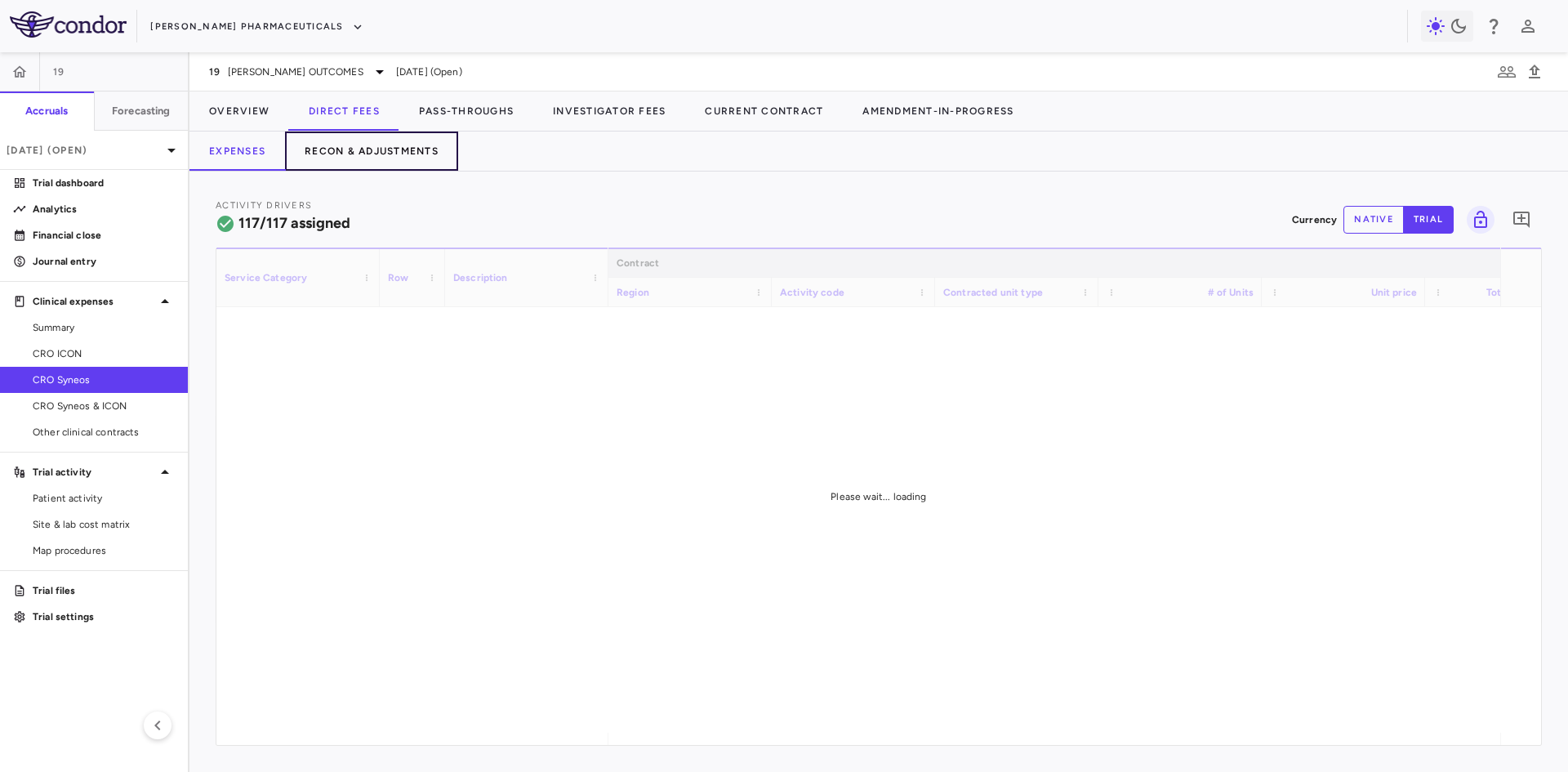
click at [425, 157] on button "Recon & Adjustments" at bounding box center [371, 151] width 174 height 39
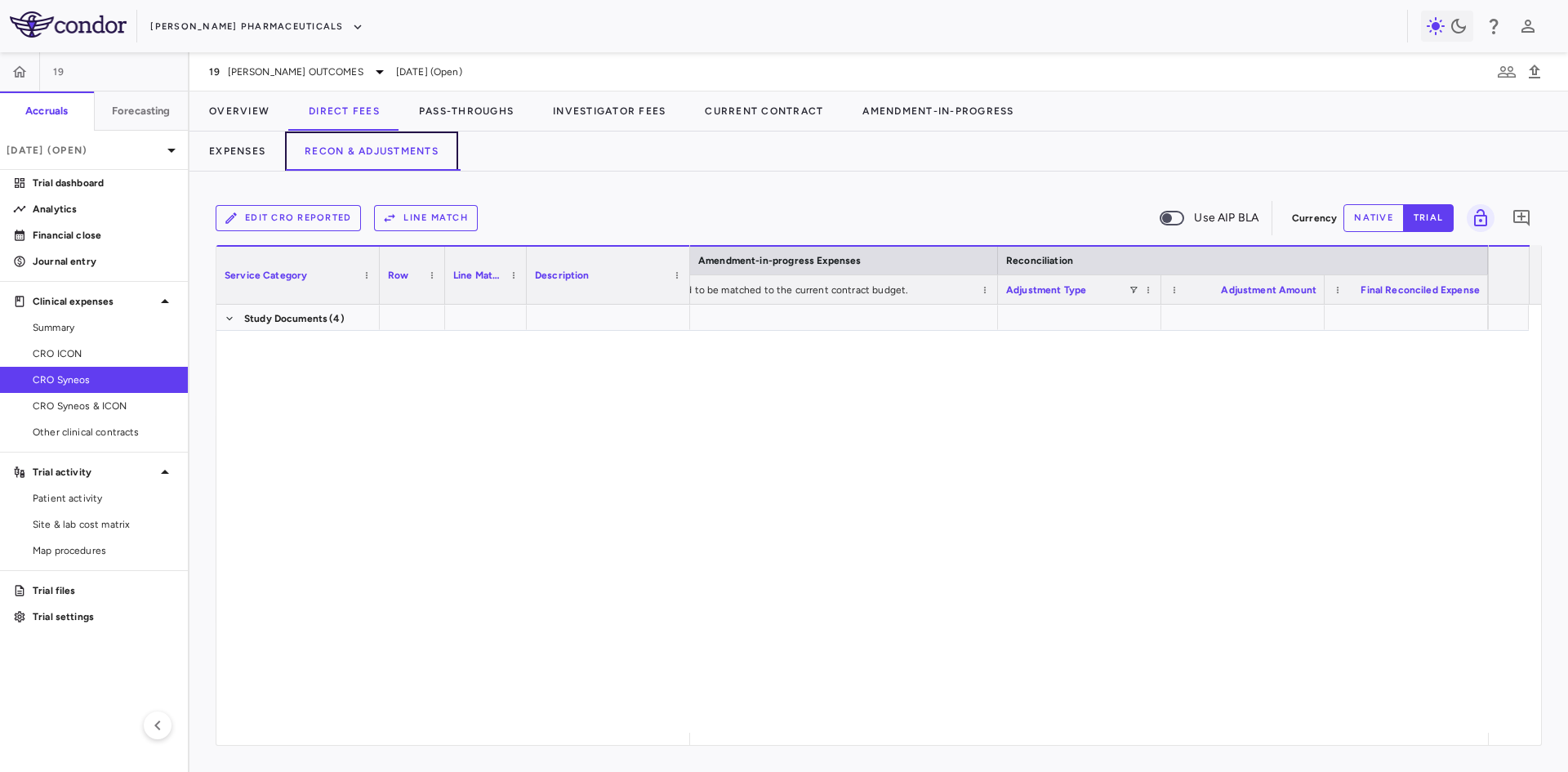
scroll to position [3441, 0]
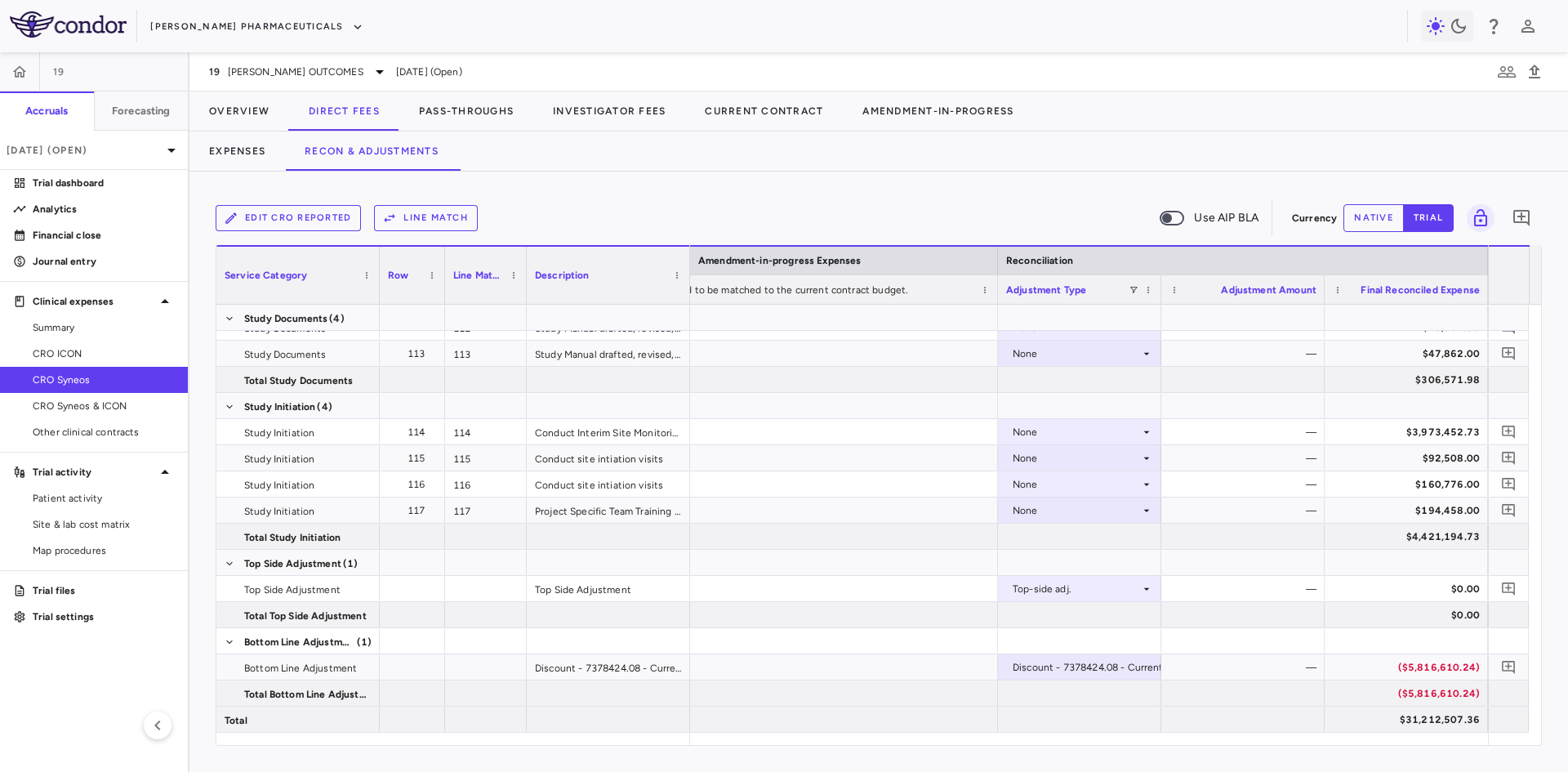
click at [124, 380] on span "CRO Syneos" at bounding box center [103, 380] width 142 height 14
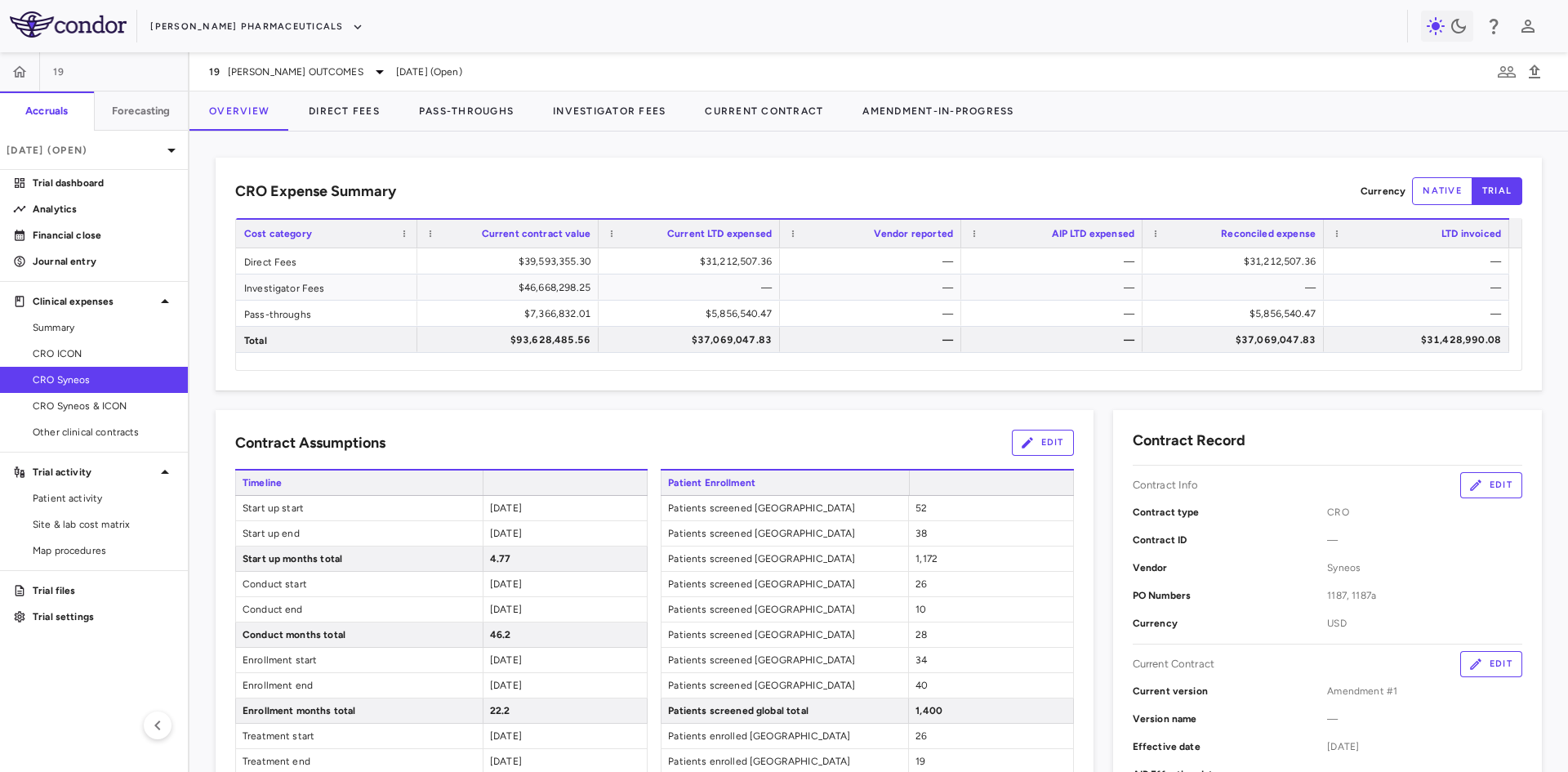
click at [544, 437] on div "Contract Assumptions Edit" at bounding box center [654, 442] width 839 height 26
